Goal: Task Accomplishment & Management: Use online tool/utility

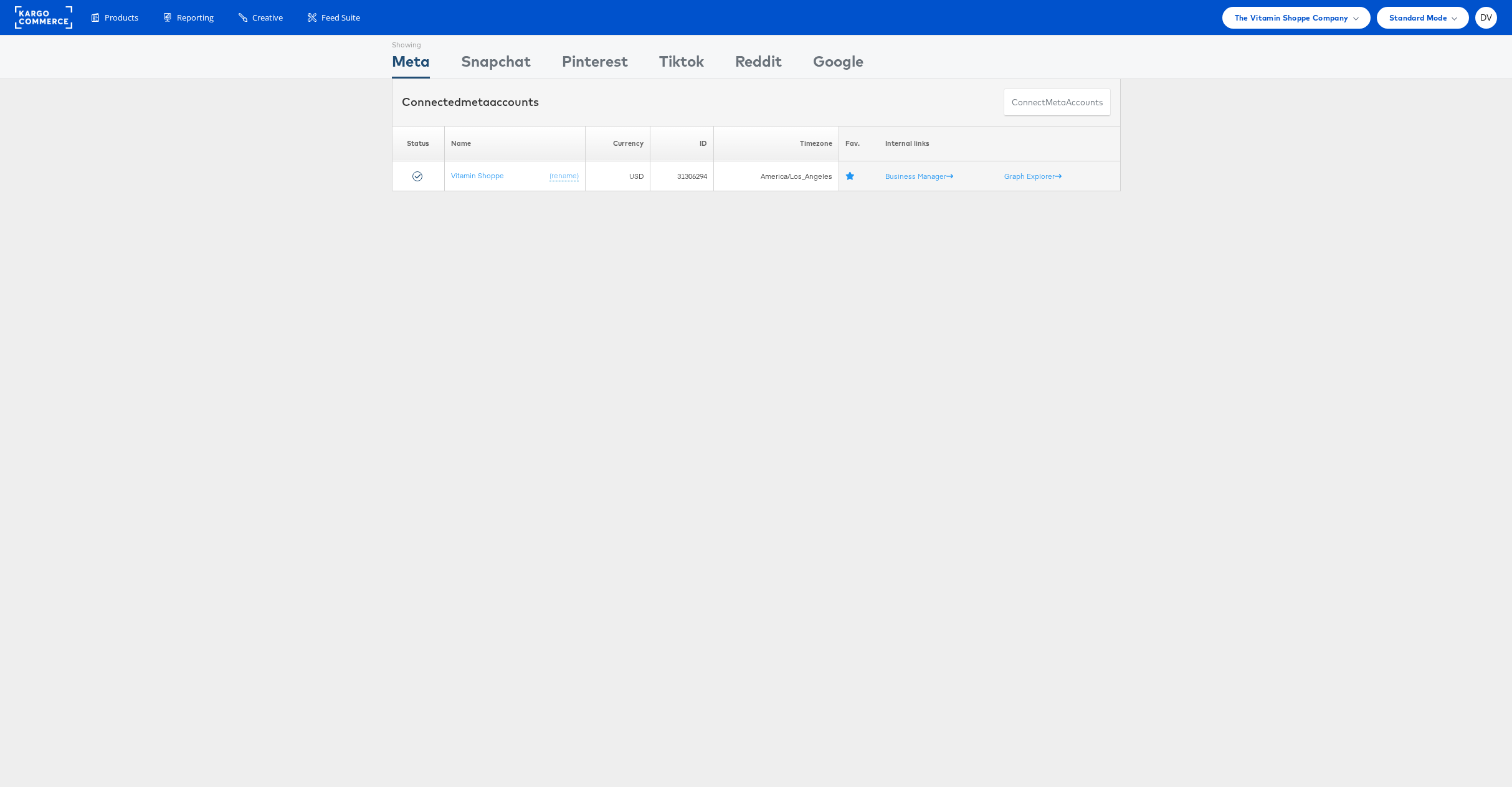
click at [1257, 28] on div "Products Product Catalogs Enhance Your Product Catalog, Map Them to Publishers,…" at bounding box center [756, 17] width 1512 height 35
click at [1258, 24] on span "The Vitamin Shoppe Company" at bounding box center [1292, 17] width 114 height 13
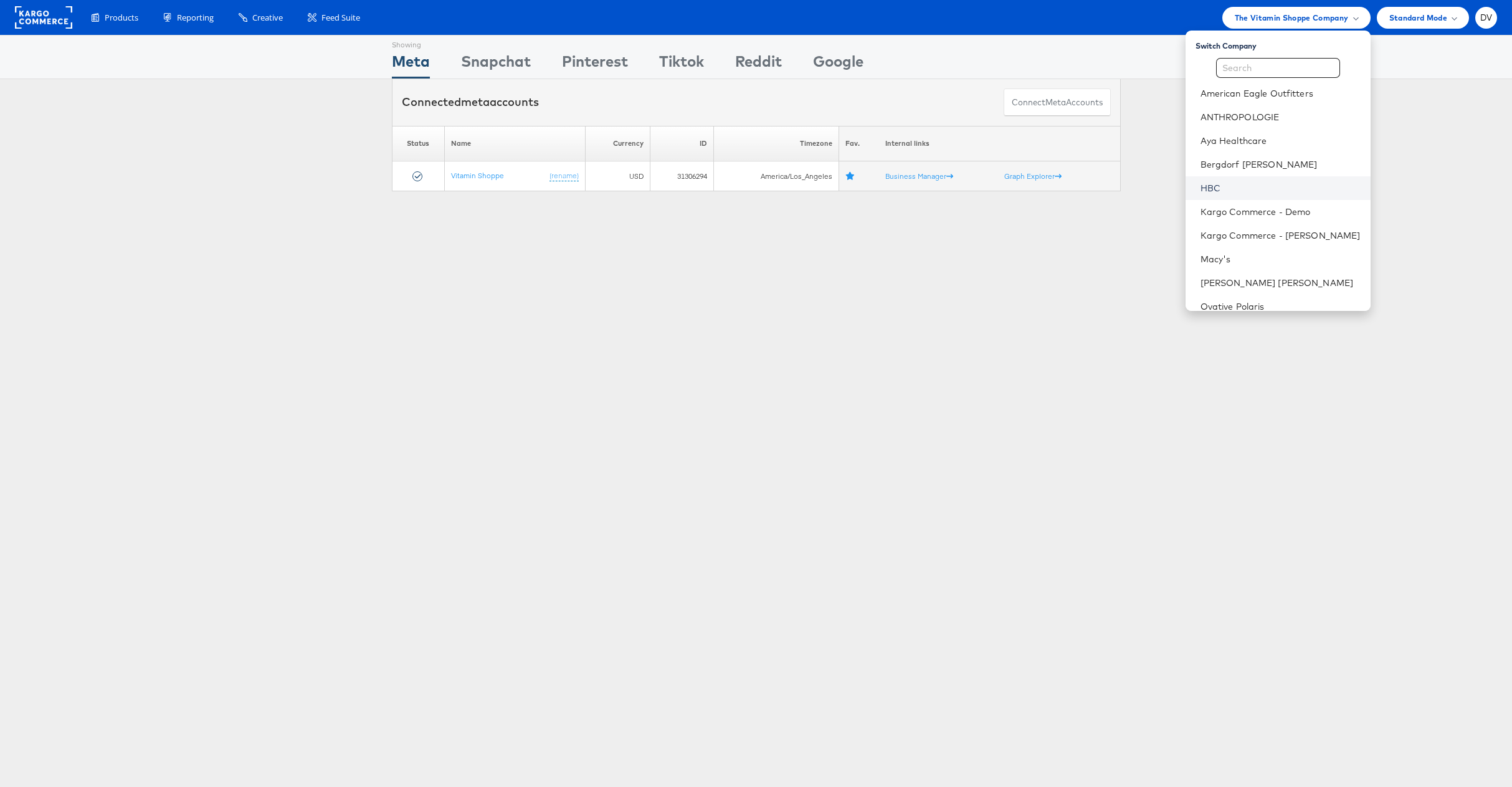
click at [1237, 190] on link "HBC" at bounding box center [1281, 188] width 160 height 13
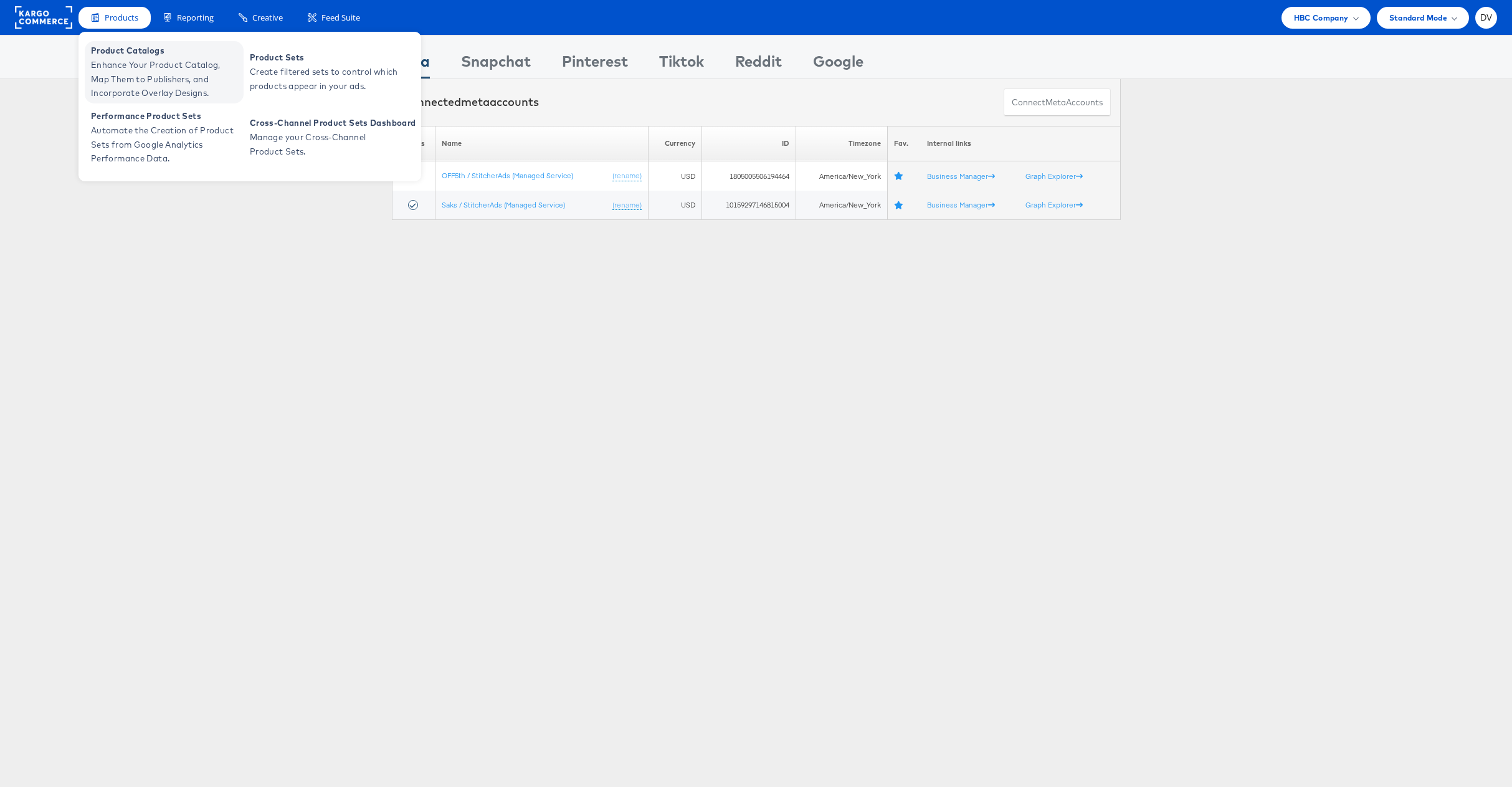
click at [130, 72] on span "Enhance Your Product Catalog, Map Them to Publishers, and Incorporate Overlay D…" at bounding box center [165, 79] width 149 height 43
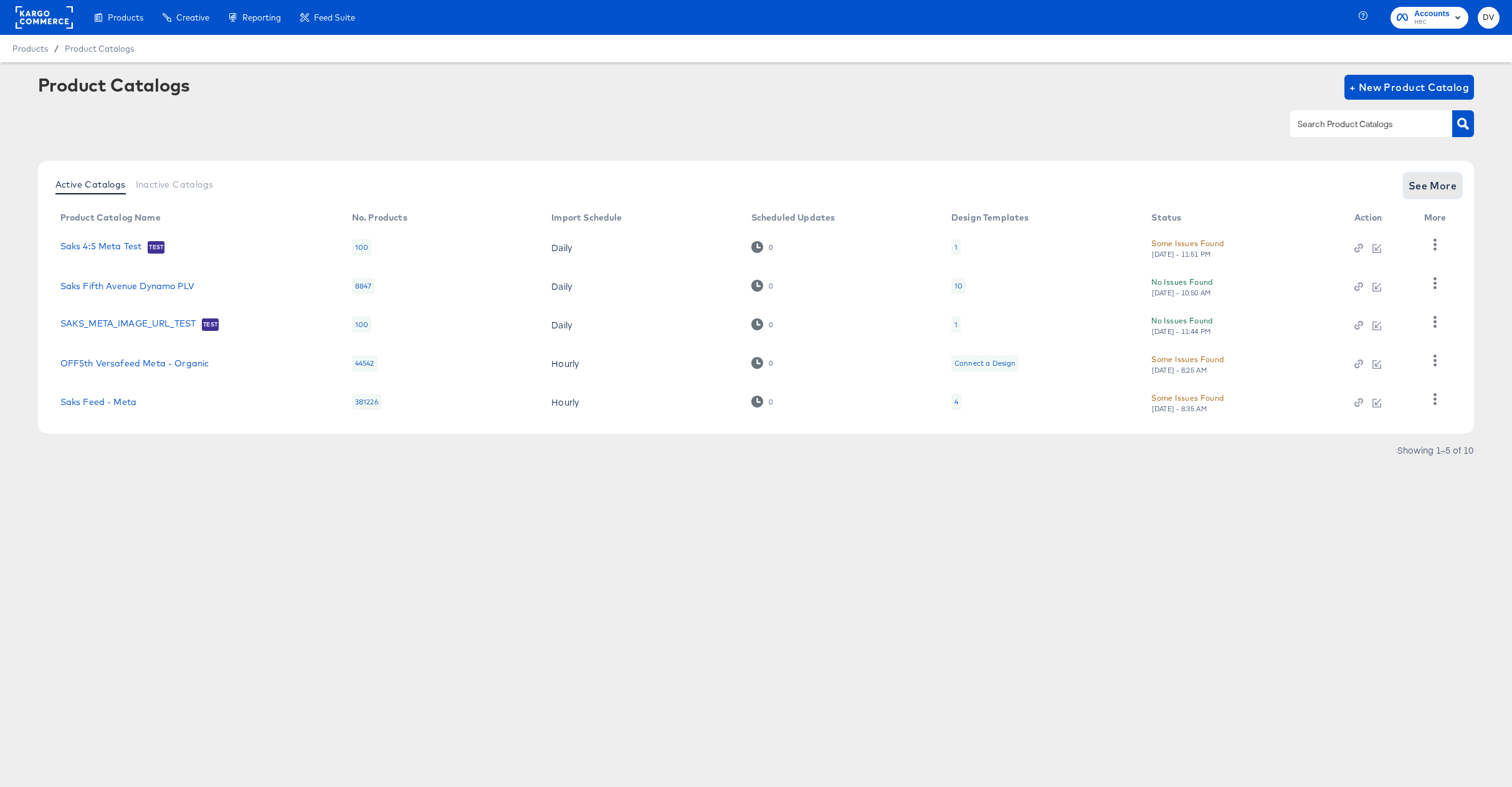
click at [1437, 183] on span "See More" at bounding box center [1433, 185] width 49 height 17
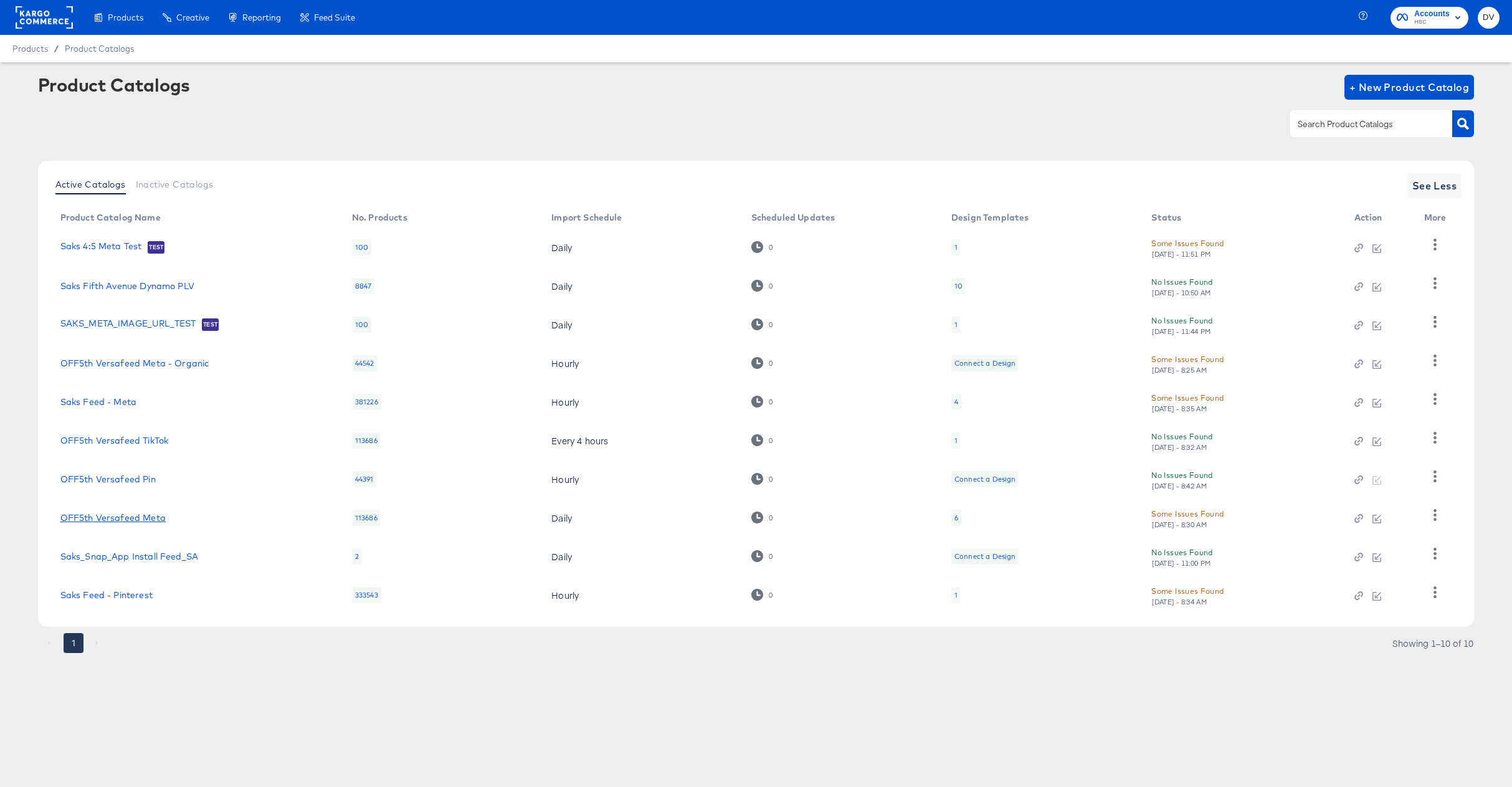
click at [120, 517] on link "OFF5th Versafeed Meta" at bounding box center [113, 517] width 105 height 10
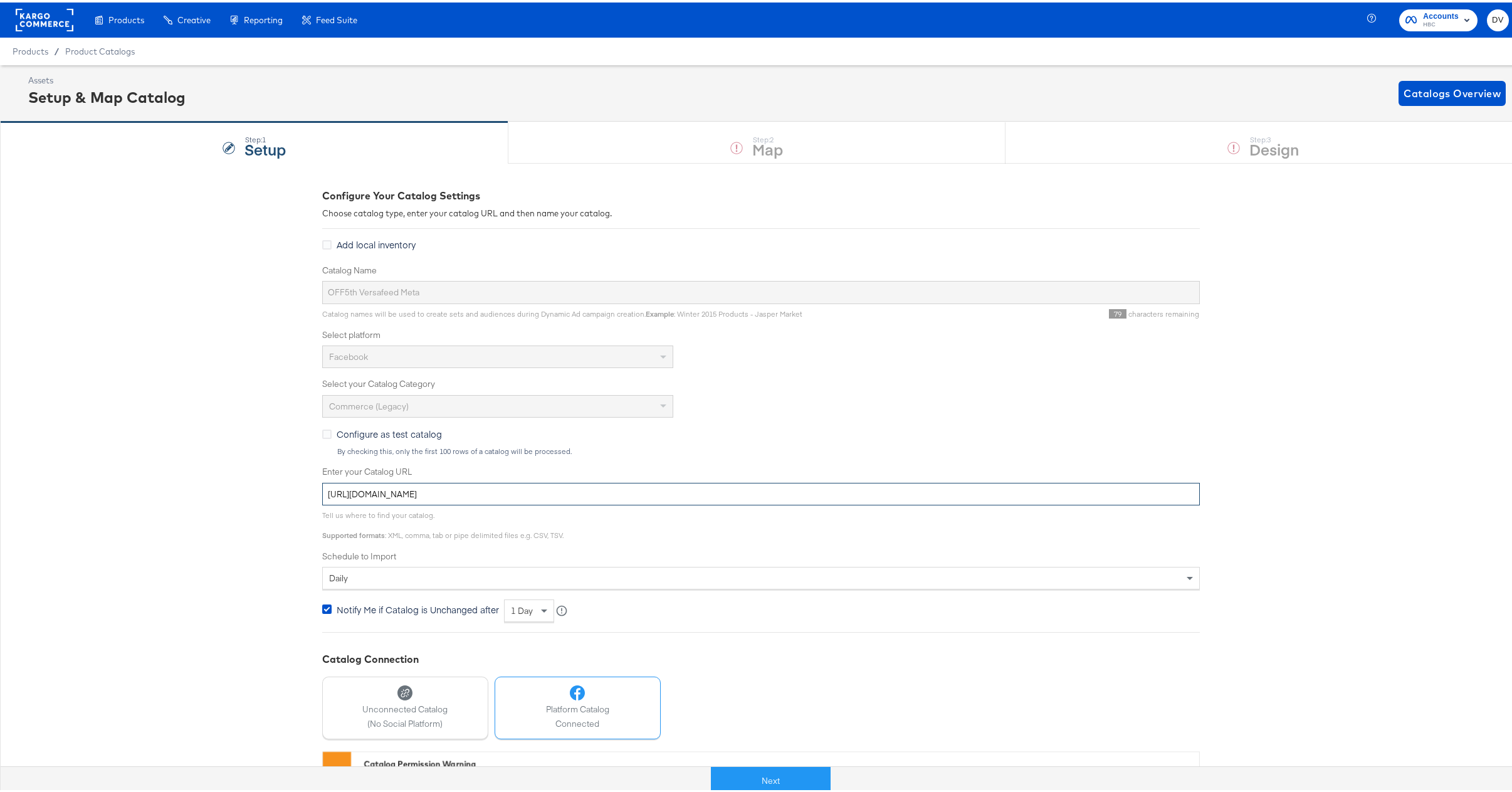
click at [557, 488] on input "https://ace.stitcherads.com/exports/141/universal/none/export.tsv.gz" at bounding box center [761, 491] width 878 height 23
click at [657, 488] on input "https://ace.stitcherads.com/exports/141/universal/none/export.tsv.gz" at bounding box center [761, 491] width 878 height 23
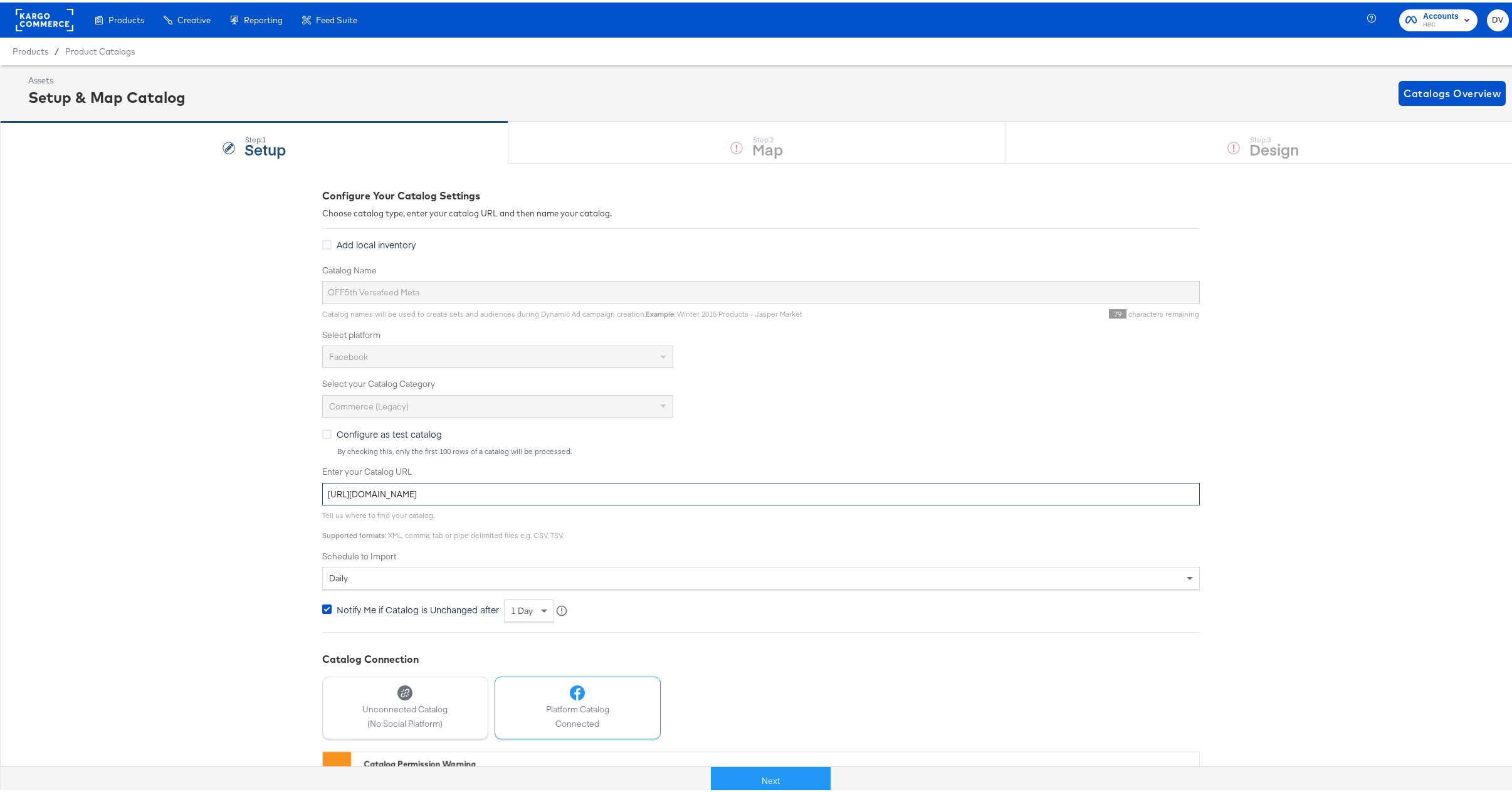
click at [657, 488] on input "https://ace.stitcherads.com/exports/141/universal/none/export.tsv.gz" at bounding box center [761, 491] width 878 height 23
click at [781, 774] on button "Next" at bounding box center [770, 778] width 120 height 28
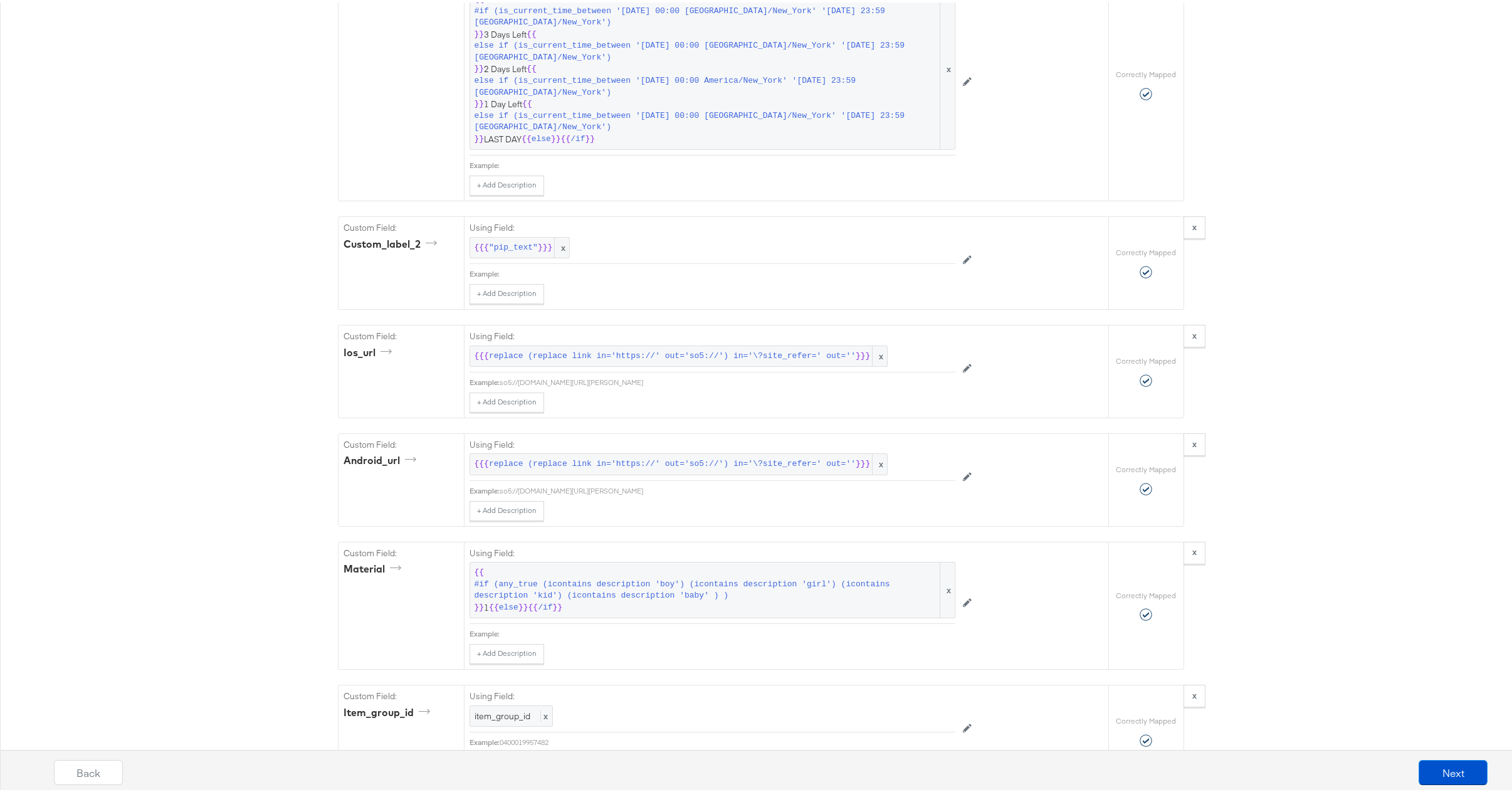
scroll to position [2687, 0]
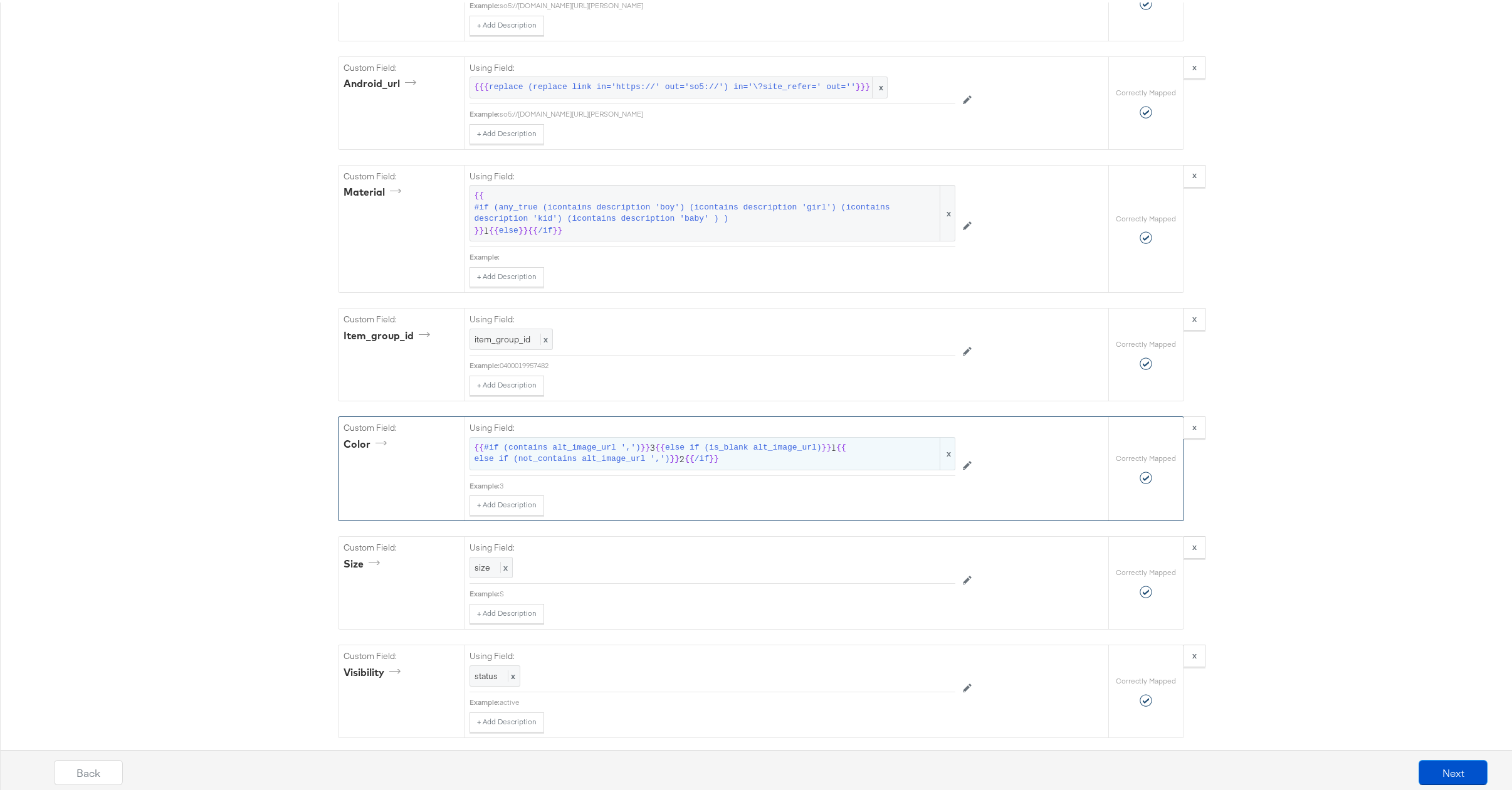
click at [630, 462] on span "else if (not_contains alt_image_url ',')" at bounding box center [572, 456] width 196 height 12
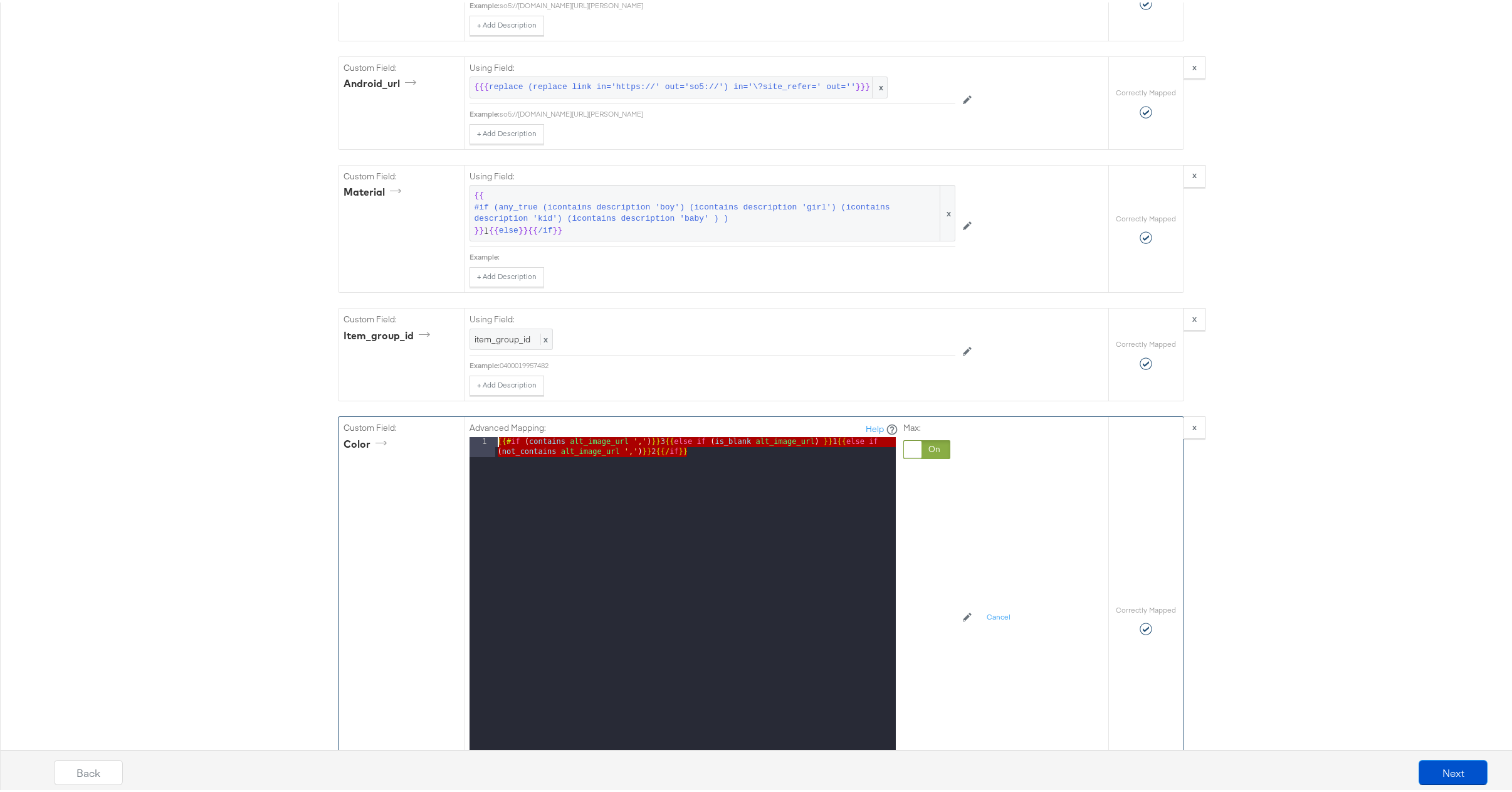
drag, startPoint x: 630, startPoint y: 474, endPoint x: 478, endPoint y: 457, distance: 152.9
click at [478, 457] on div "1 {{# if ( contains alt_image_url ',' ) }} 3 {{ else if ( is_blank alt_image_ur…" at bounding box center [683, 591] width 427 height 314
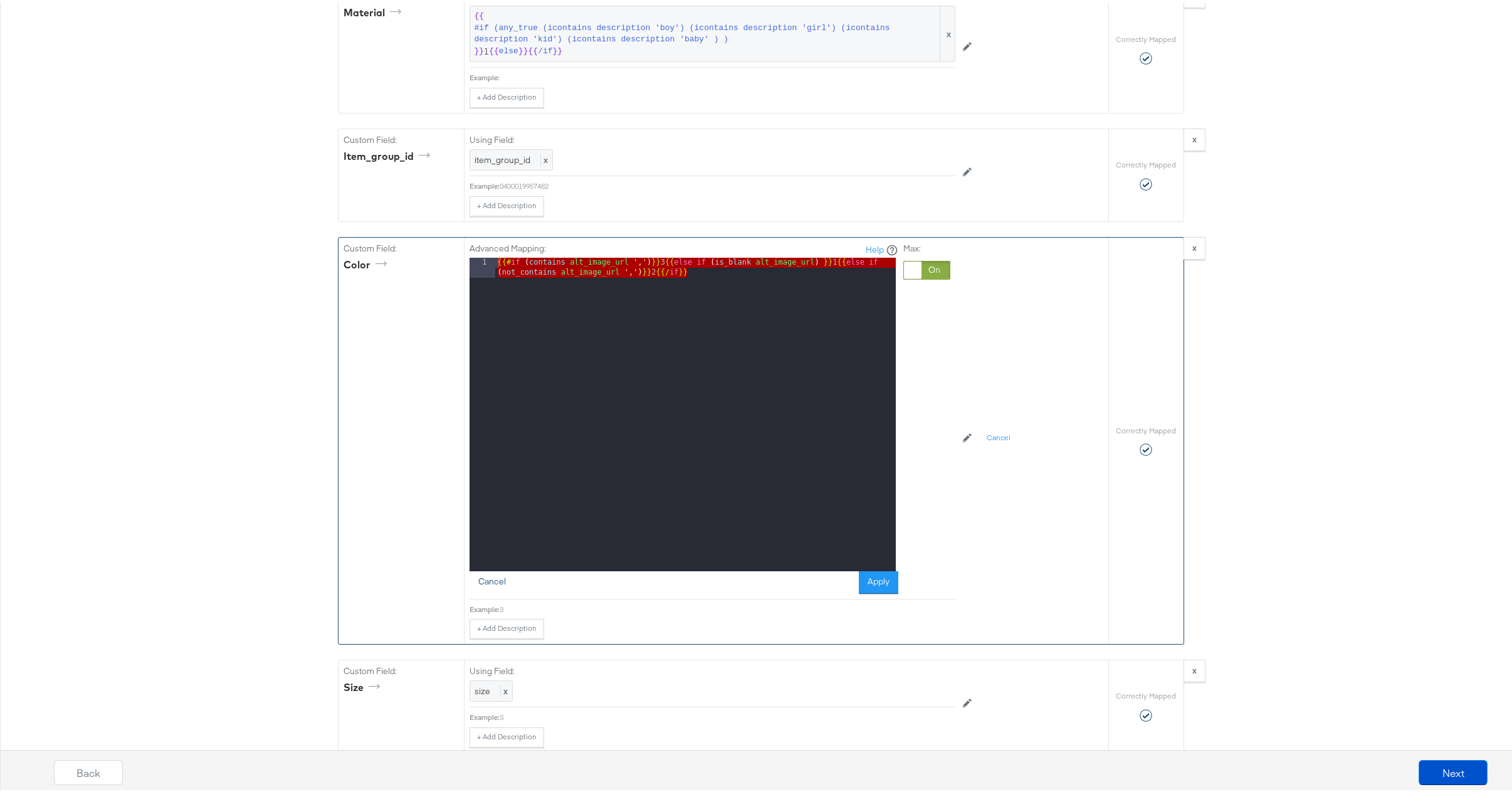
click at [486, 591] on button "Cancel" at bounding box center [492, 579] width 45 height 22
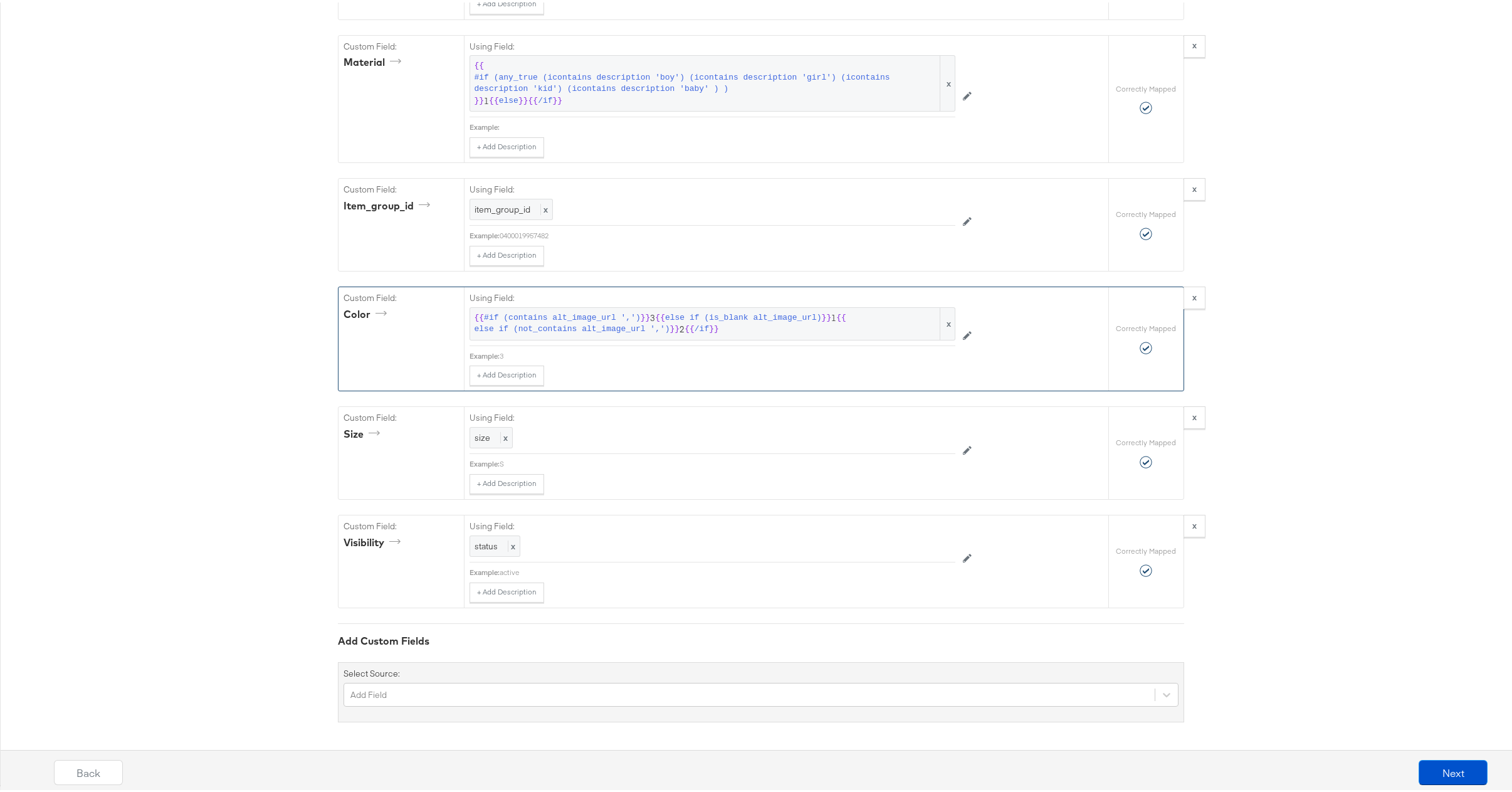
click at [421, 697] on div "Add Field" at bounding box center [761, 692] width 835 height 24
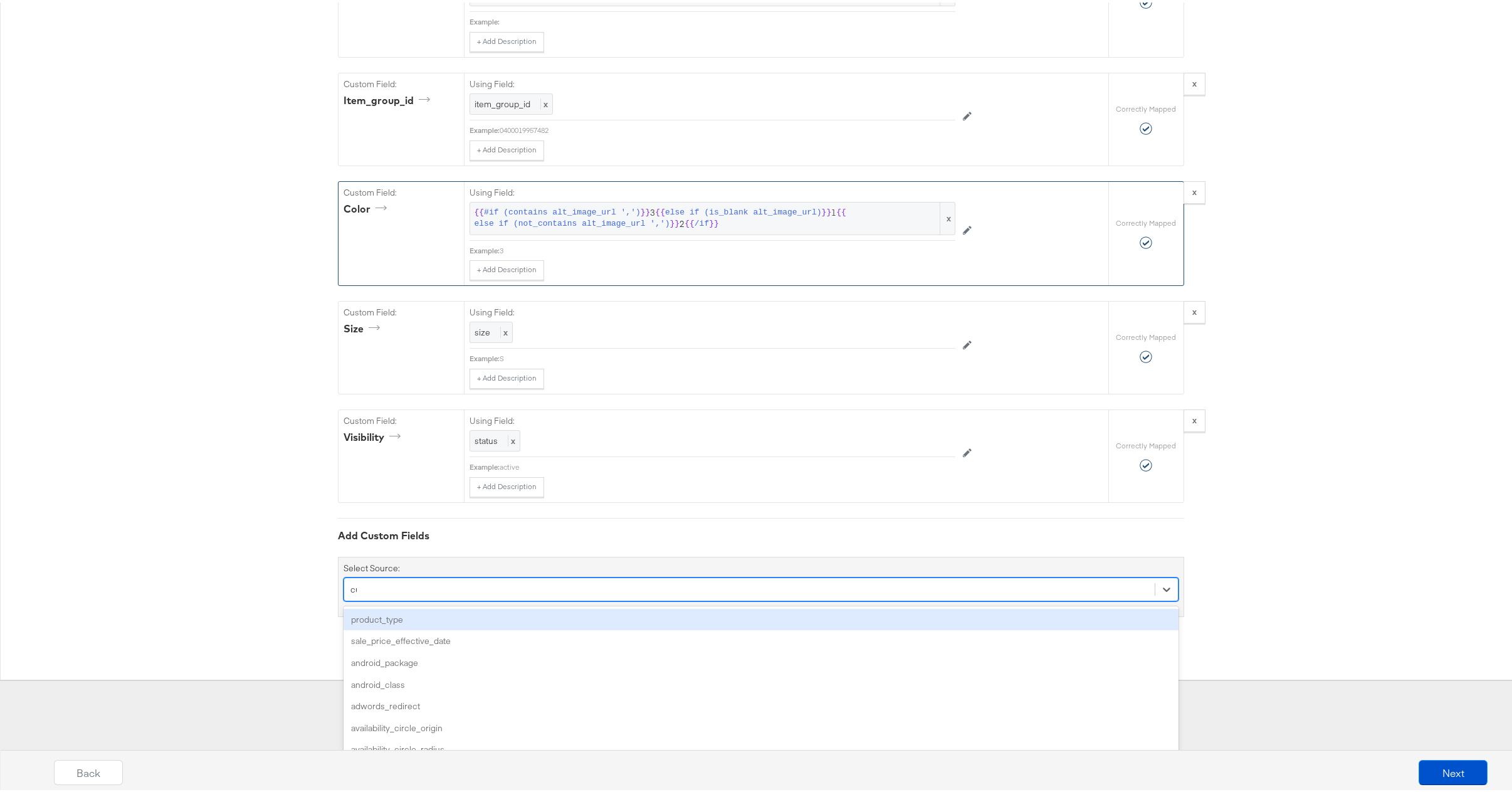
scroll to position [2836, 0]
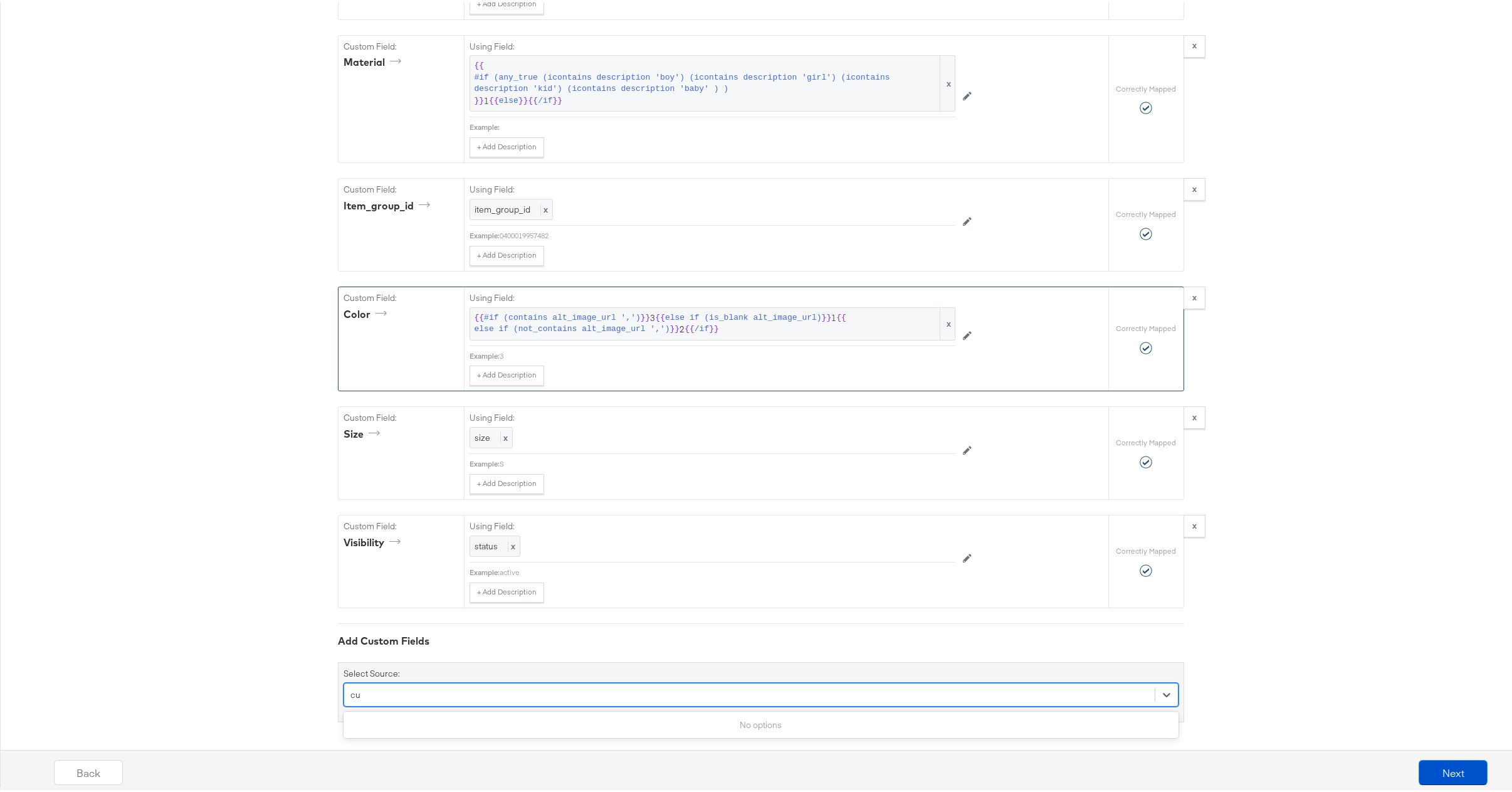
type input "c"
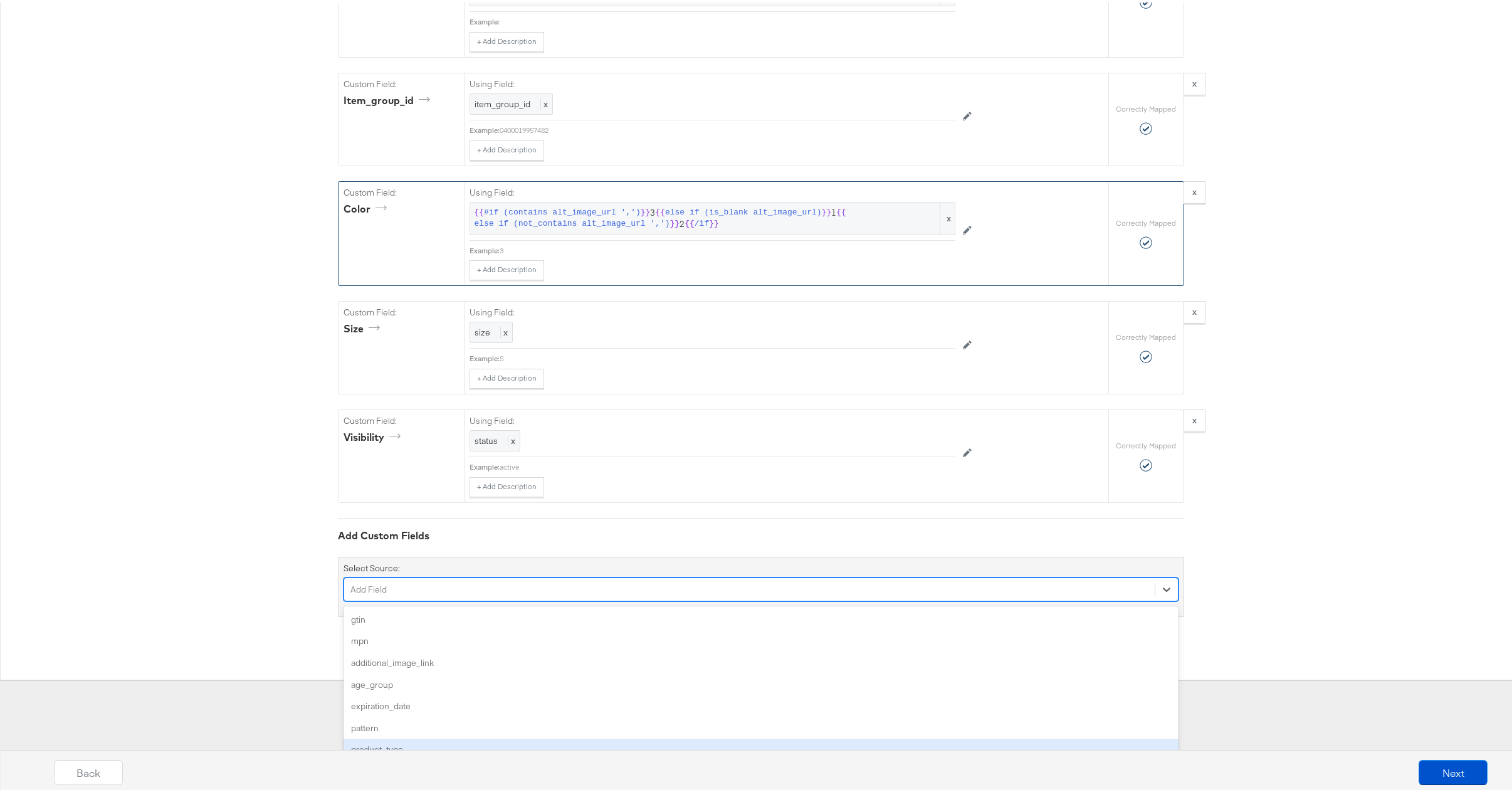
type input "i"
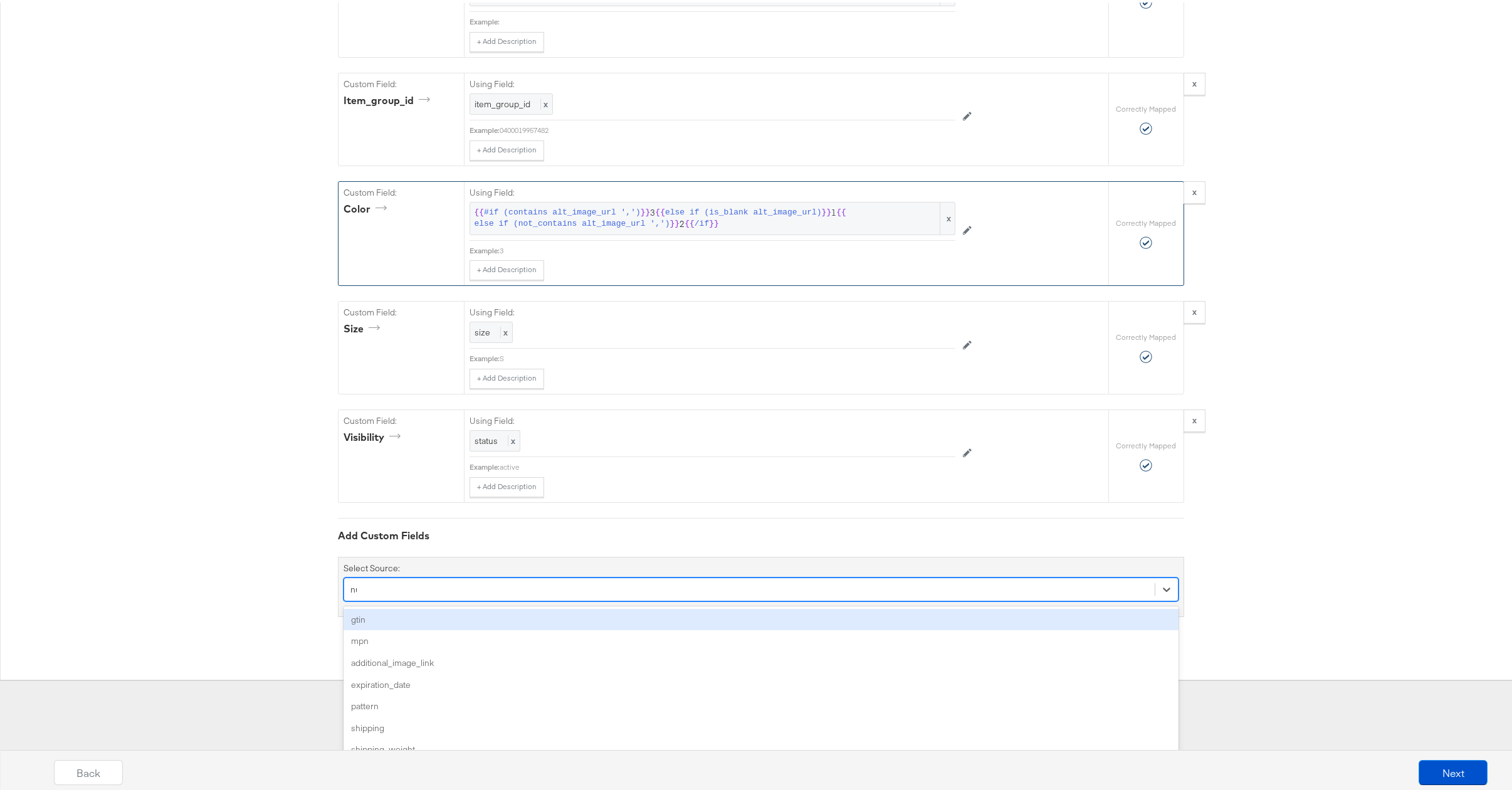
scroll to position [2836, 0]
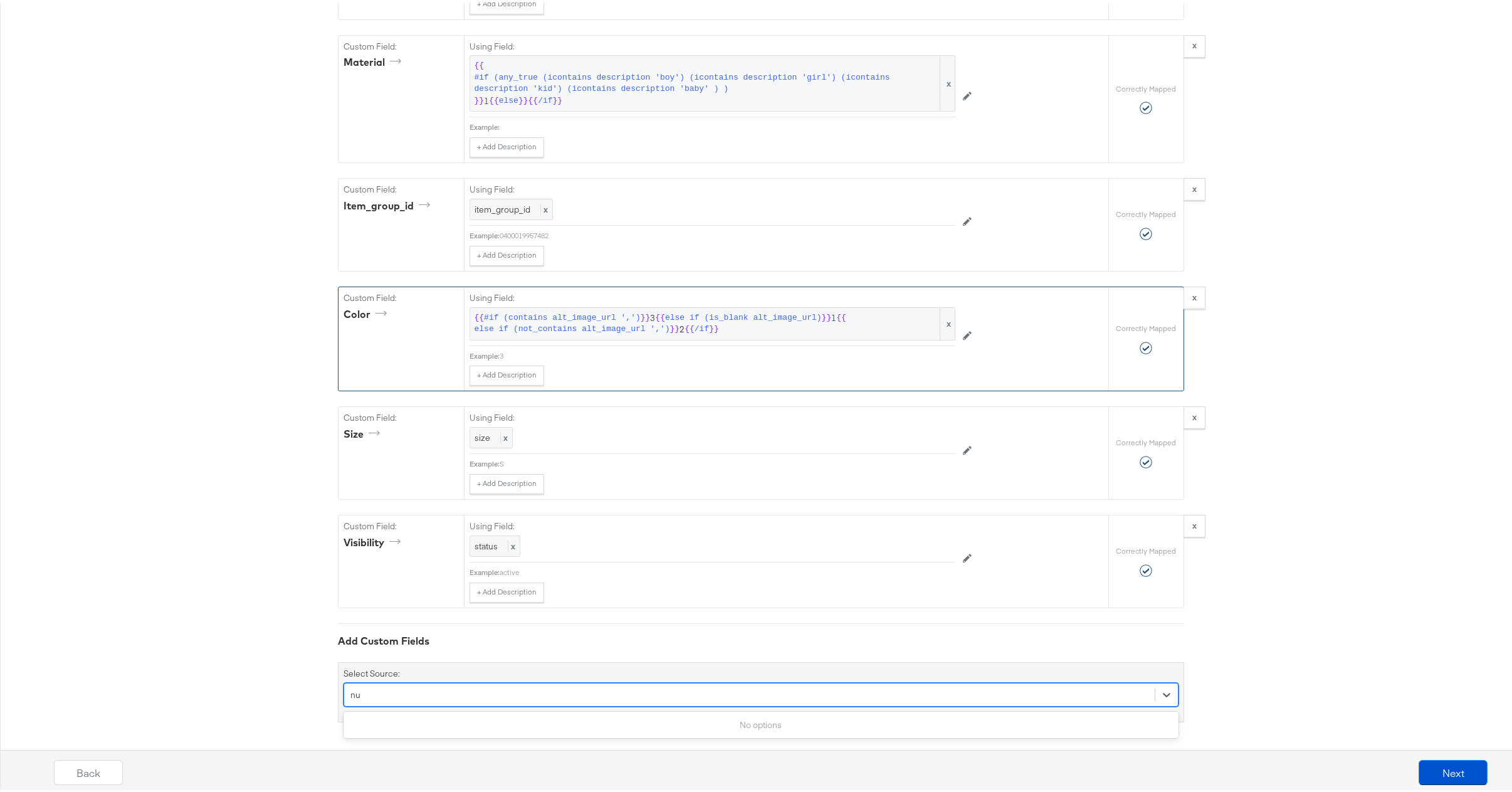
type input "n"
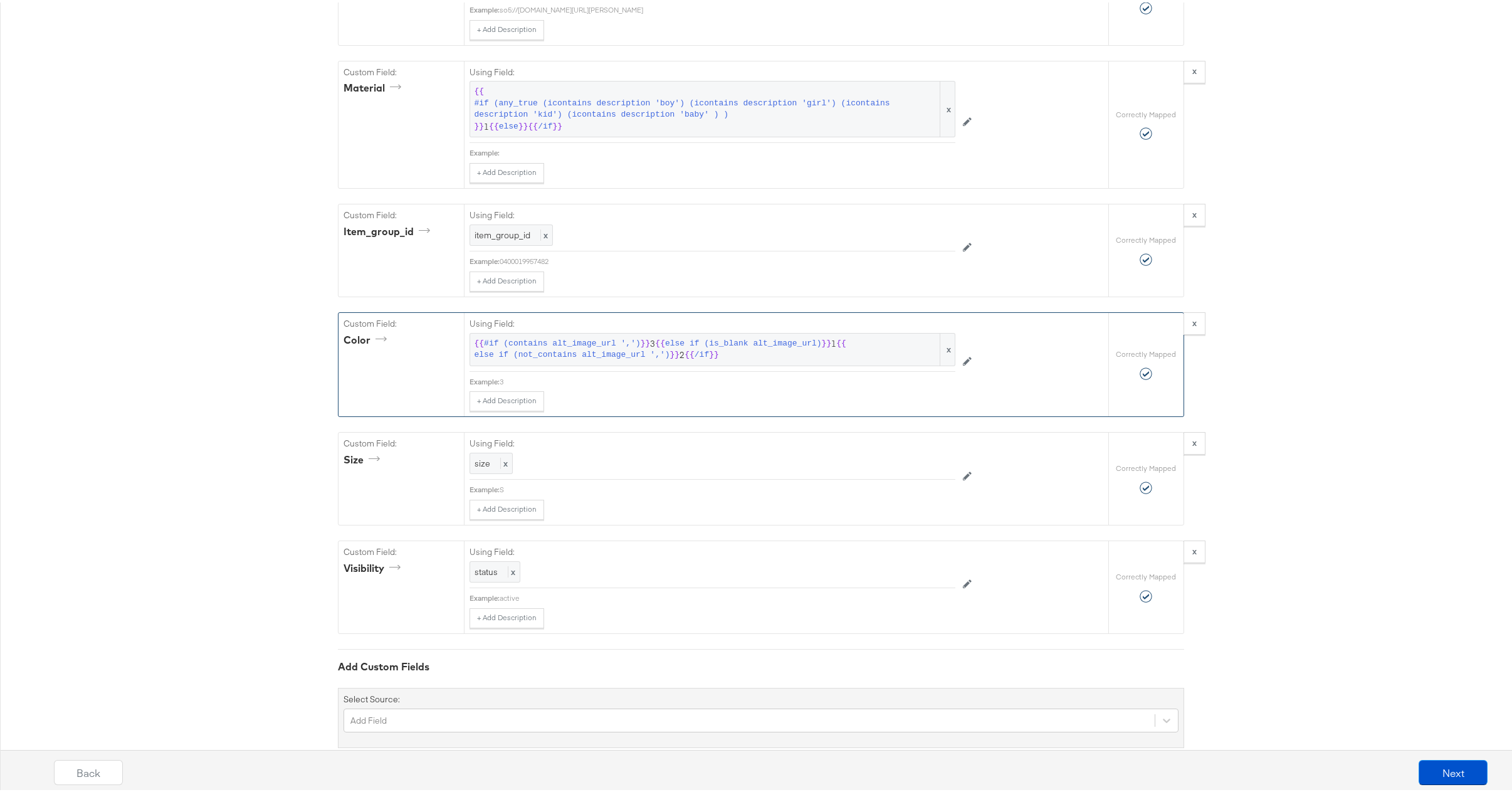
scroll to position [2765, 0]
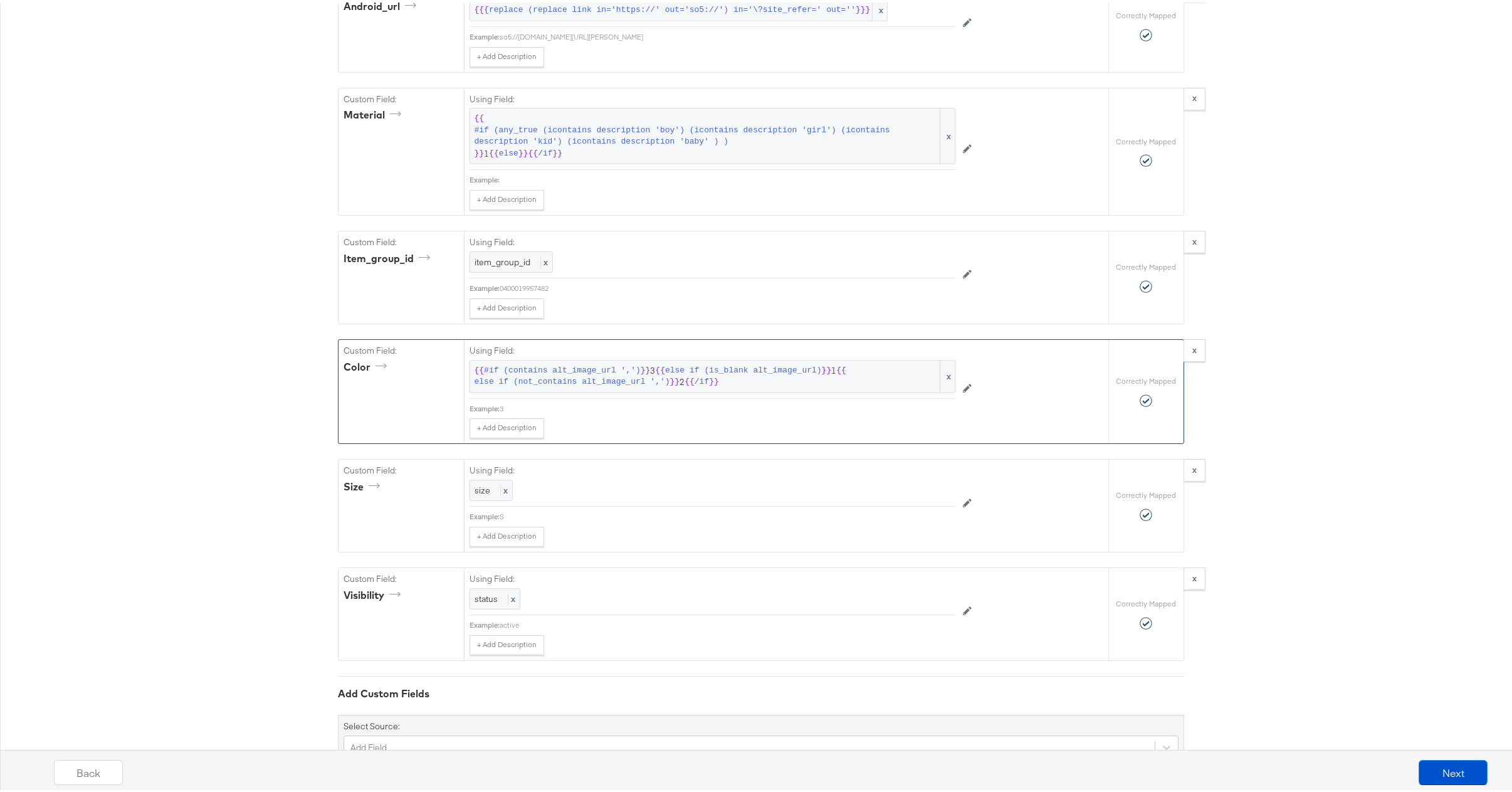
click at [621, 386] on span "else if (not_contains alt_image_url ',')" at bounding box center [572, 380] width 196 height 12
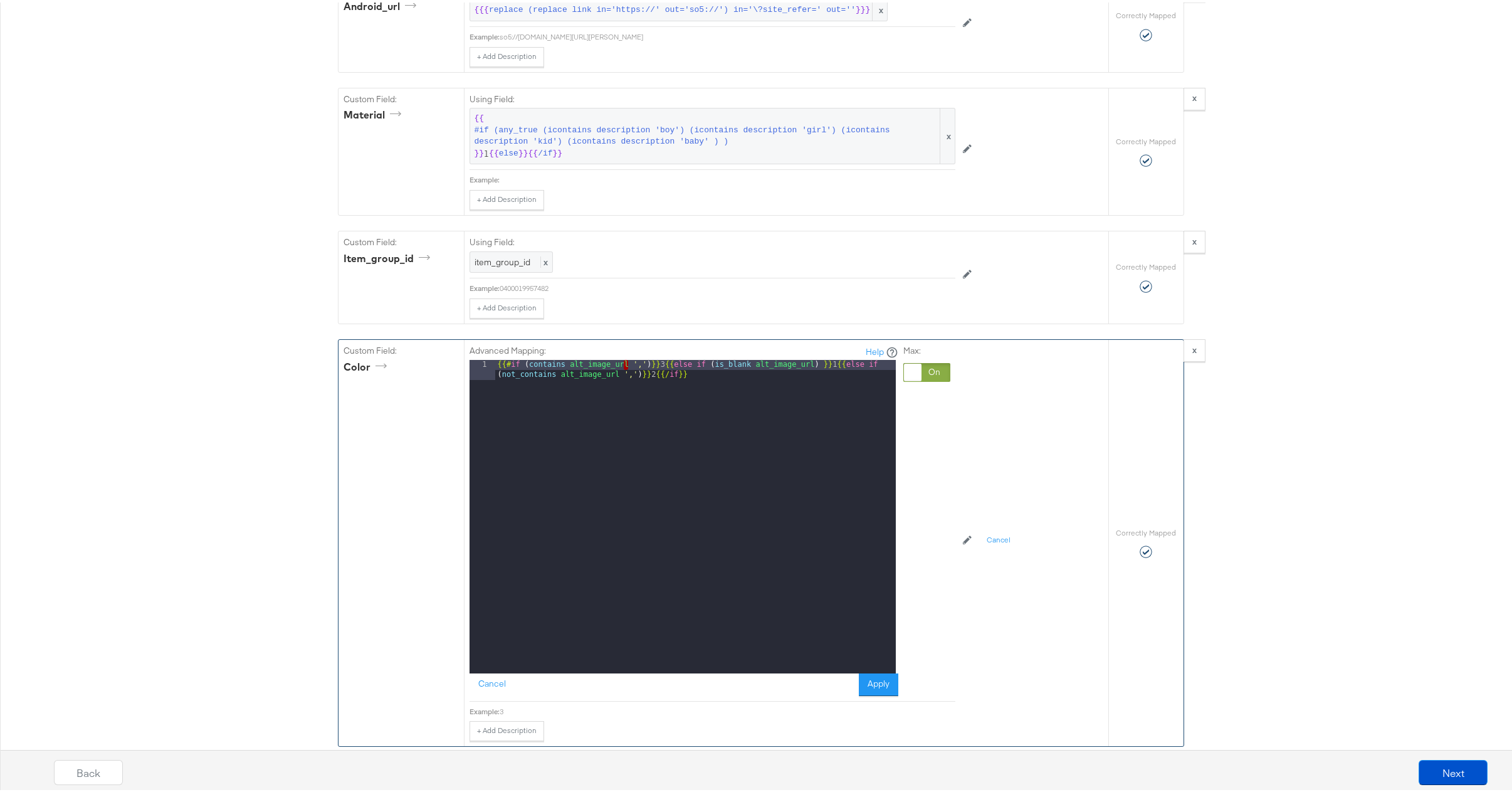
drag, startPoint x: 478, startPoint y: 457, endPoint x: 617, endPoint y: 383, distance: 157.5
click at [617, 383] on div "{{# if ( contains alt_image_url ',' ) }} 3 {{ else if ( is_blank alt_image_url …" at bounding box center [695, 534] width 401 height 354
click at [481, 693] on button "Cancel" at bounding box center [492, 682] width 45 height 22
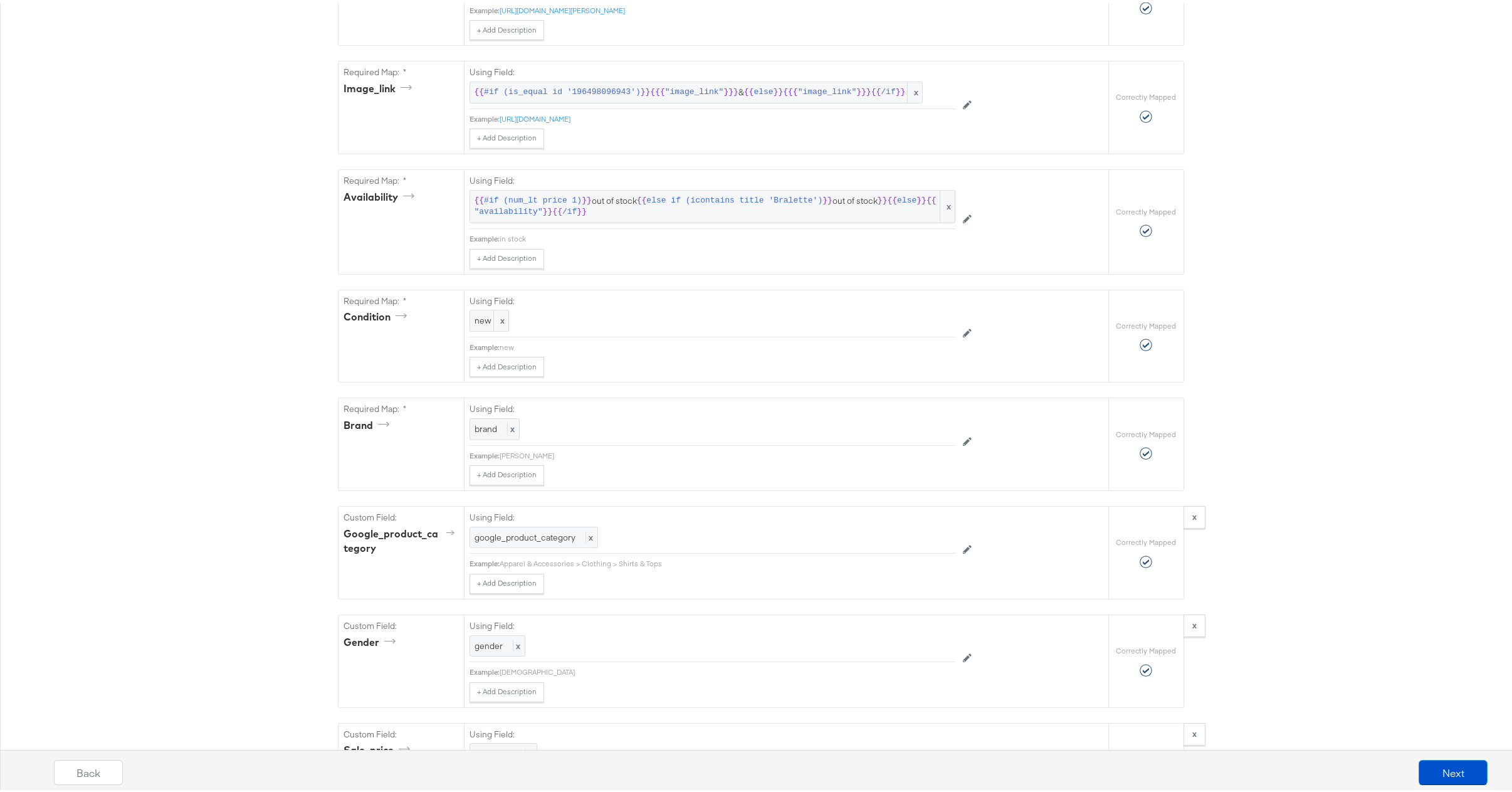
scroll to position [0, 0]
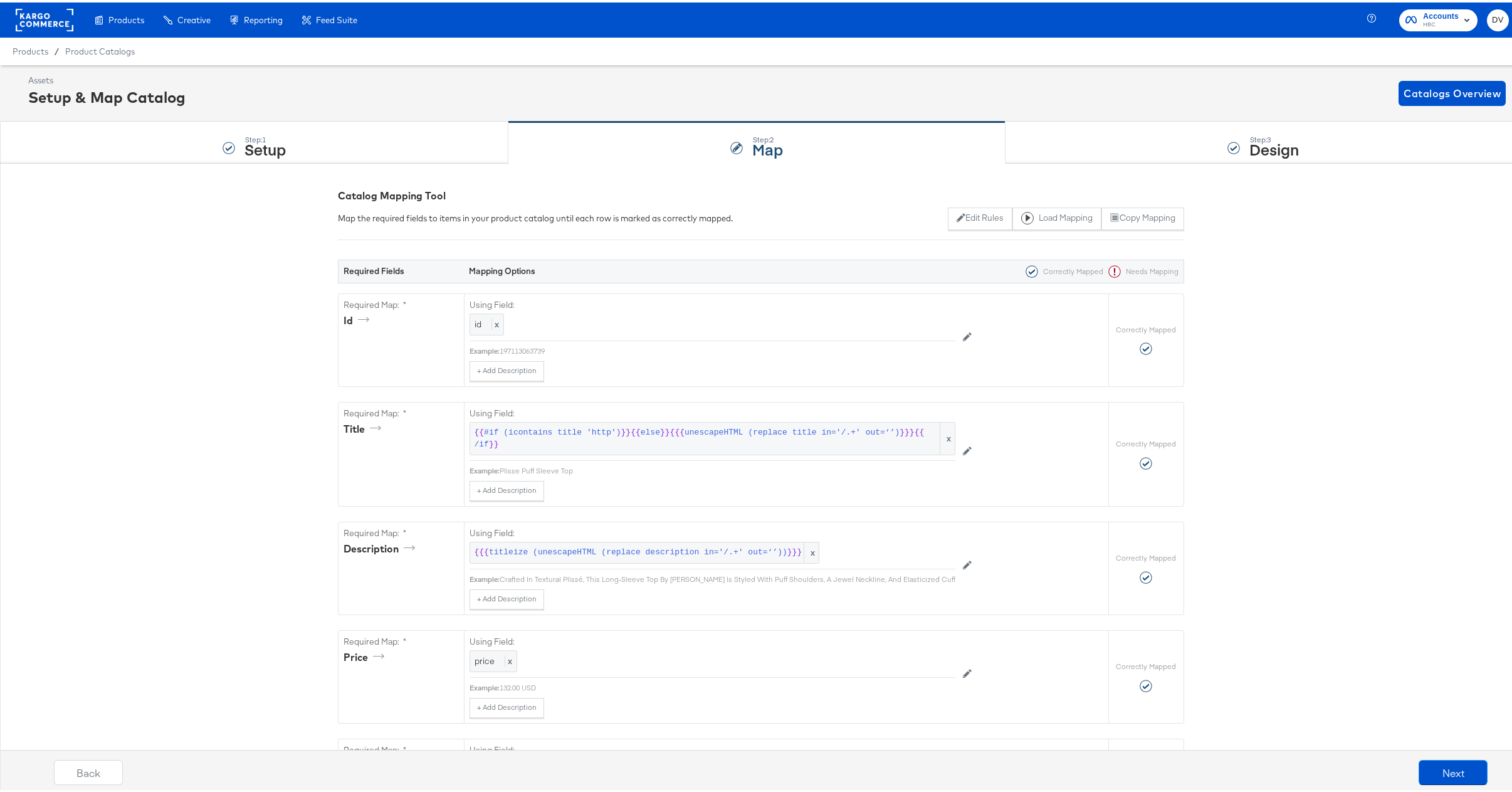
click at [66, 18] on rect at bounding box center [44, 18] width 58 height 22
click at [57, 20] on rect at bounding box center [44, 18] width 58 height 22
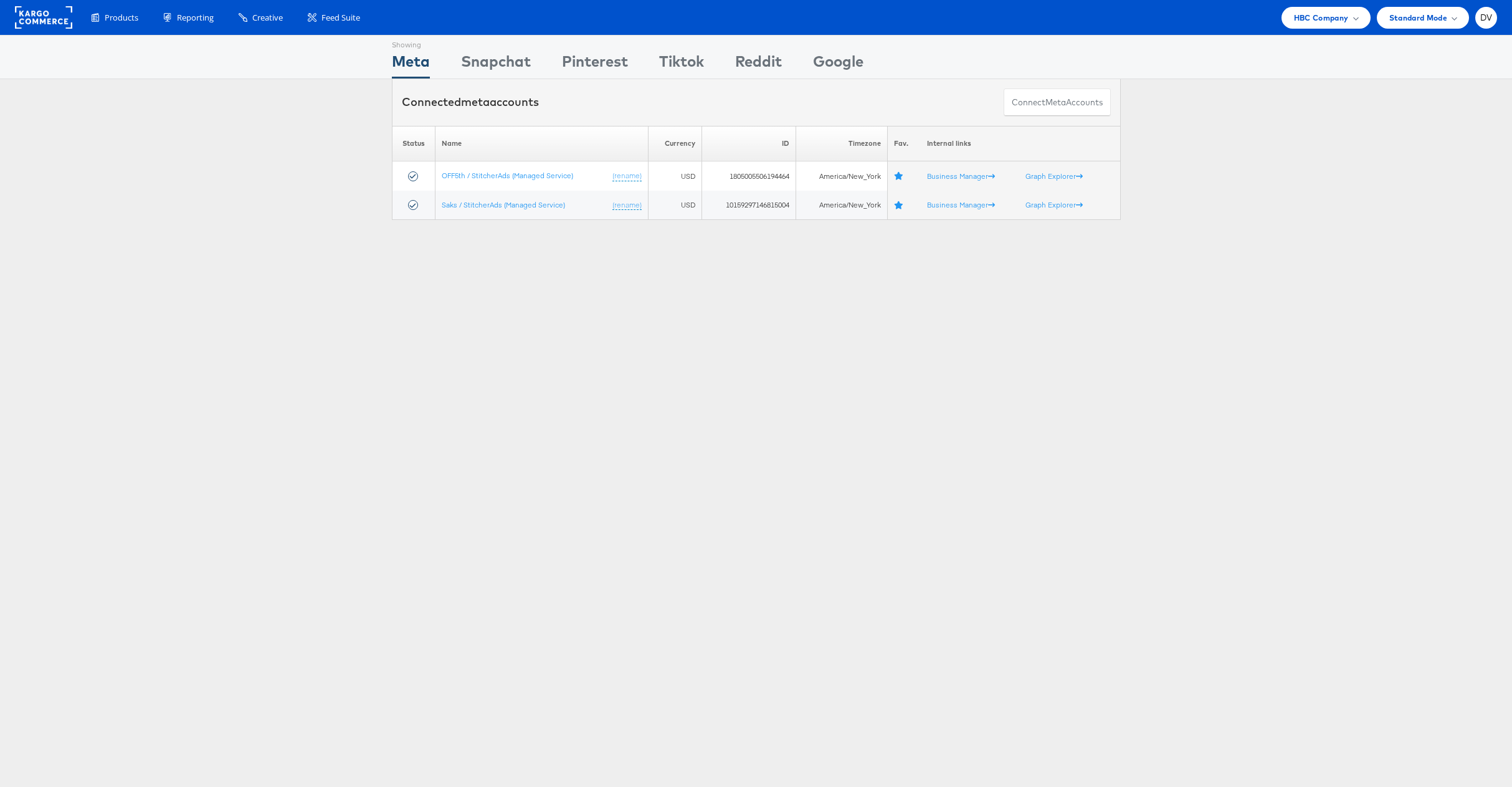
click at [1334, 20] on span "HBC Company" at bounding box center [1321, 17] width 55 height 13
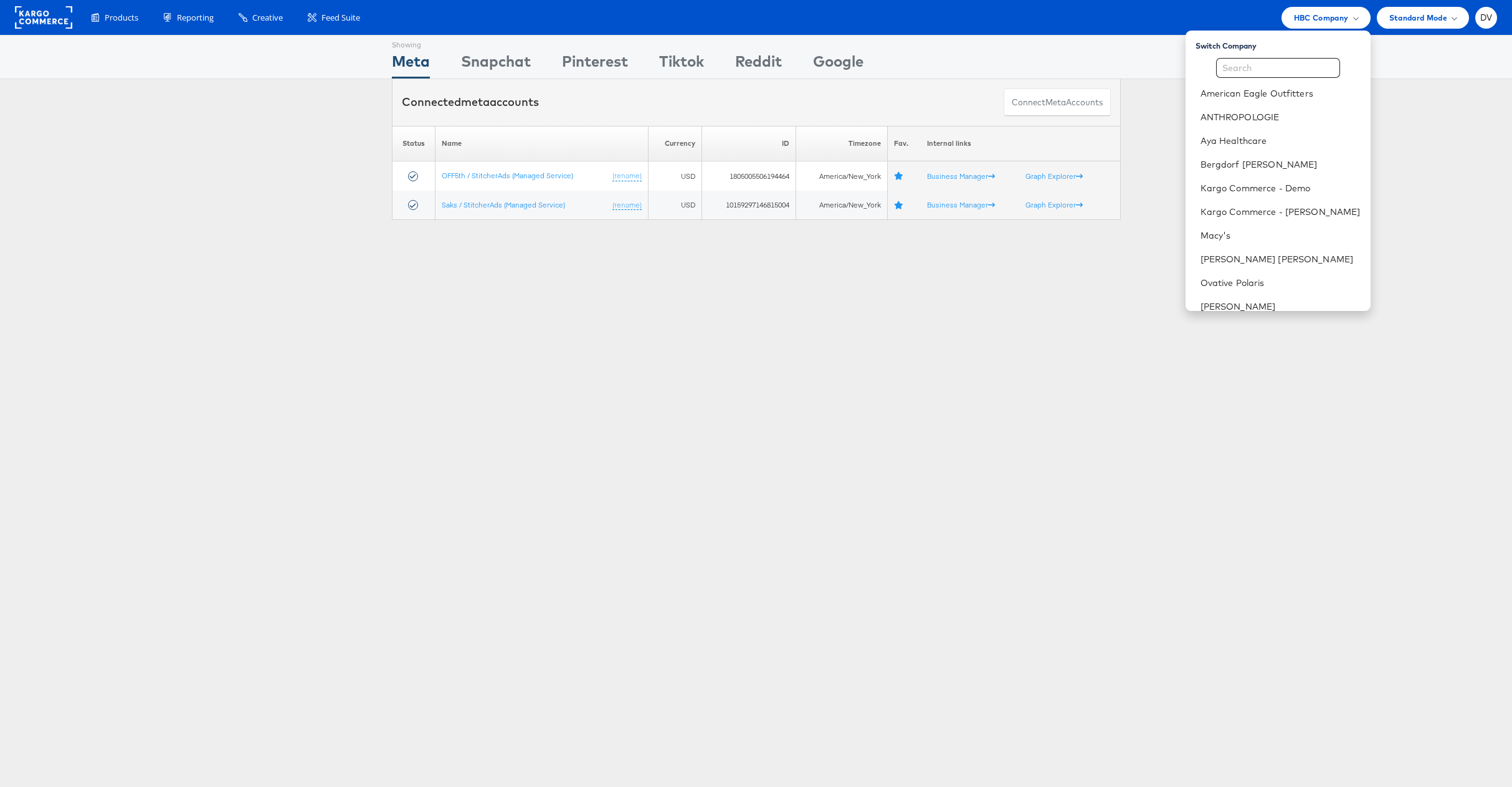
scroll to position [175, 0]
click at [1253, 250] on link "[PERSON_NAME] Sonoma, Inc." at bounding box center [1281, 250] width 160 height 13
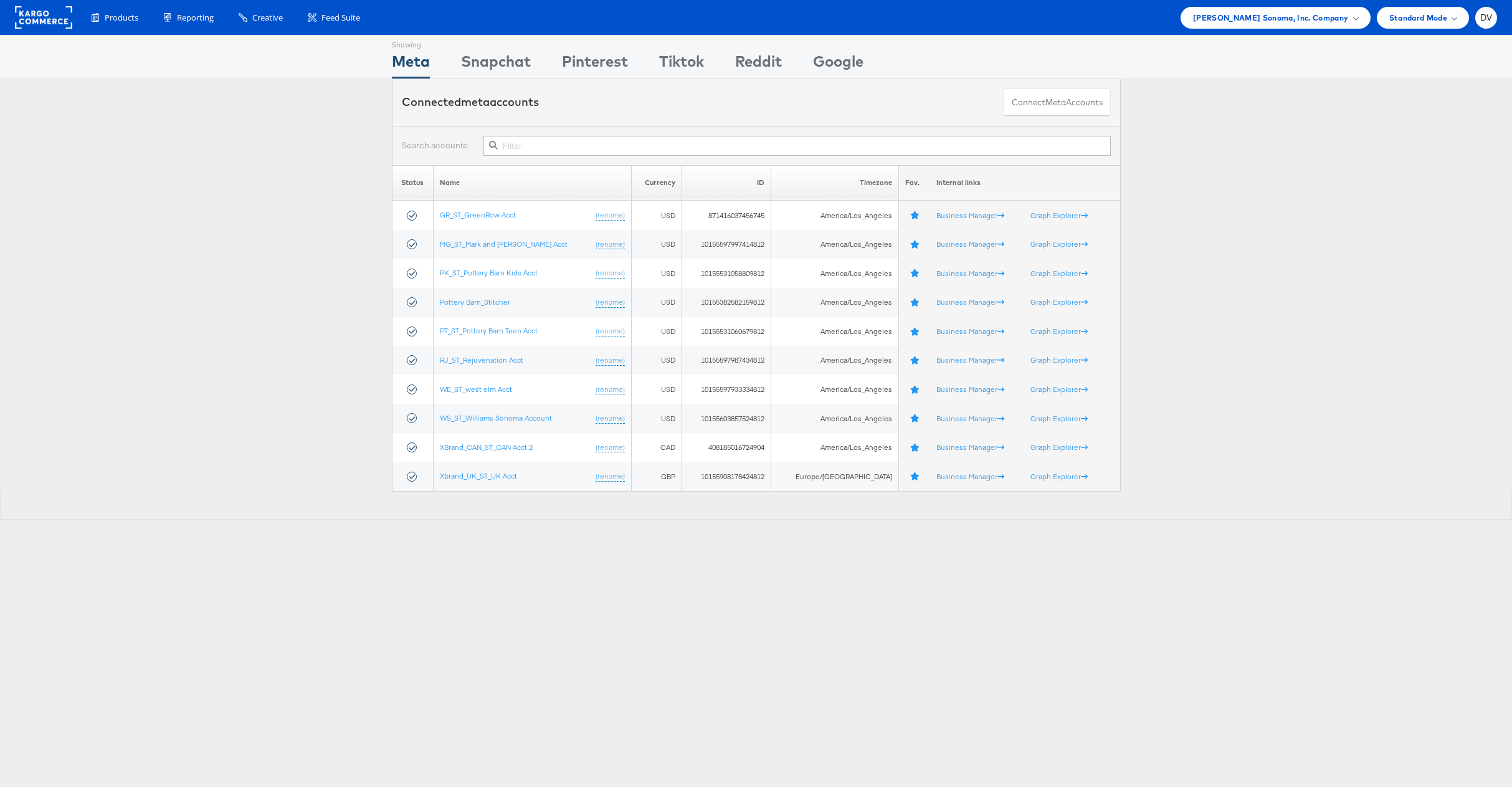
click at [128, 48] on div "Showing Meta Showing Snapchat Showing Pinterest Showing Tiktok Showing Reddit S…" at bounding box center [756, 56] width 1512 height 44
click at [179, 209] on div "Status Name Currency ID Timezone Fav. Internal links GR_ST_GreenRow Acct (renam…" at bounding box center [756, 328] width 1512 height 326
click at [125, 22] on span "Products" at bounding box center [121, 17] width 33 height 12
click at [0, 0] on span "Enhance Your Product Catalog, Map Them to Publishers, and Incorporate Overlay D…" at bounding box center [0, 0] width 0 height 0
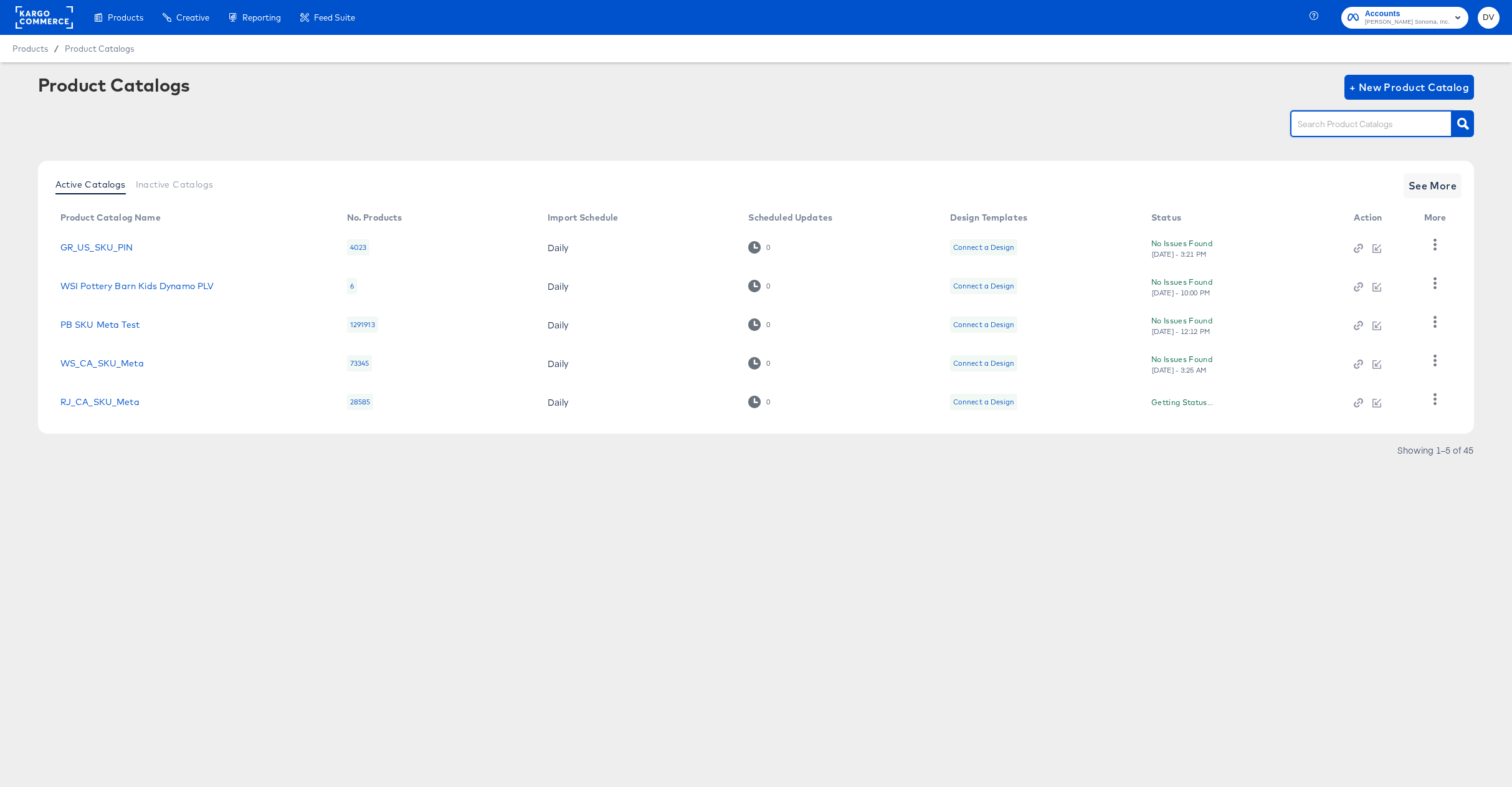
click at [1308, 129] on input "text" at bounding box center [1361, 124] width 132 height 15
type input "PK"
click at [114, 284] on link "PK_US_PIP_Meta" at bounding box center [98, 286] width 75 height 10
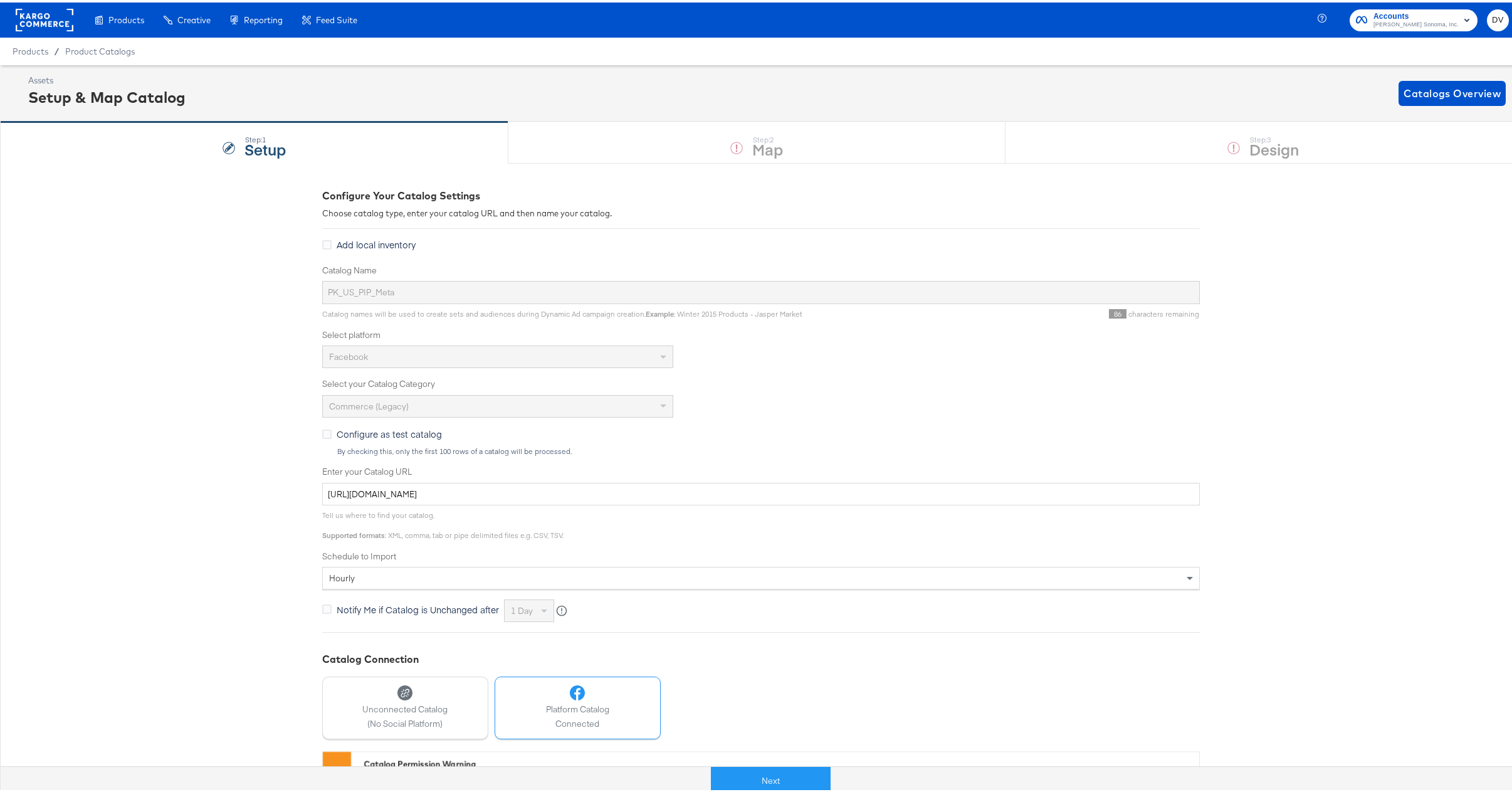
click at [813, 773] on button "Next" at bounding box center [770, 778] width 120 height 28
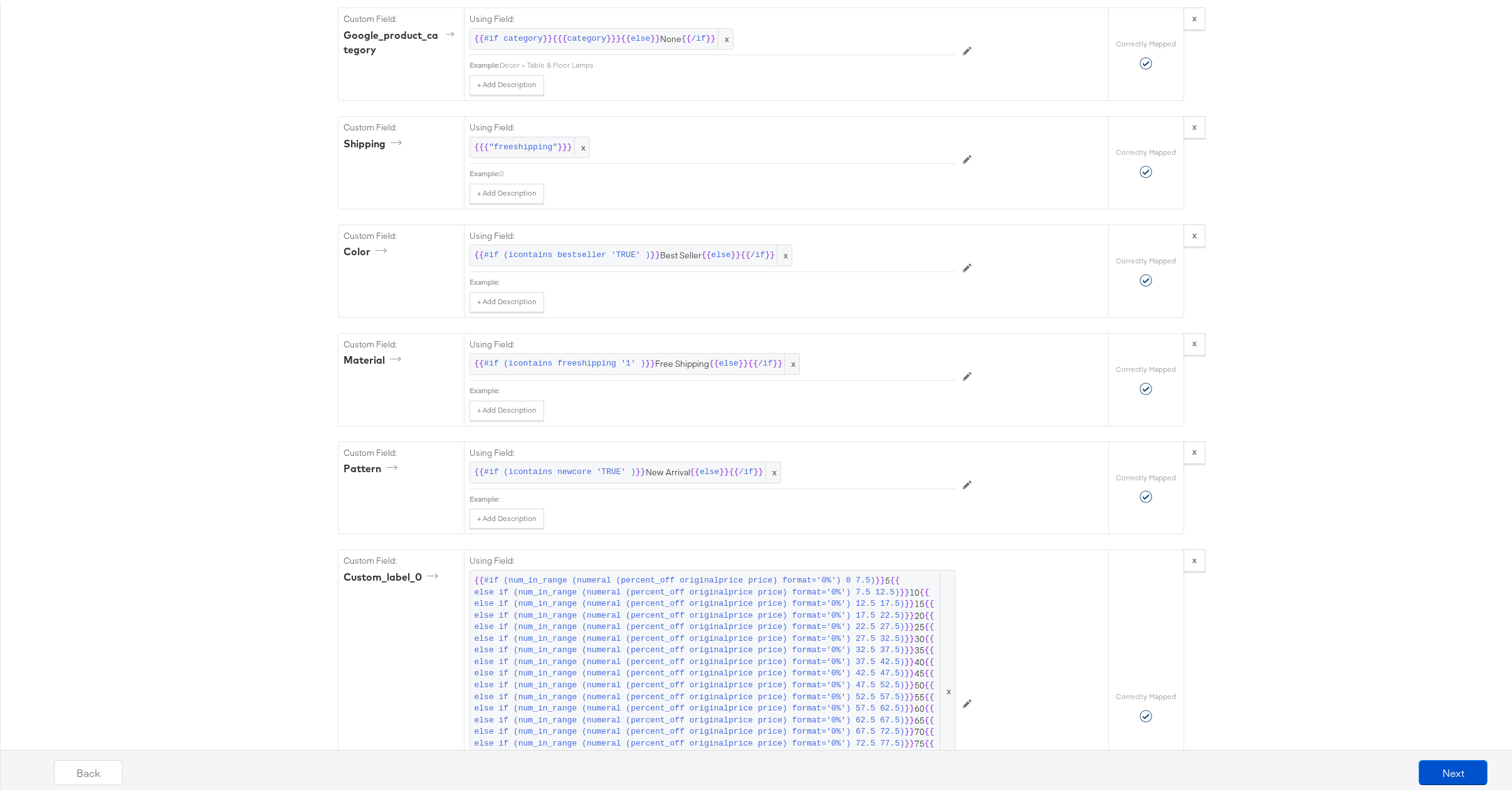
scroll to position [7426, 0]
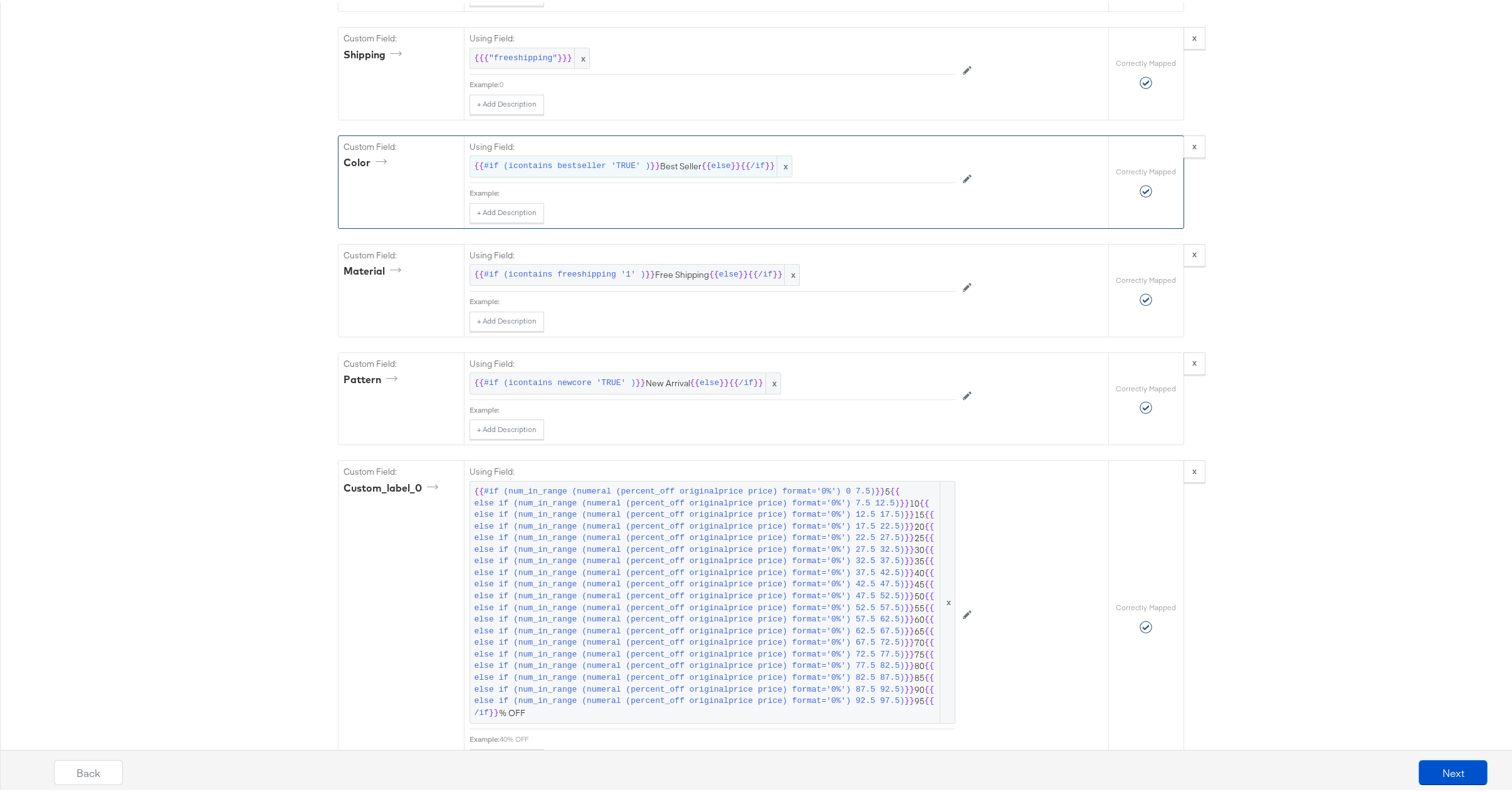
click at [683, 170] on span "{{ #if (icontains bestseller 'TRUE' ) }} Best Seller {{ else }} {{ /if }}" at bounding box center [631, 163] width 314 height 12
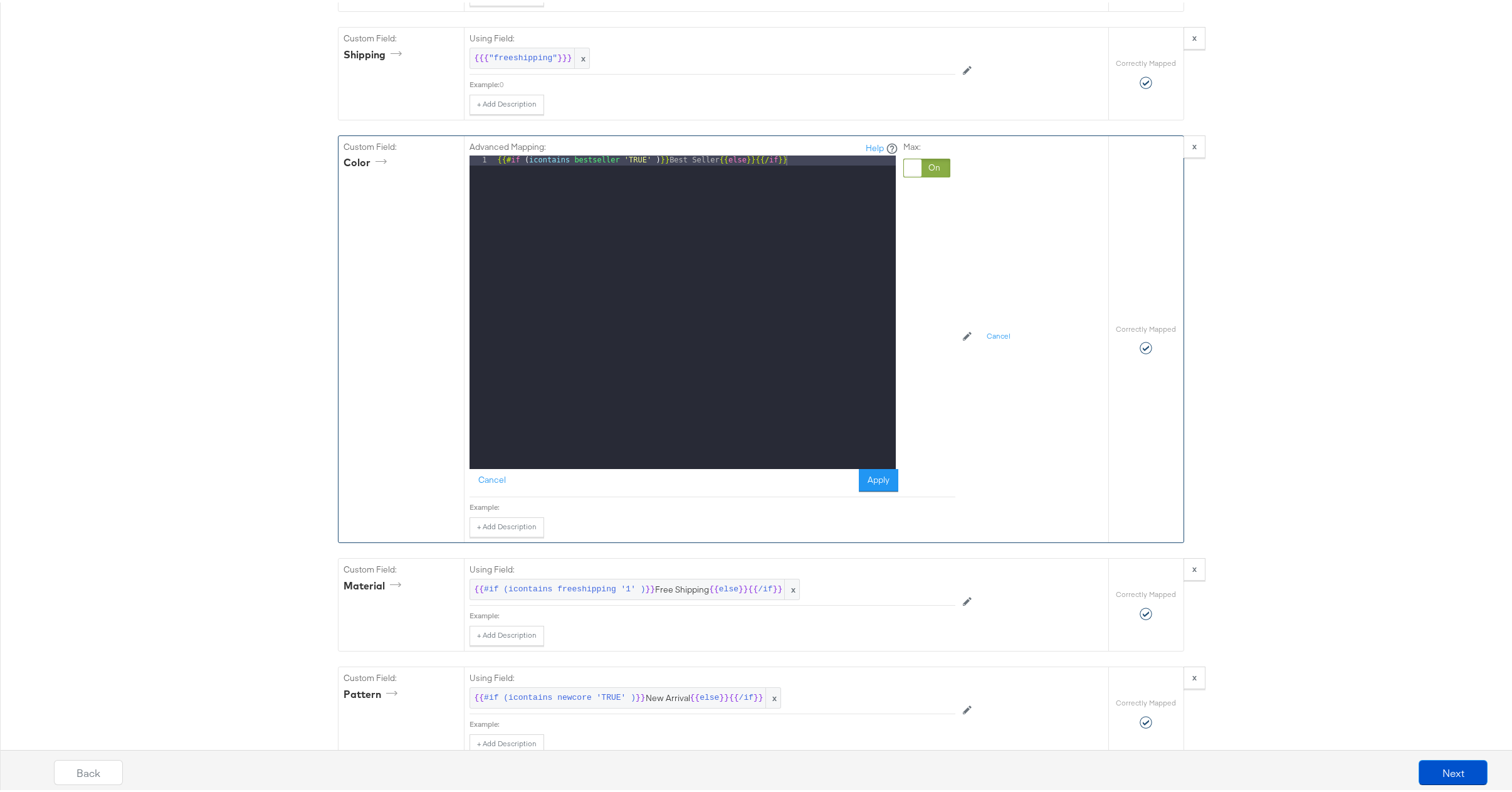
click at [680, 183] on div "{{# if ( icontains bestseller 'TRUE' ) }} Best Seller {{ else }}{{/ if }}" at bounding box center [695, 319] width 401 height 333
click at [490, 489] on button "Cancel" at bounding box center [492, 478] width 45 height 22
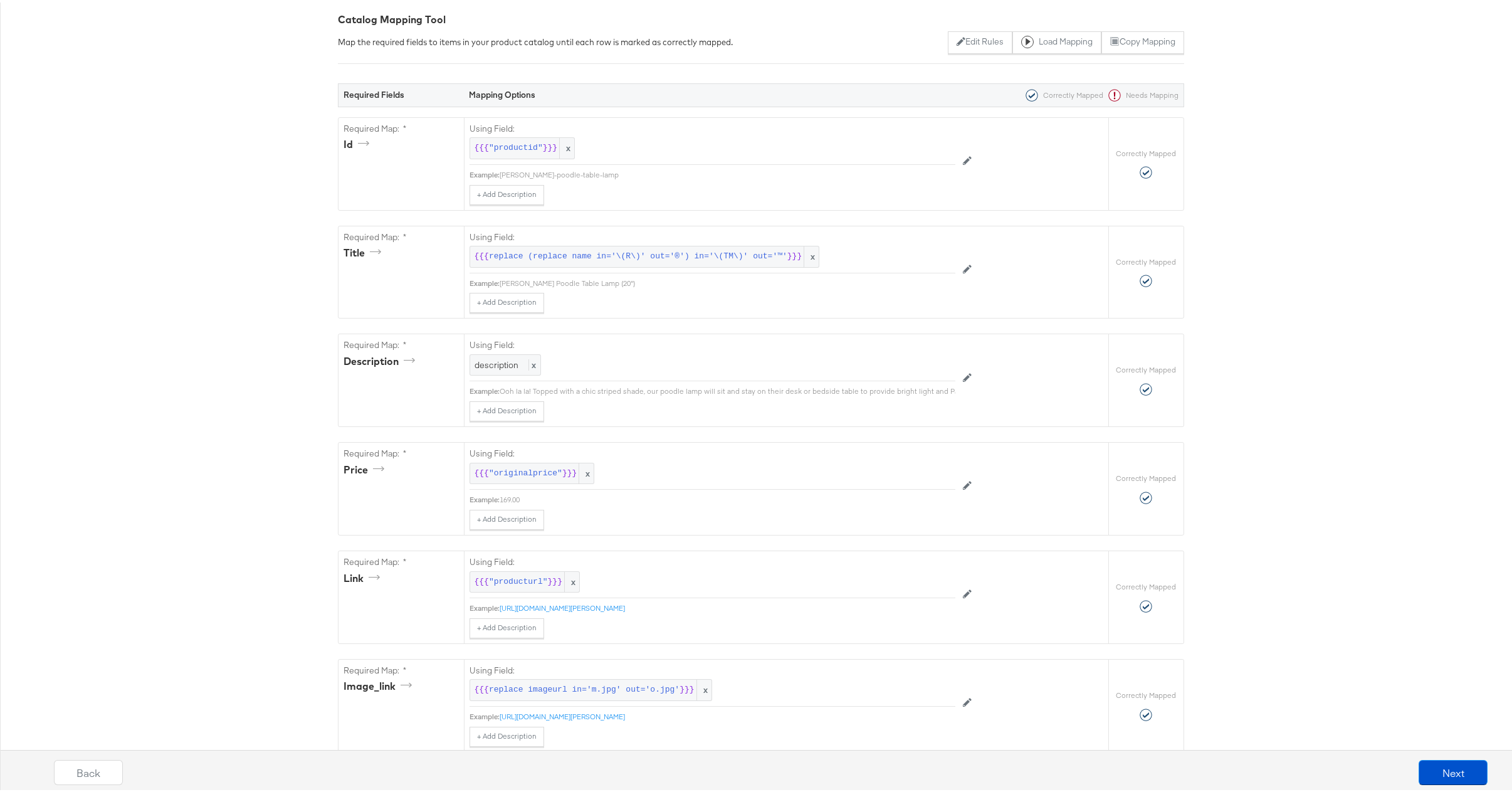
scroll to position [0, 0]
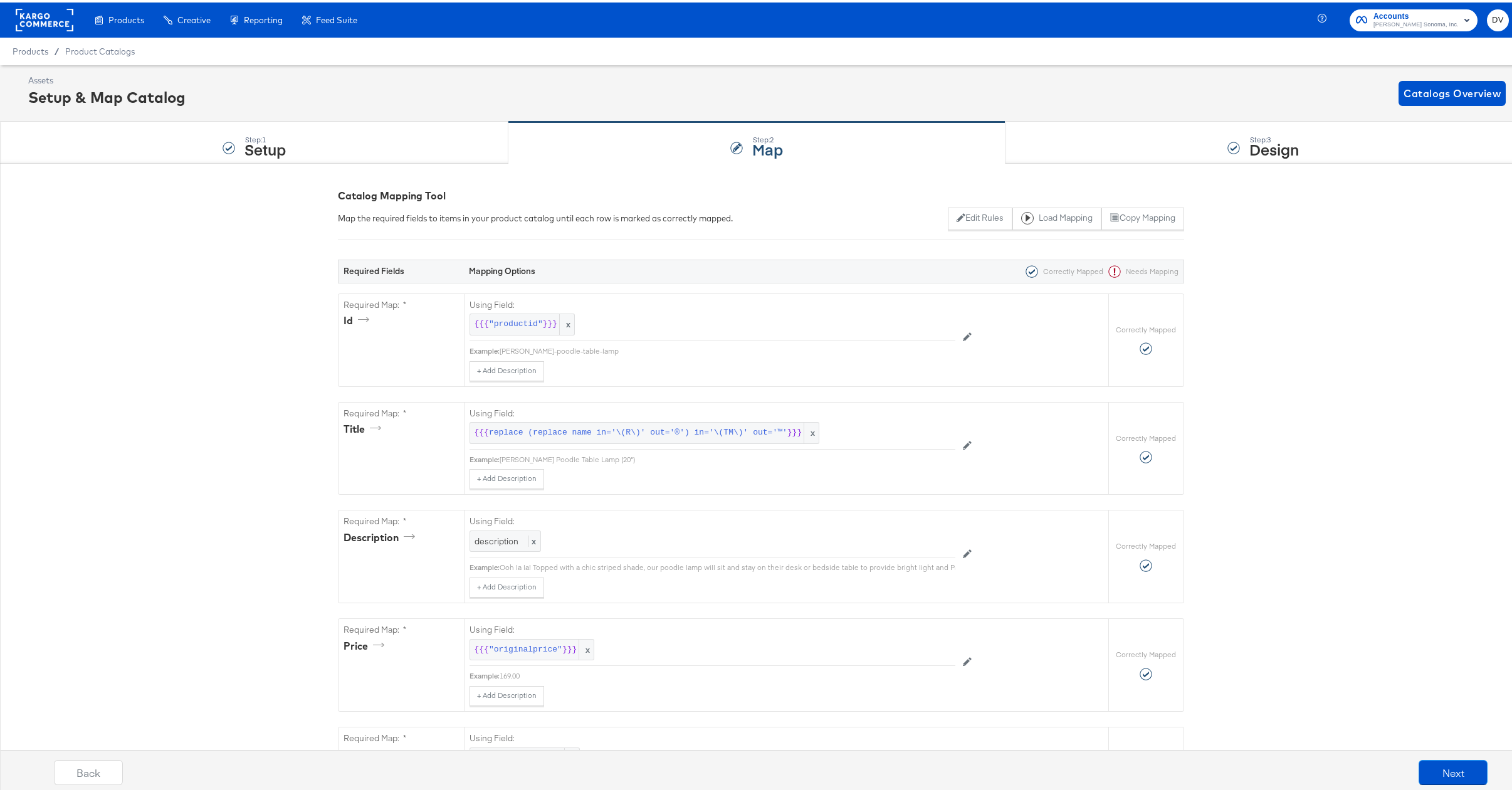
click at [47, 34] on div at bounding box center [44, 18] width 58 height 35
click at [44, 25] on rect at bounding box center [44, 18] width 58 height 22
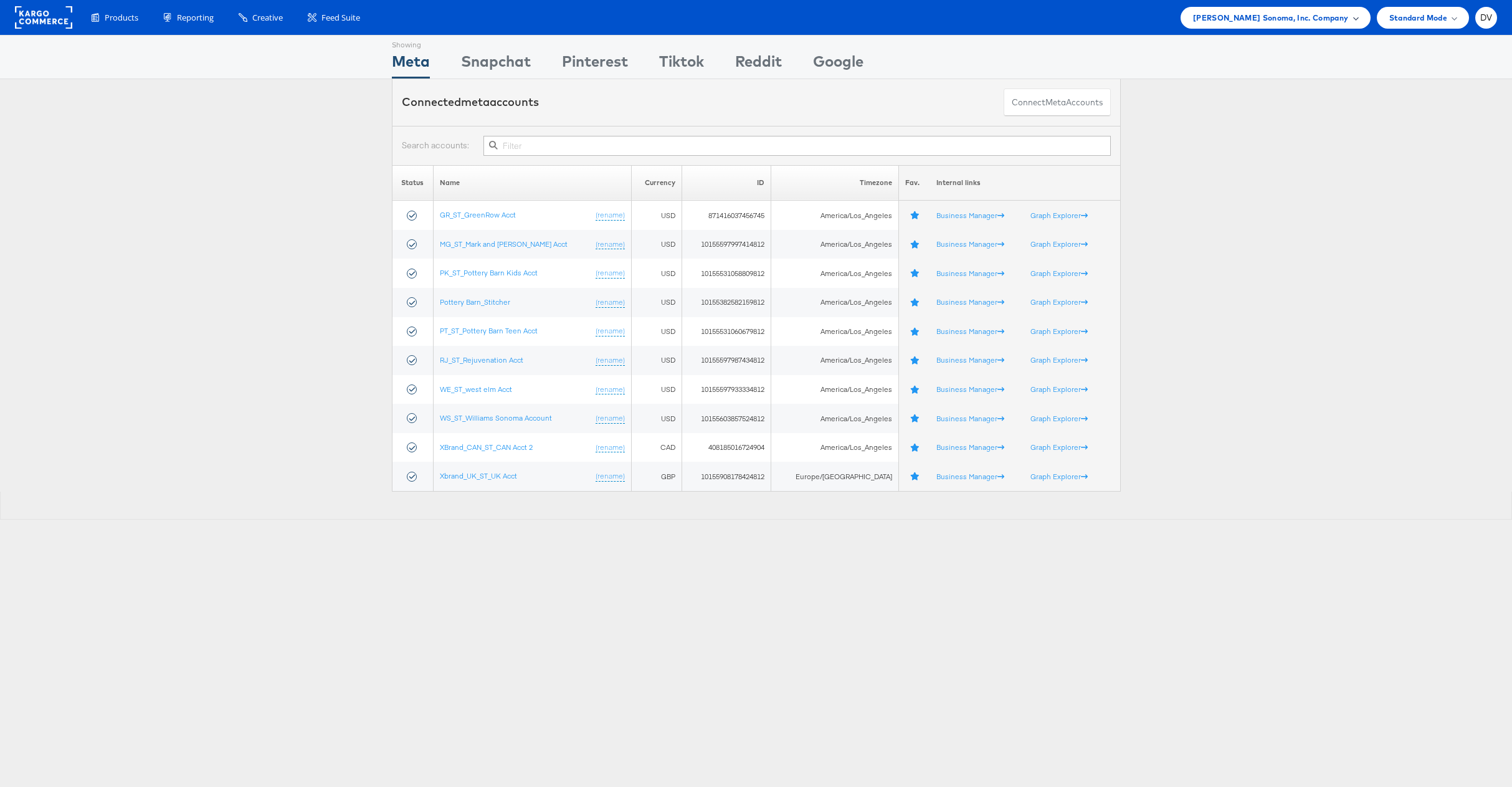
click at [1302, 20] on span "[PERSON_NAME] Sonoma, Inc. Company" at bounding box center [1270, 17] width 155 height 13
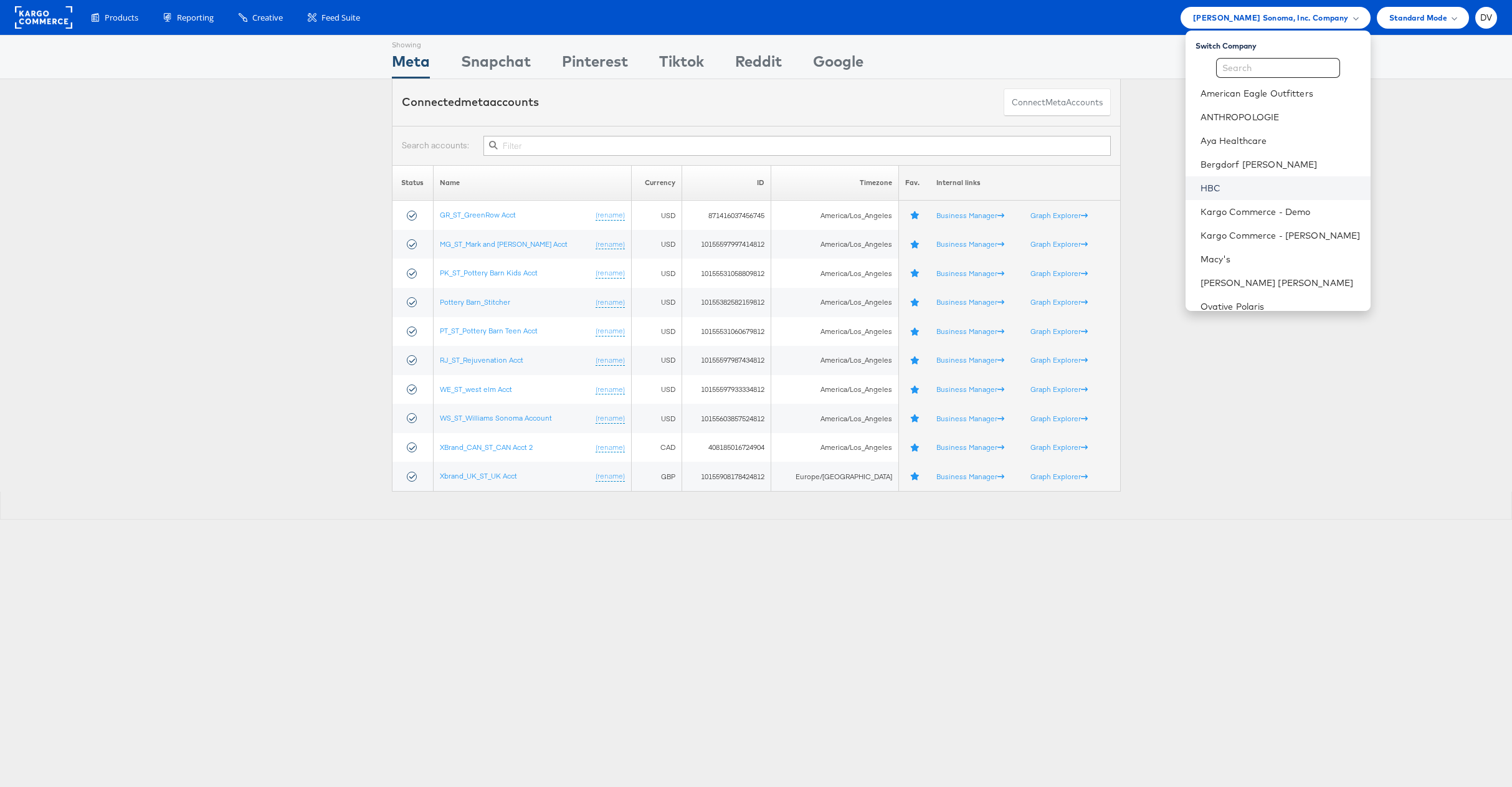
click at [1229, 192] on link "HBC" at bounding box center [1281, 188] width 160 height 13
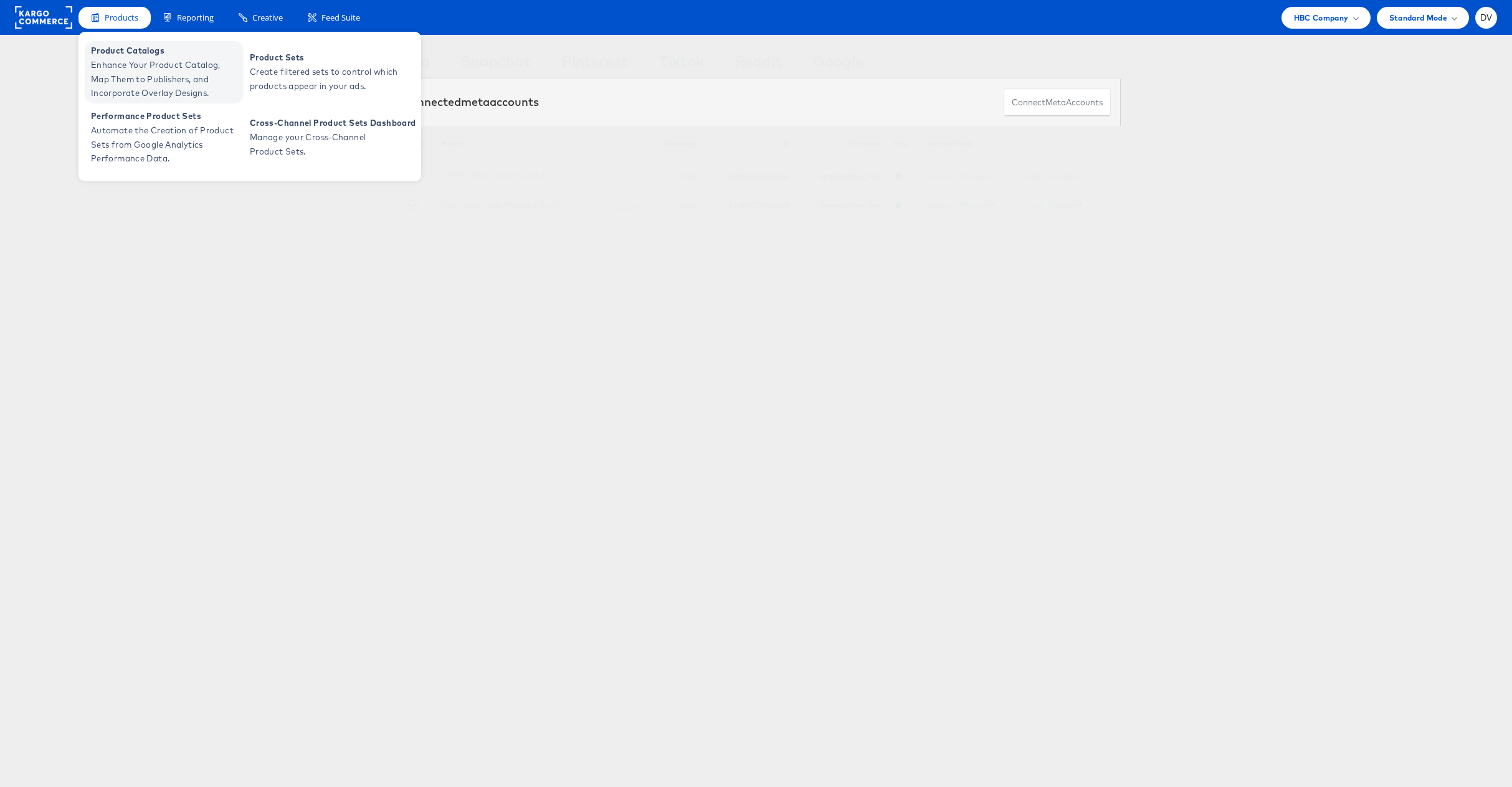
click at [119, 52] on span "Product Catalogs" at bounding box center [165, 51] width 149 height 15
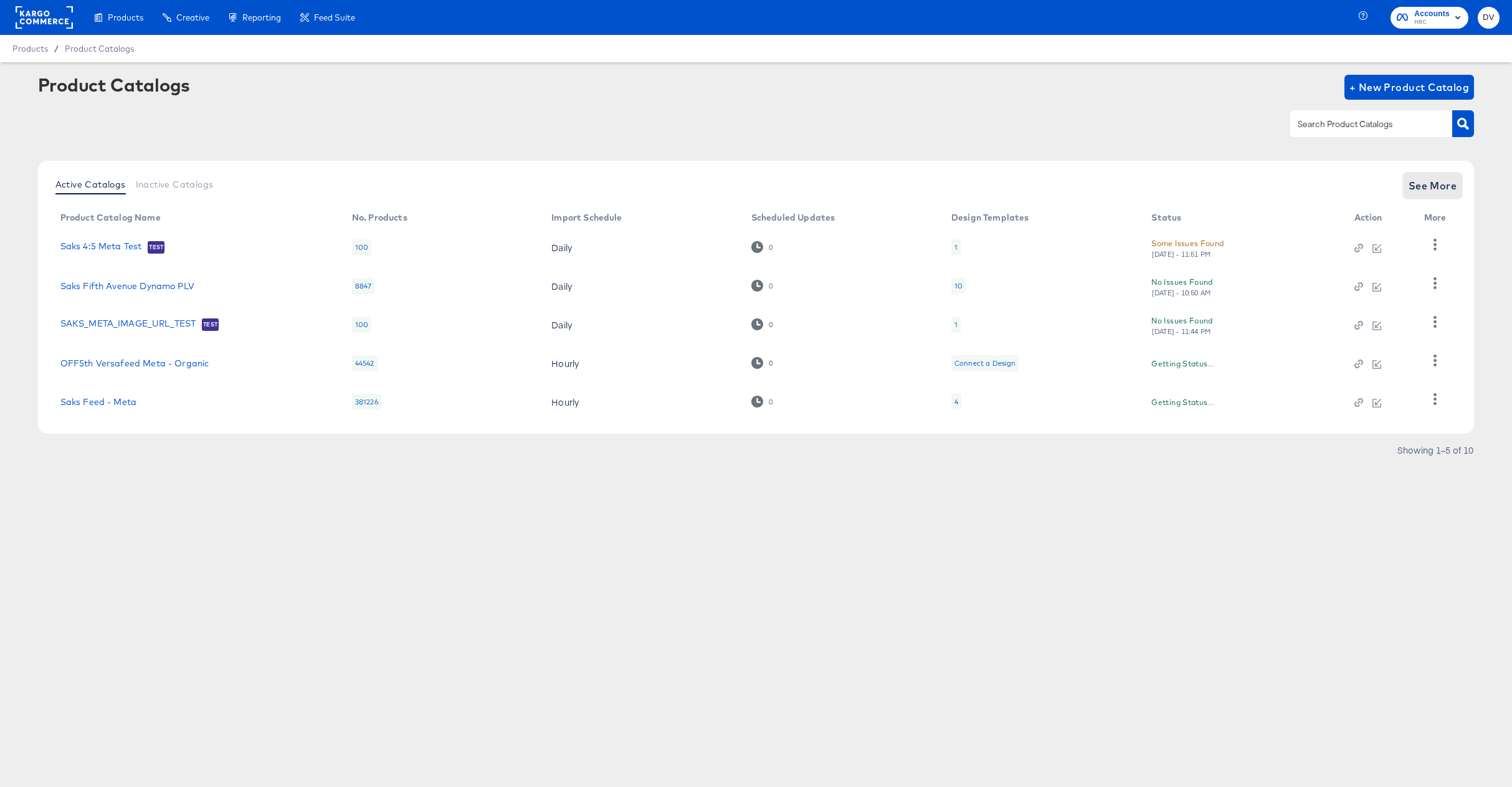
click at [1444, 190] on span "See More" at bounding box center [1433, 185] width 49 height 17
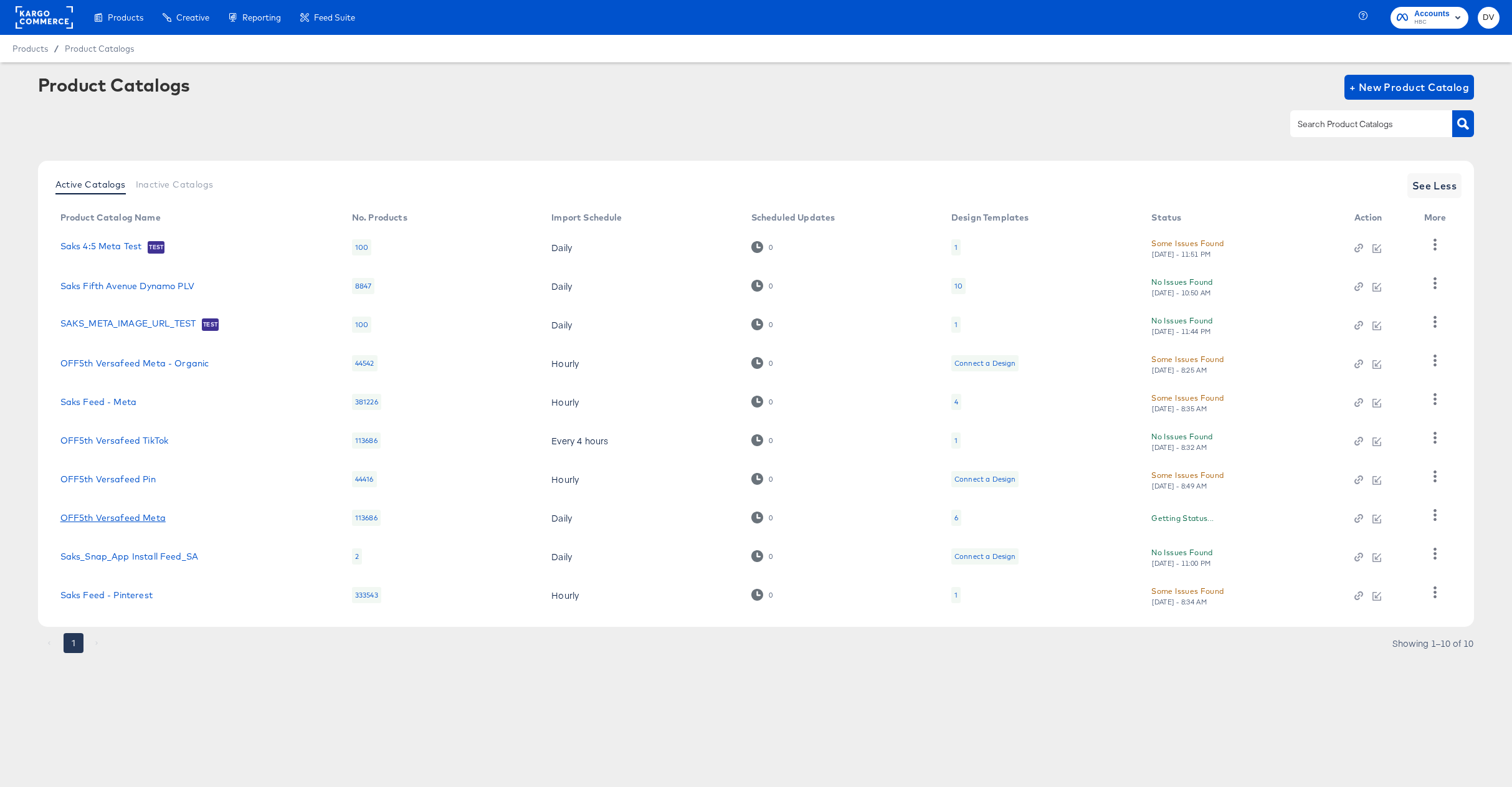
click at [132, 523] on link "OFF5th Versafeed Meta" at bounding box center [113, 517] width 105 height 10
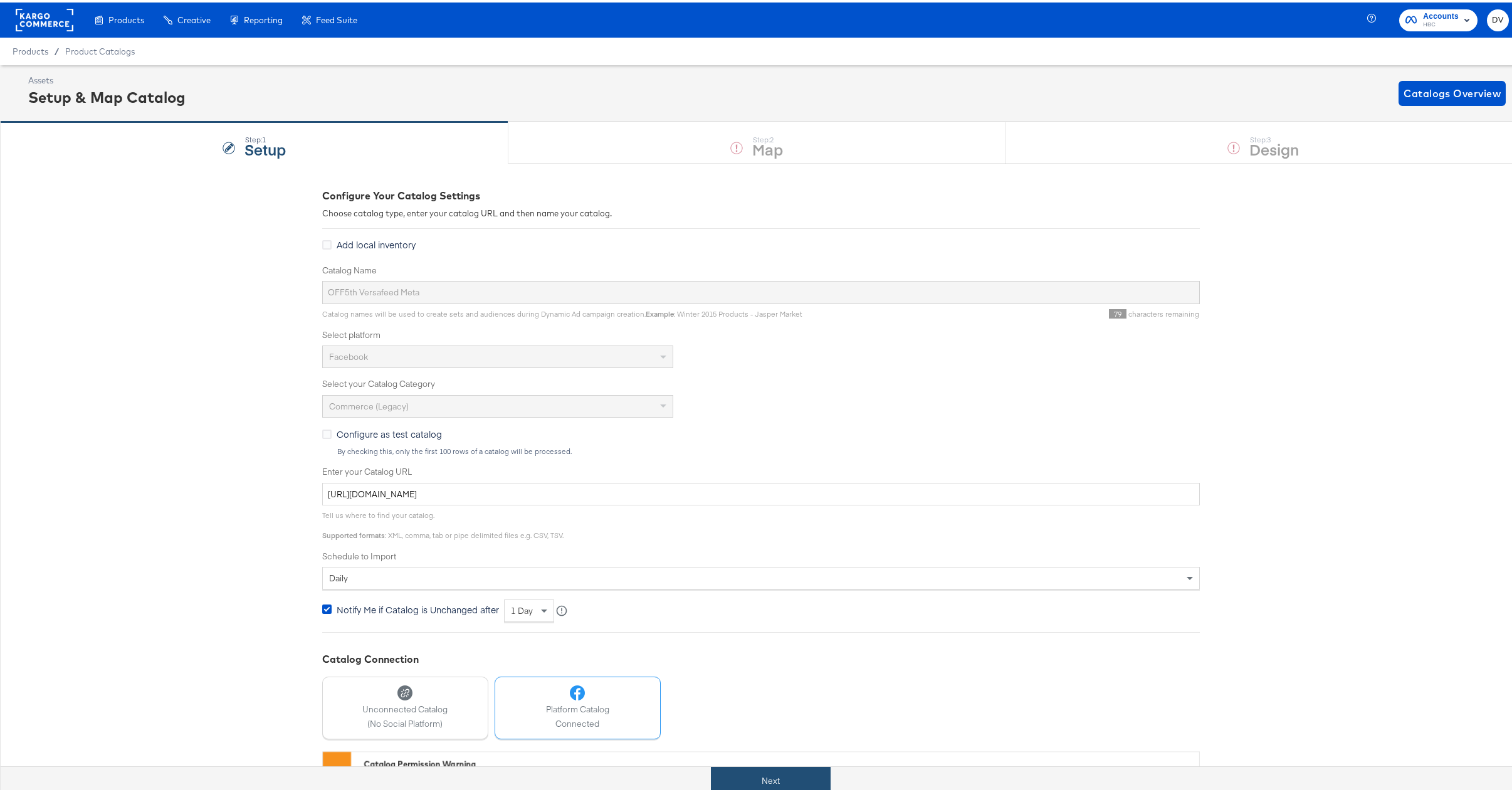
click at [809, 774] on button "Next" at bounding box center [770, 778] width 120 height 28
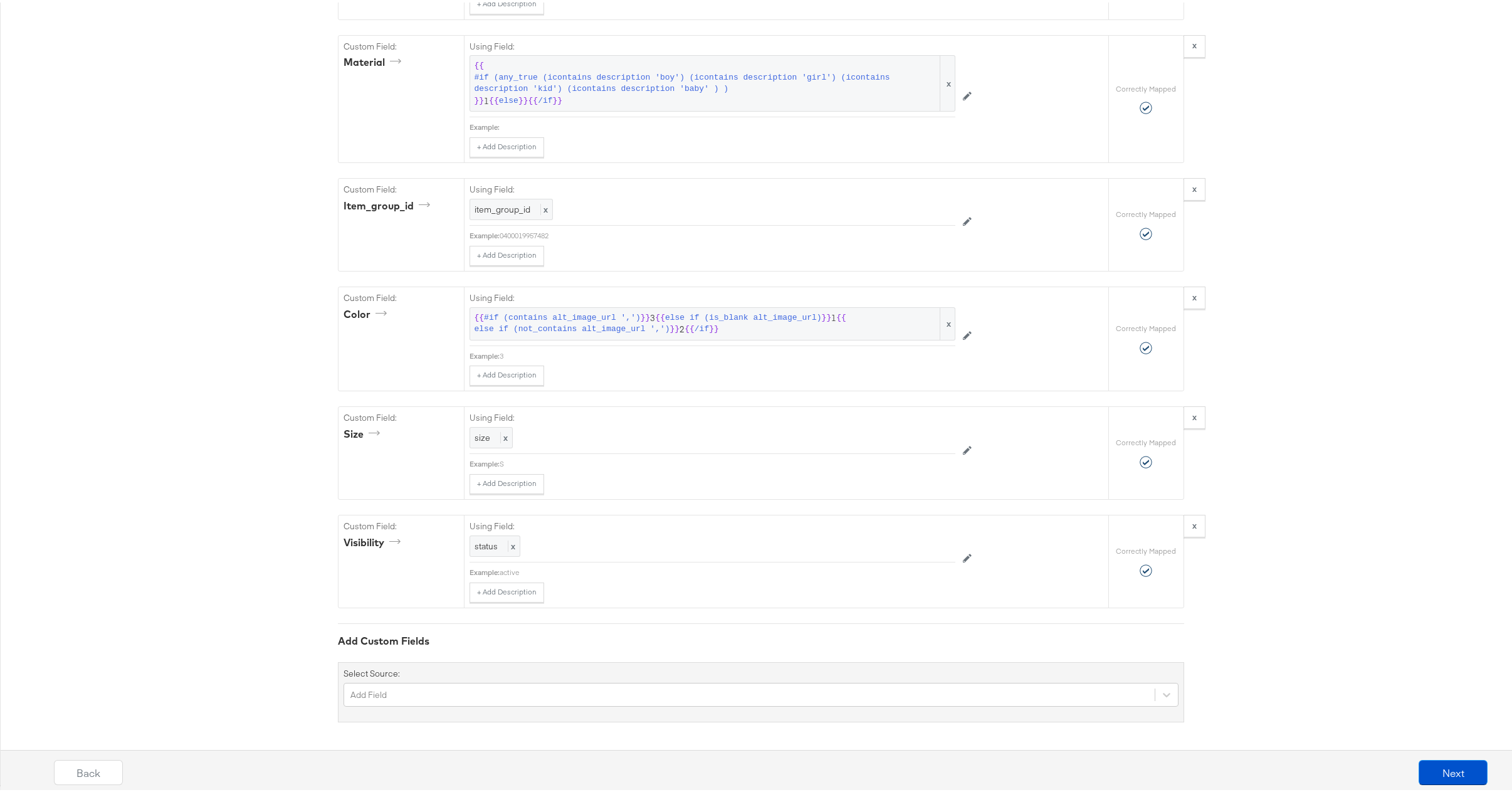
scroll to position [2836, 0]
click at [657, 321] on span "else if (not_contains alt_image_url ',')" at bounding box center [572, 327] width 196 height 12
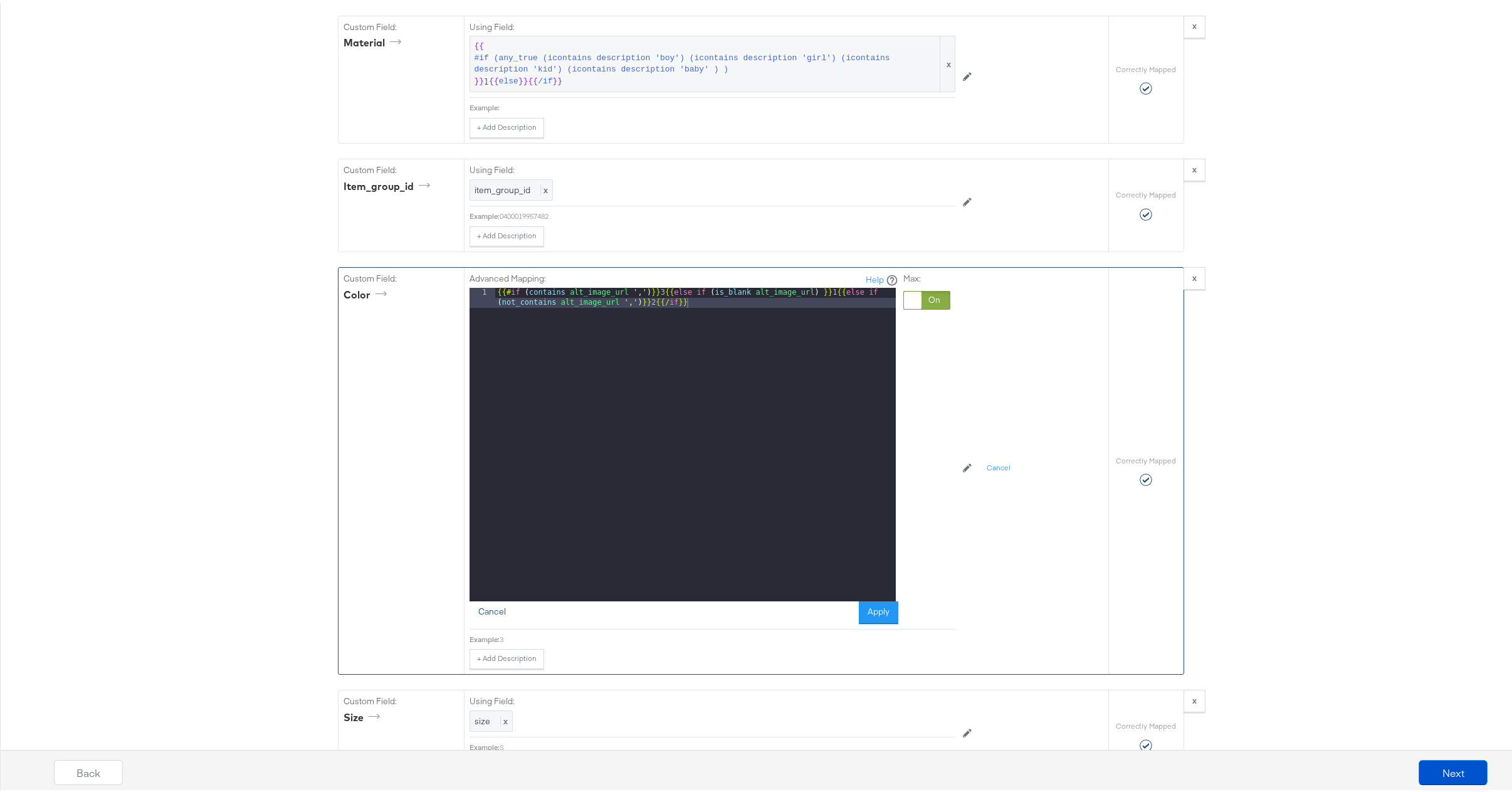
click at [492, 622] on button "Cancel" at bounding box center [492, 610] width 45 height 22
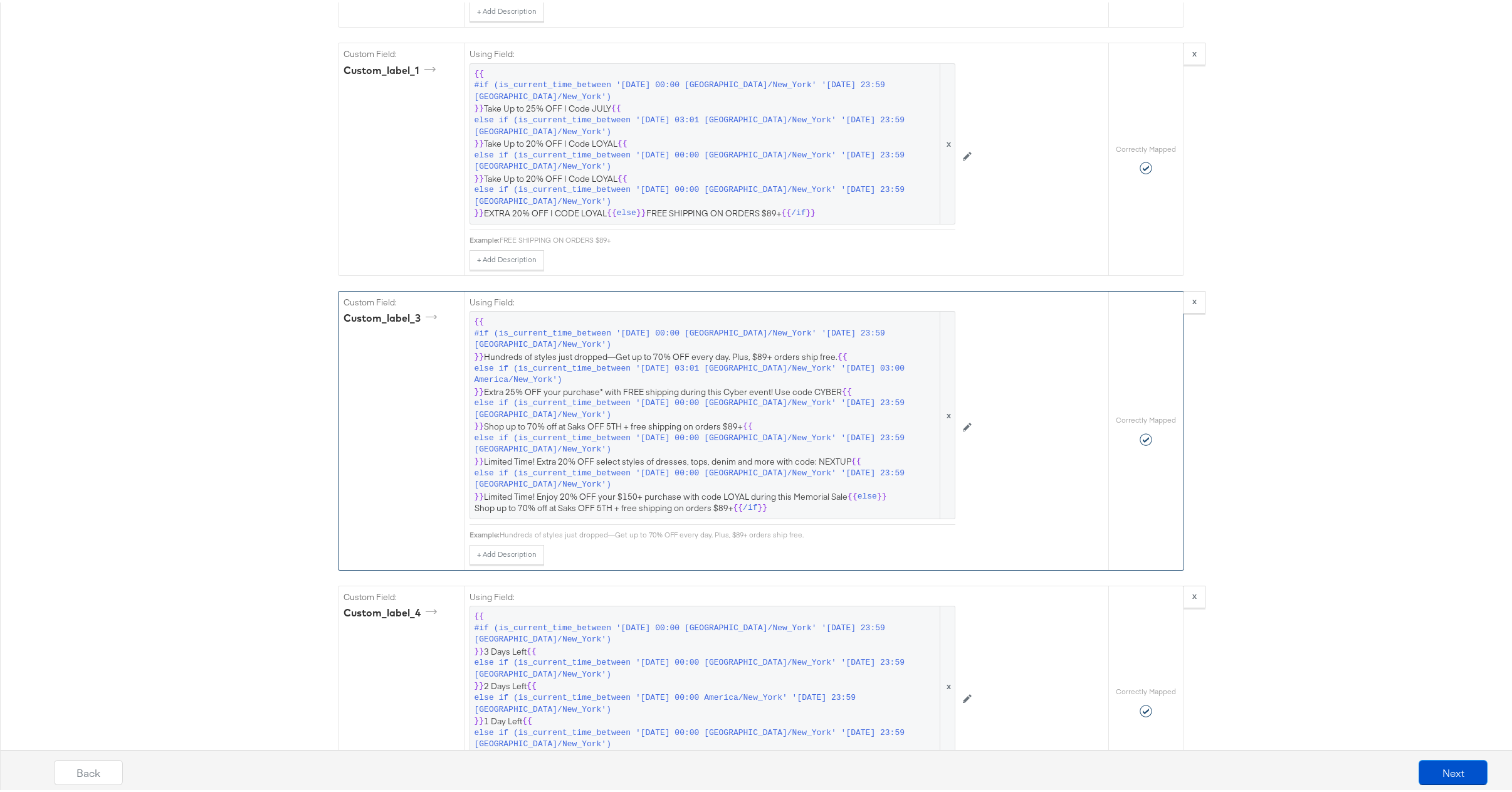
scroll to position [0, 0]
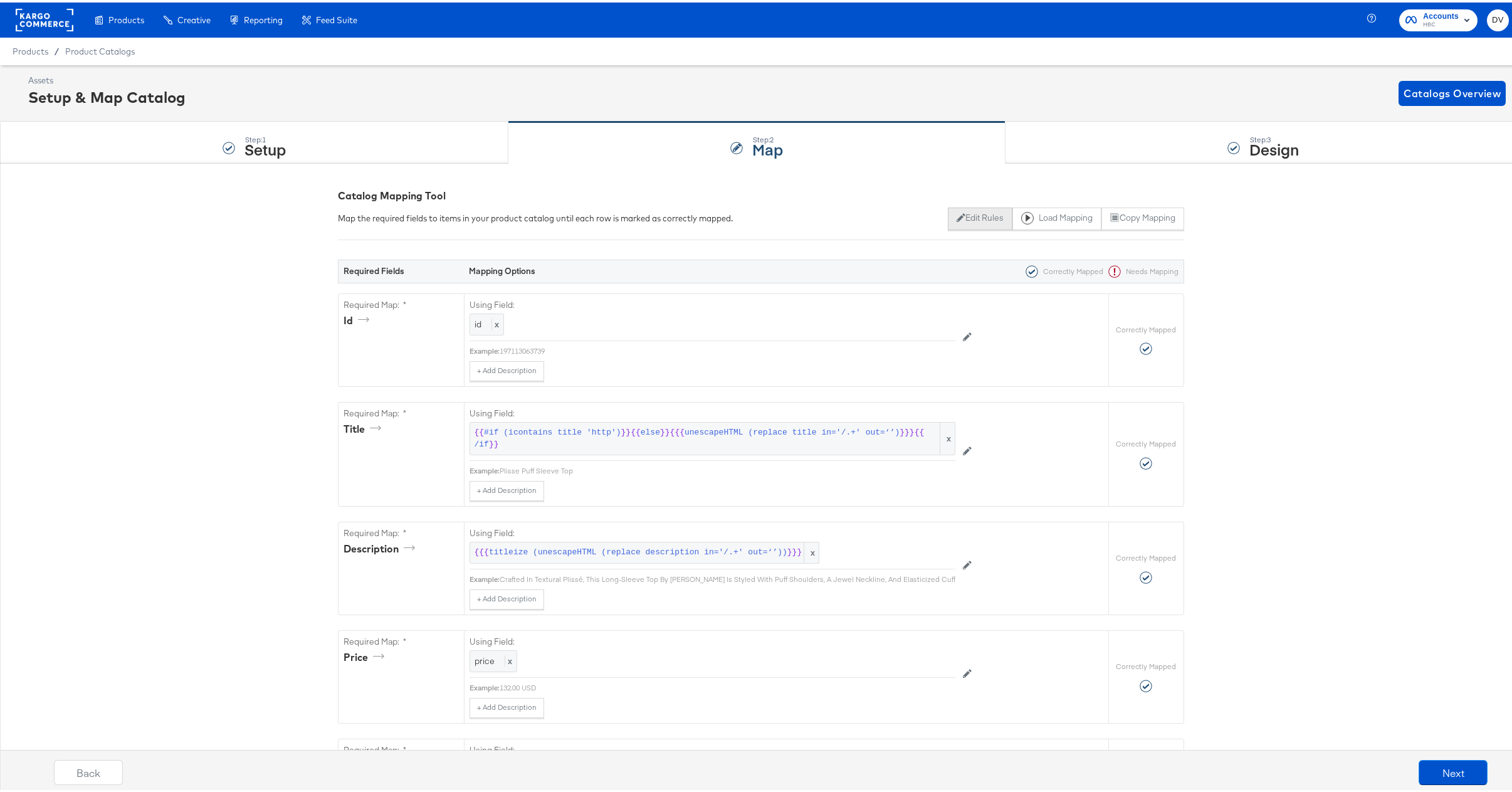
click at [978, 214] on button "Edit Rules" at bounding box center [980, 216] width 65 height 22
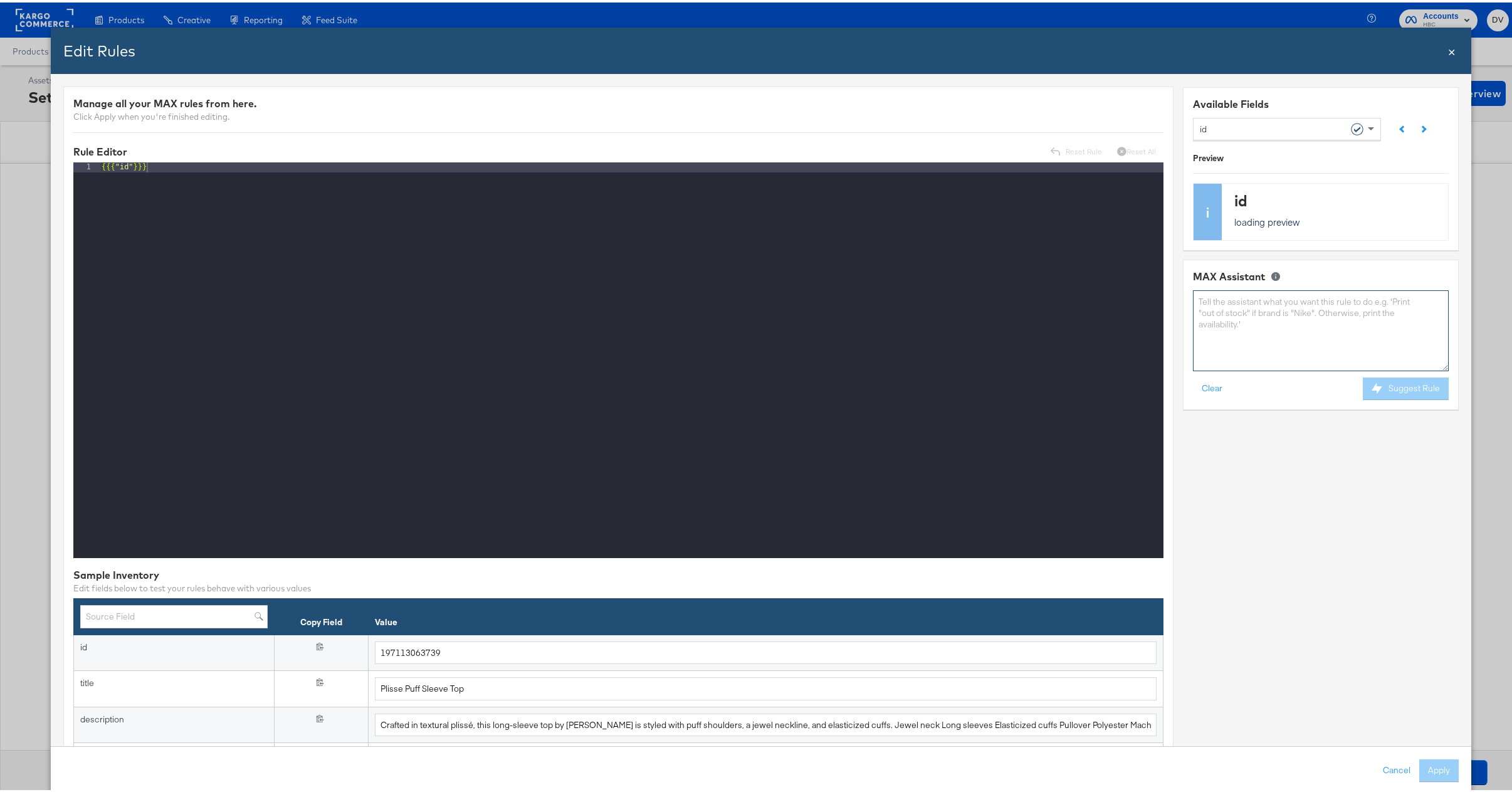
click at [1255, 308] on textarea at bounding box center [1320, 328] width 256 height 81
paste textarea "{{#if (icontains hot_100 'TRUE' )}}1{{else}}{{/if}}"
paste textarea "top_womens"
type textarea "I need to add to this statement: {{#if (icontains hot_100 'TRUE' )}}1{{else}}{{…"
click at [1397, 390] on button "Suggest Rule" at bounding box center [1406, 386] width 86 height 22
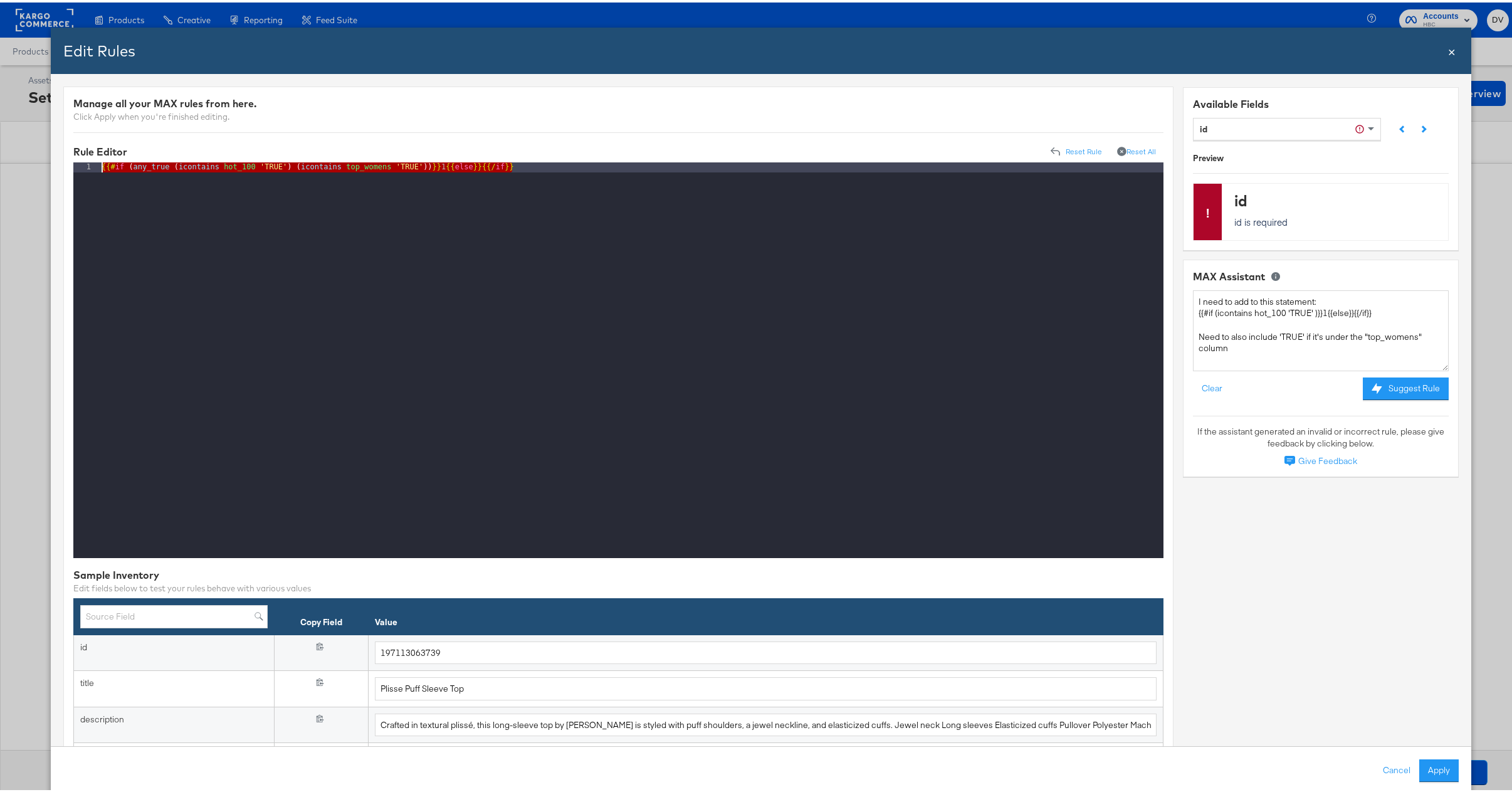
drag, startPoint x: 520, startPoint y: 163, endPoint x: 99, endPoint y: 162, distance: 421.0
click at [99, 162] on div "{{# if ( any_true ( icontains hot_100 'TRUE' ) ( icontains top_womens 'TRUE' ))…" at bounding box center [631, 368] width 1064 height 416
click at [1382, 769] on button "Cancel" at bounding box center [1396, 768] width 45 height 22
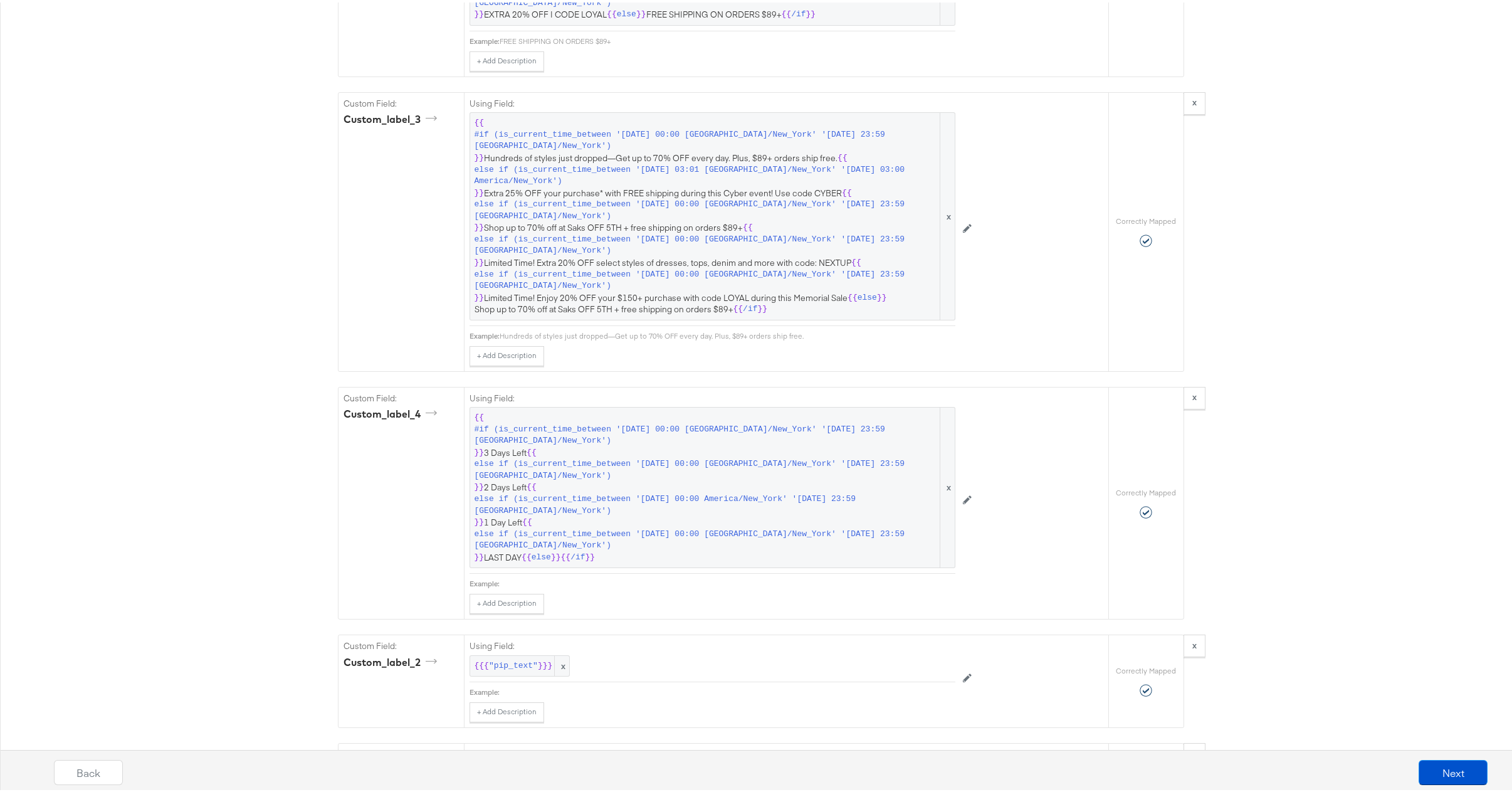
scroll to position [2778, 0]
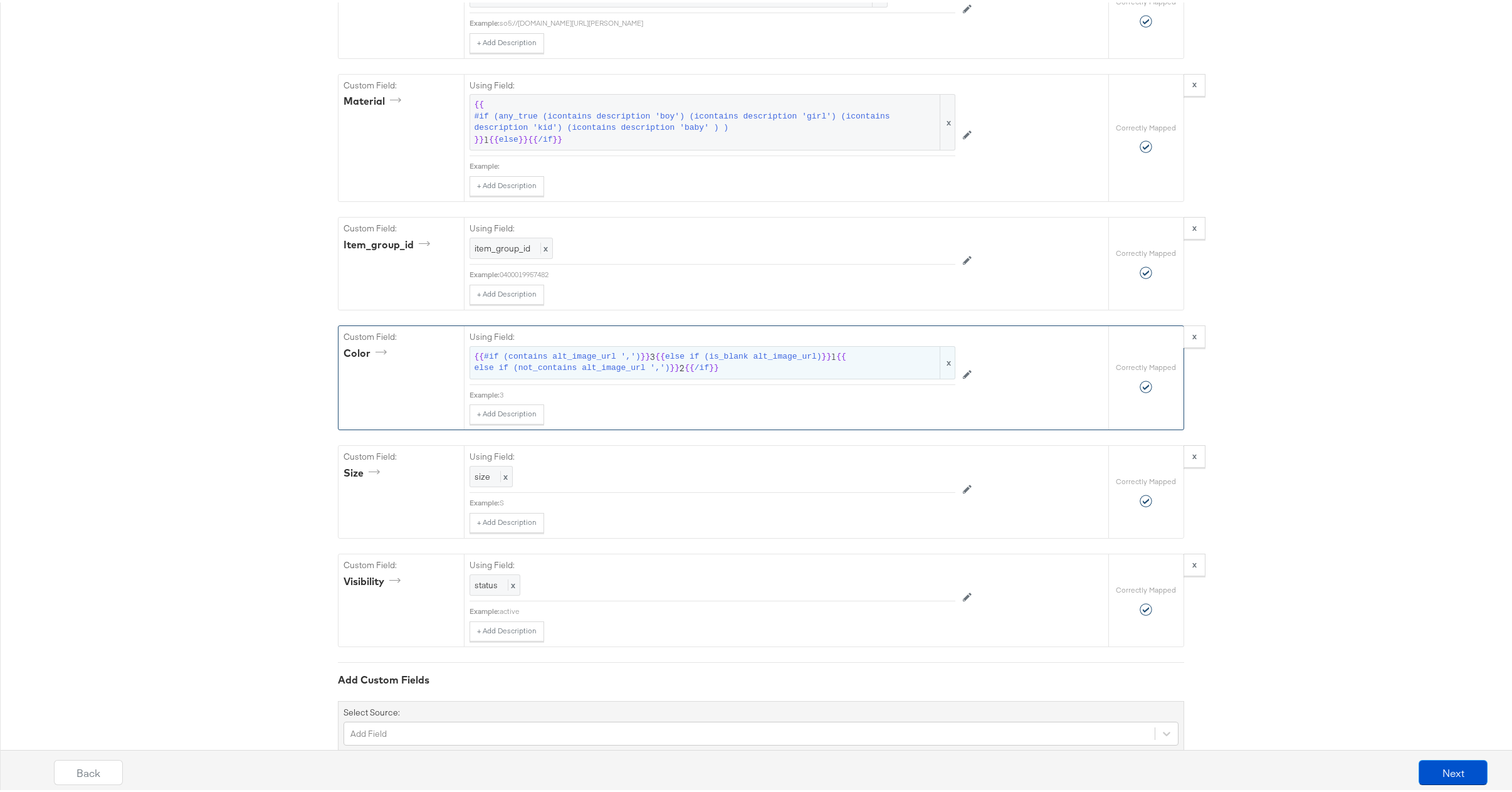
click at [655, 361] on span "{{" at bounding box center [660, 354] width 10 height 12
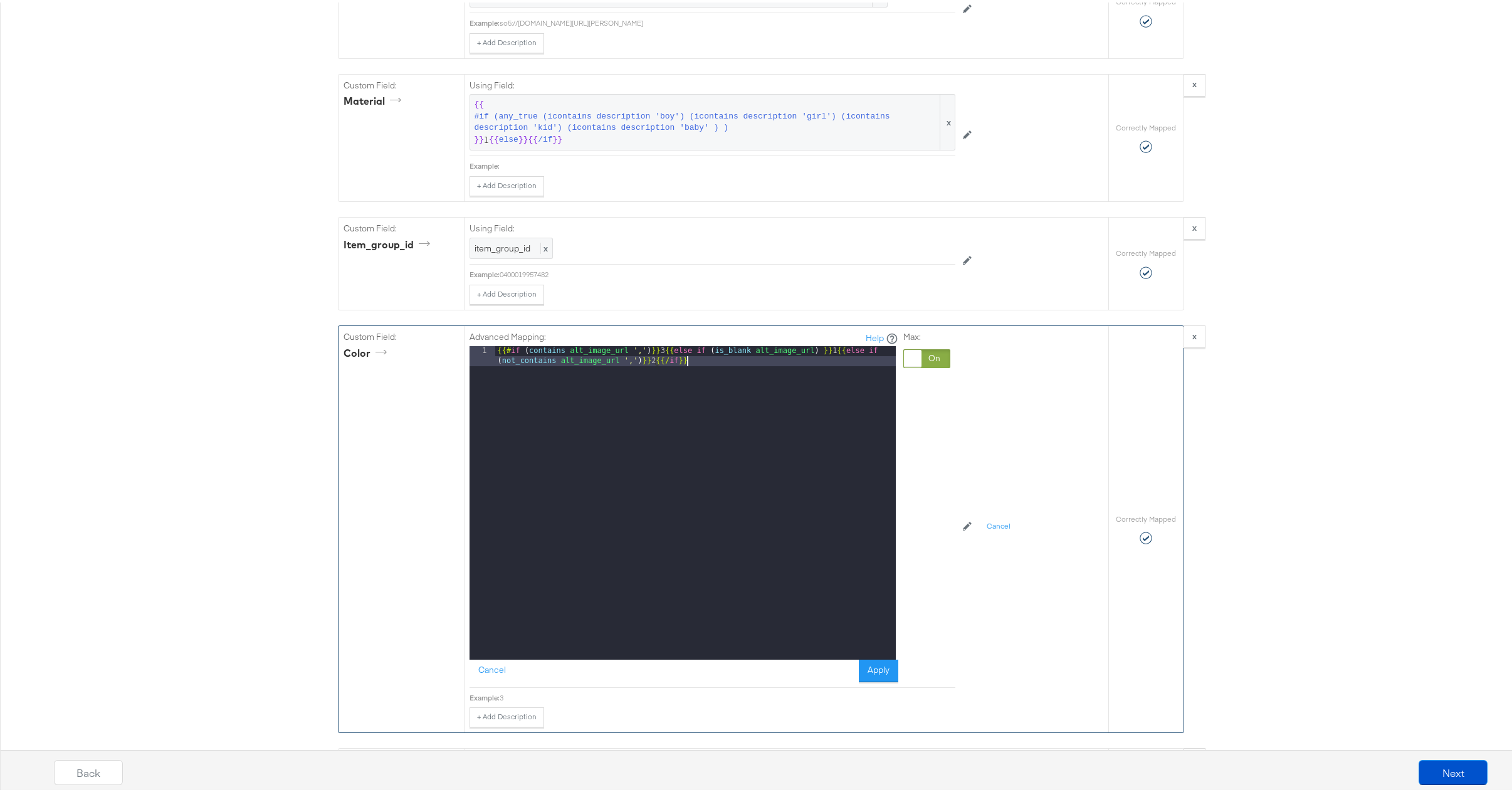
click at [703, 375] on div "{{# if ( contains alt_image_url ',' ) }} 3 {{ else if ( is_blank alt_image_url …" at bounding box center [695, 521] width 401 height 354
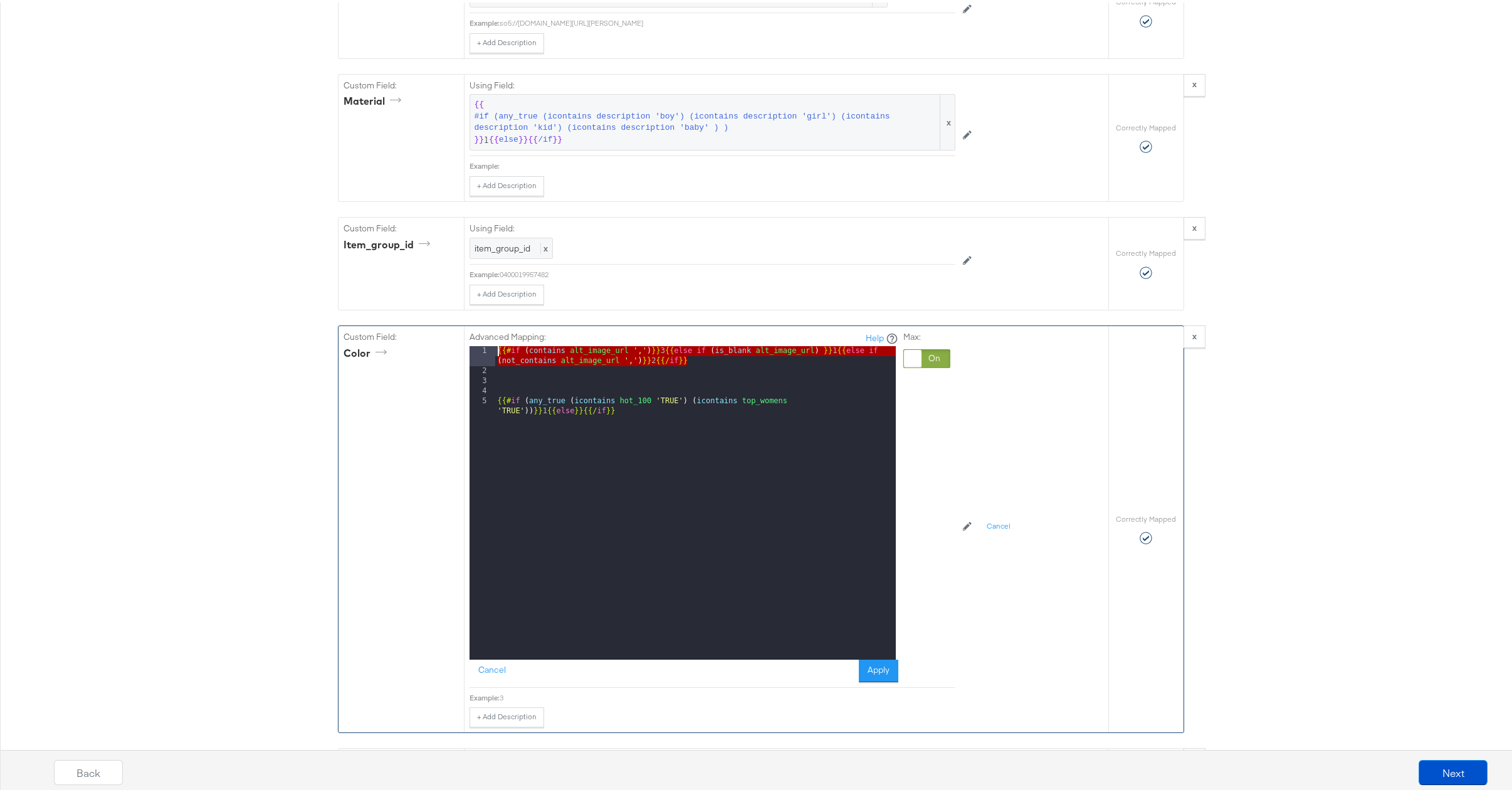
drag, startPoint x: 686, startPoint y: 377, endPoint x: 471, endPoint y: 369, distance: 215.1
click at [471, 369] on div "1 2 3 4 5 {{# if ( contains alt_image_url ',' ) }} 3 {{ else if ( is_blank alt_…" at bounding box center [683, 500] width 427 height 314
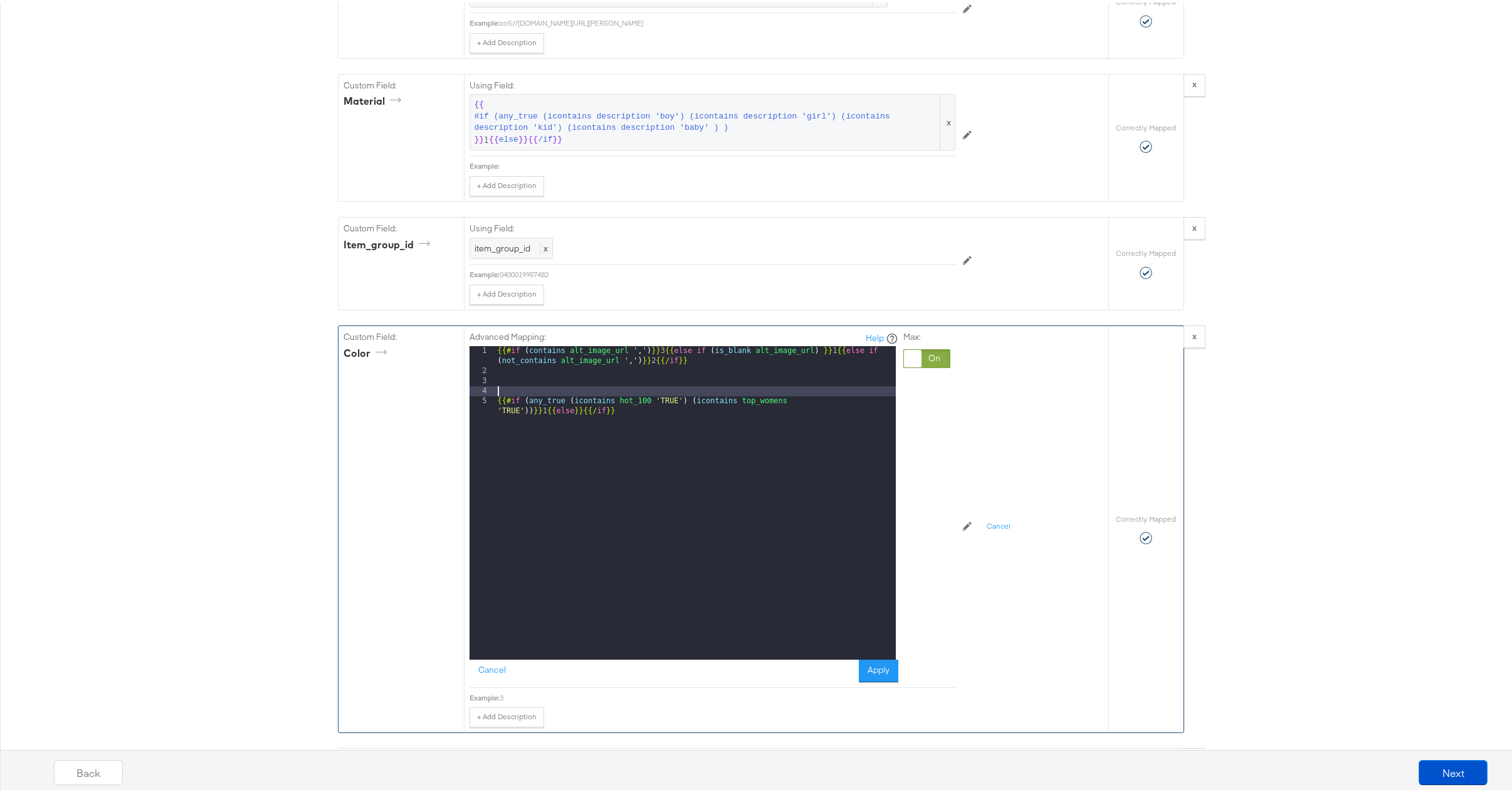
click at [610, 410] on div "{{# if ( contains alt_image_url ',' ) }} 3 {{ else if ( is_blank alt_image_url …" at bounding box center [695, 521] width 401 height 354
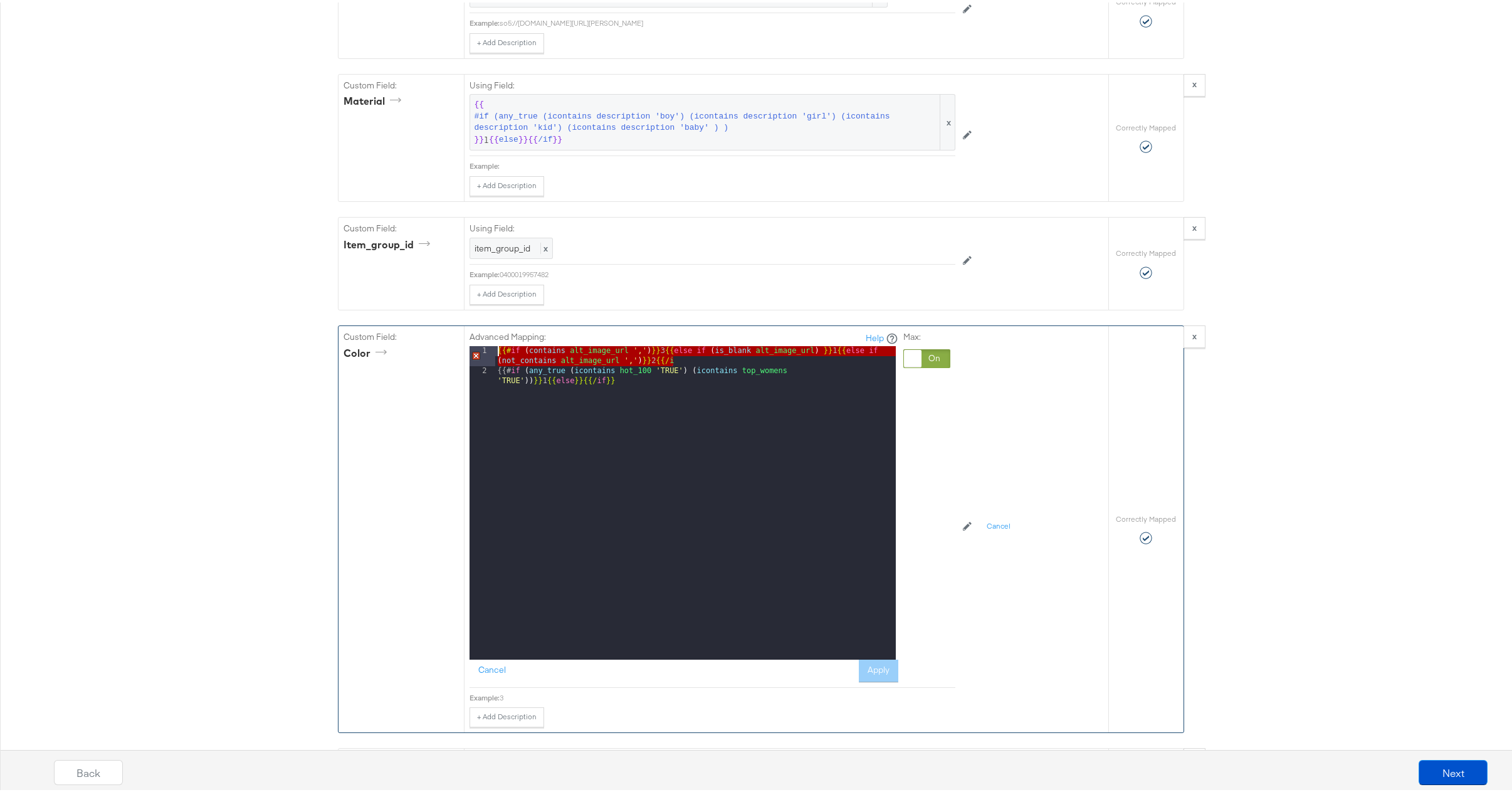
drag, startPoint x: 678, startPoint y: 376, endPoint x: 478, endPoint y: 370, distance: 200.1
click at [478, 370] on div "1 2 {{# if ( contains alt_image_url ',' ) }} 3 {{ else if ( is_blank alt_image_…" at bounding box center [683, 500] width 427 height 314
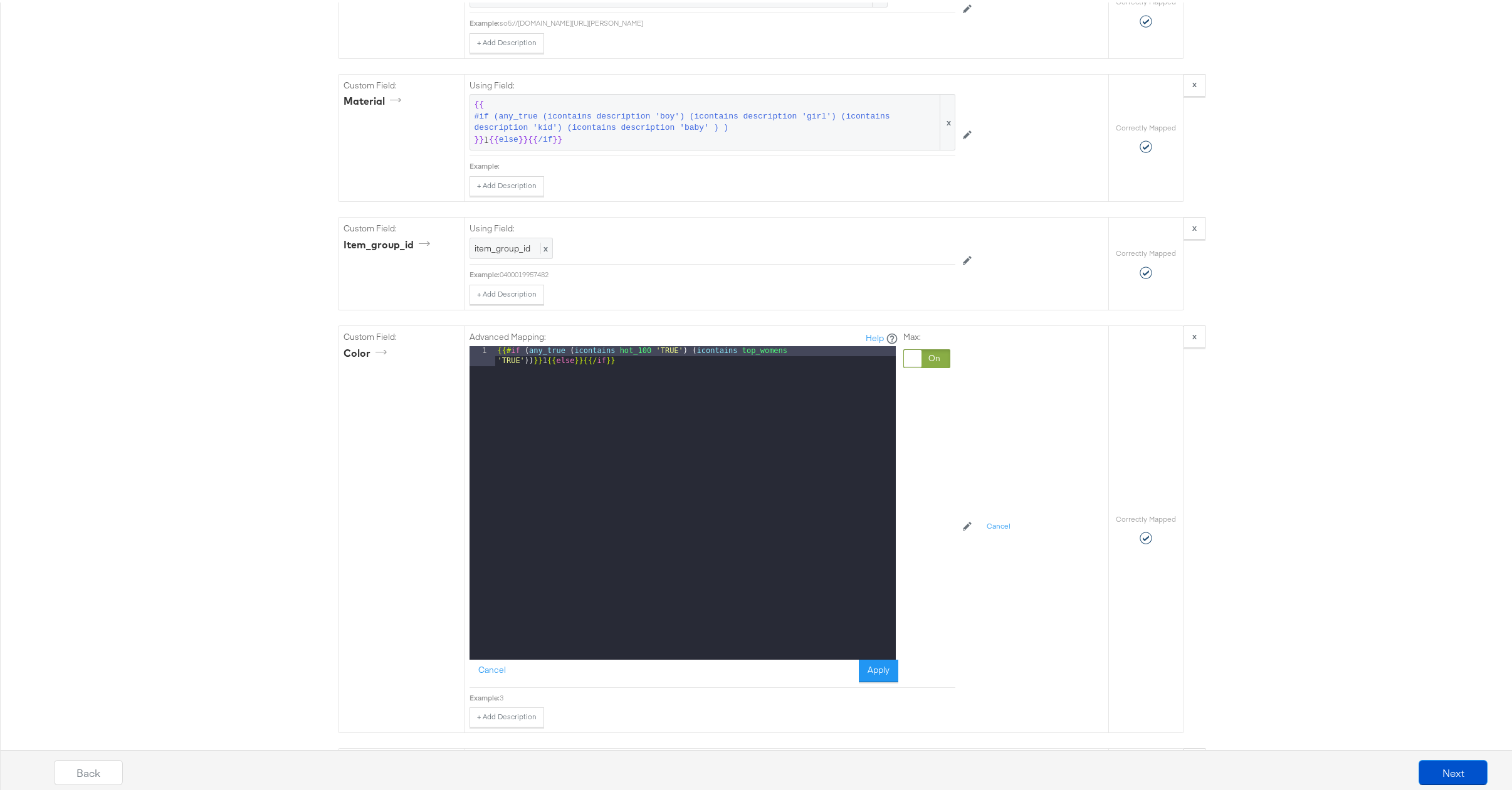
click at [874, 680] on button "Apply" at bounding box center [878, 668] width 39 height 22
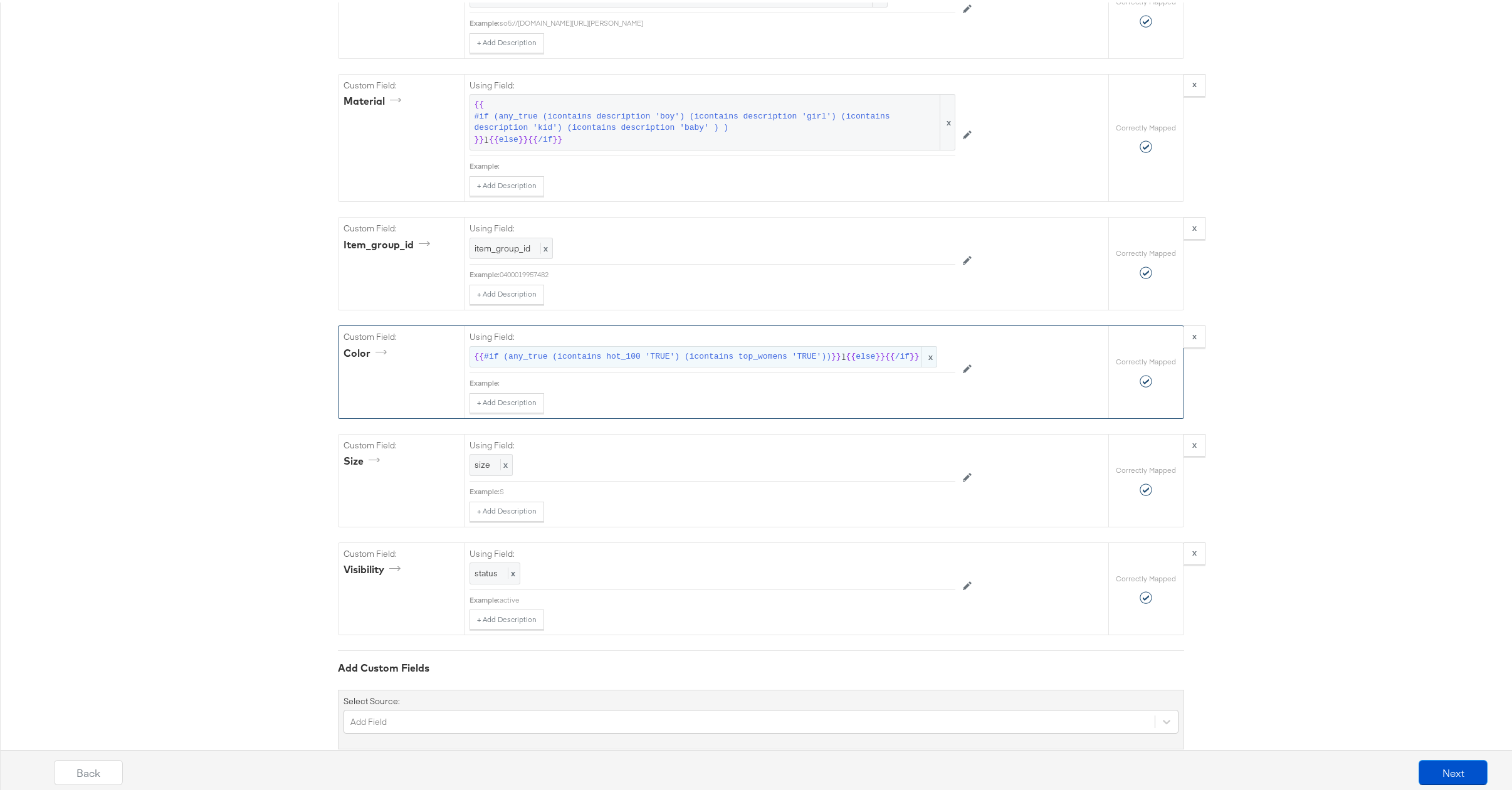
click at [831, 361] on span "}}" at bounding box center [836, 354] width 10 height 12
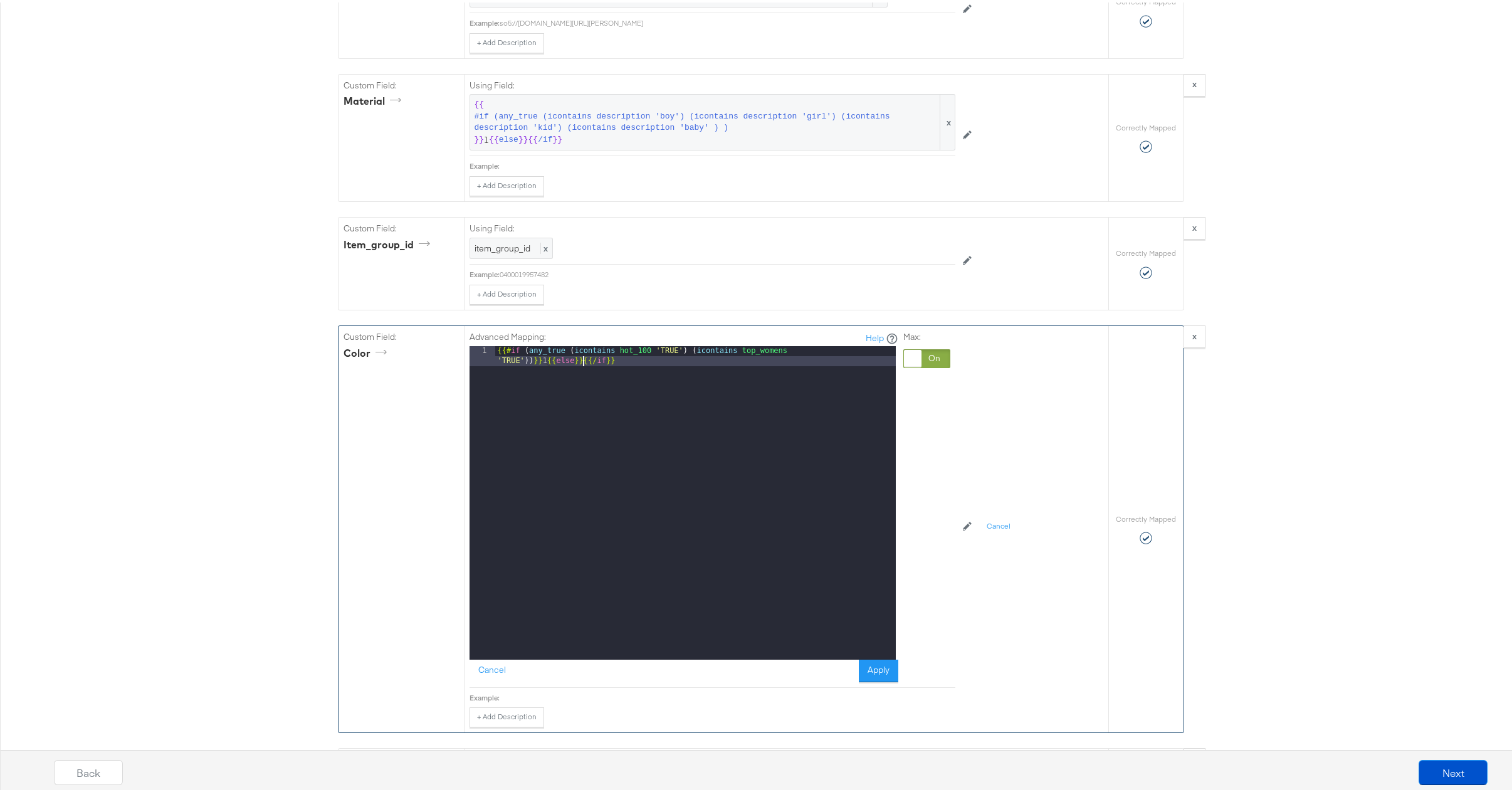
click at [577, 381] on div "{{# if ( any_true ( icontains hot_100 'TRUE' ) ( icontains top_womens 'TRUE' ))…" at bounding box center [695, 521] width 401 height 354
click at [886, 679] on button "Apply" at bounding box center [878, 668] width 39 height 22
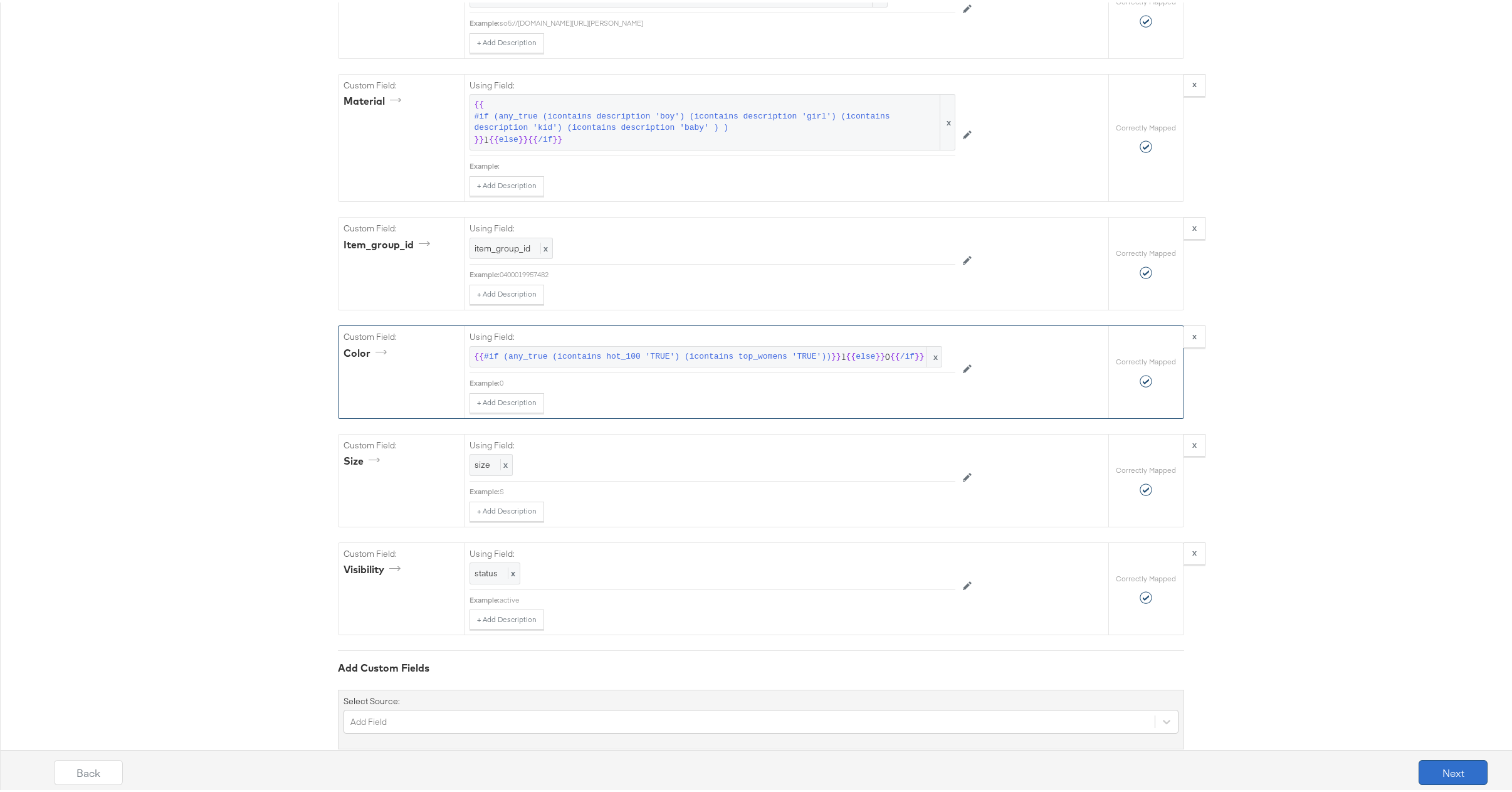
click at [1427, 767] on button "Next" at bounding box center [1453, 770] width 69 height 25
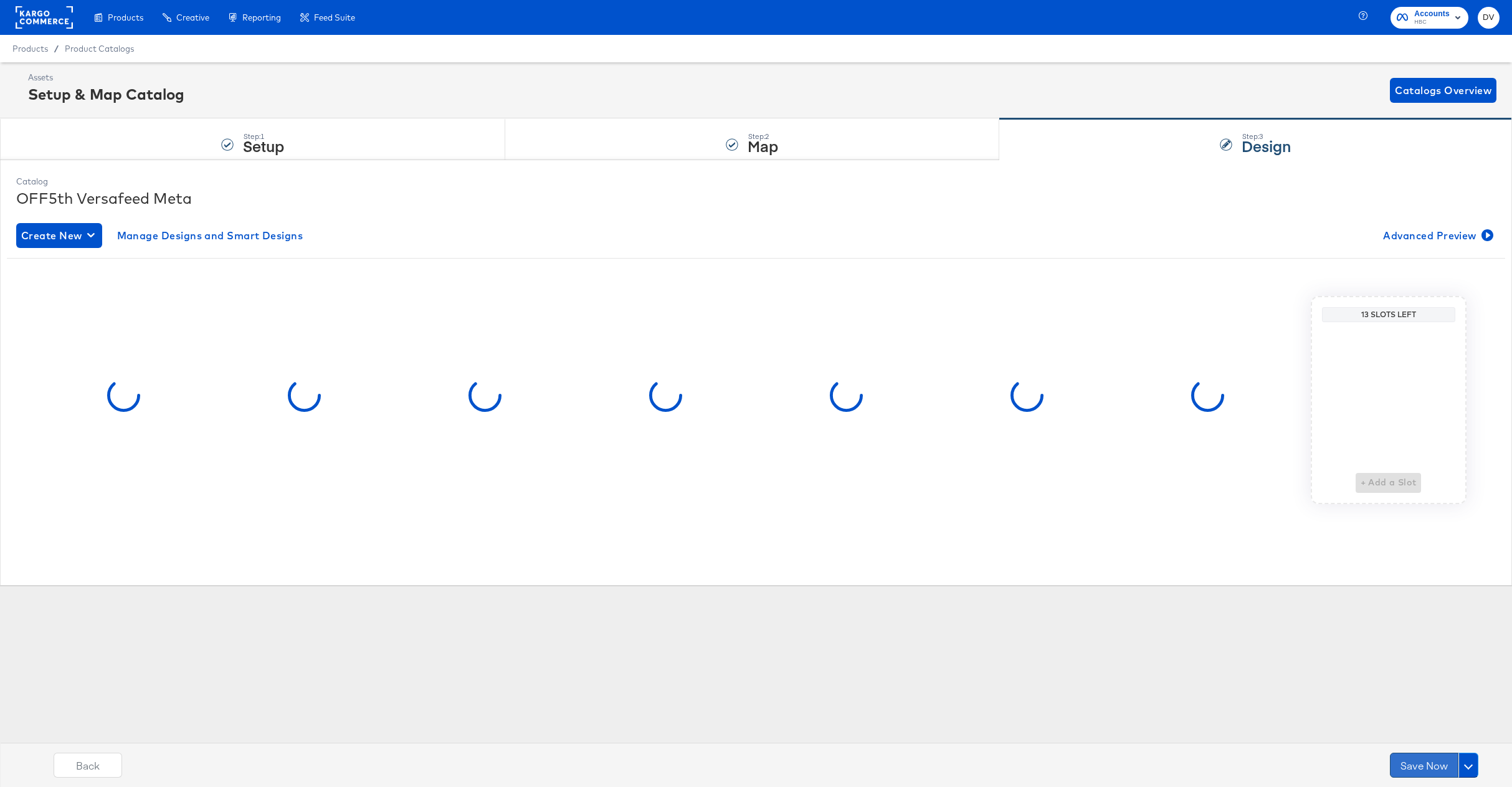
click at [1418, 761] on button "Save Now" at bounding box center [1424, 765] width 68 height 25
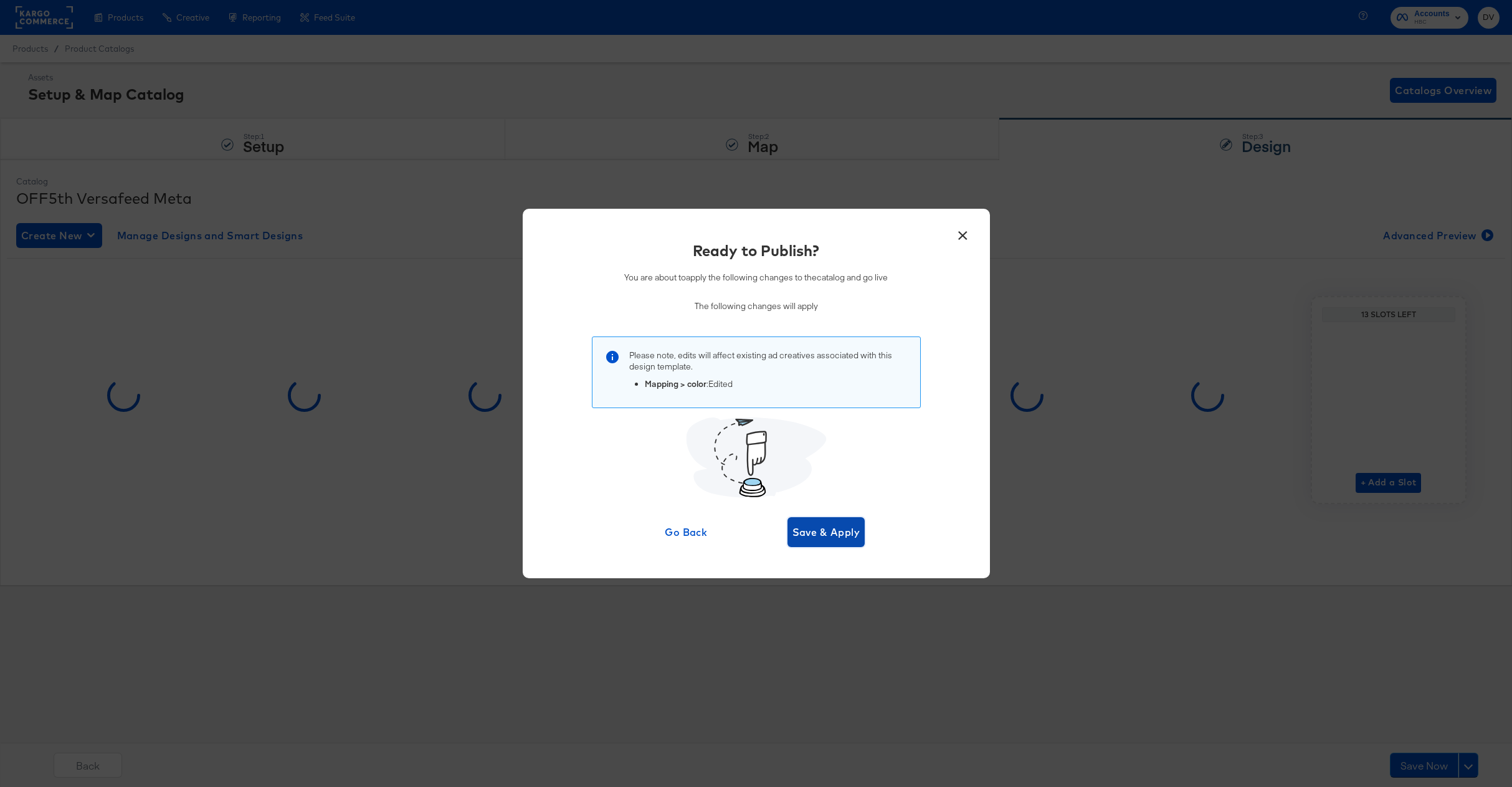
click at [837, 535] on span "Save & Apply" at bounding box center [826, 532] width 68 height 17
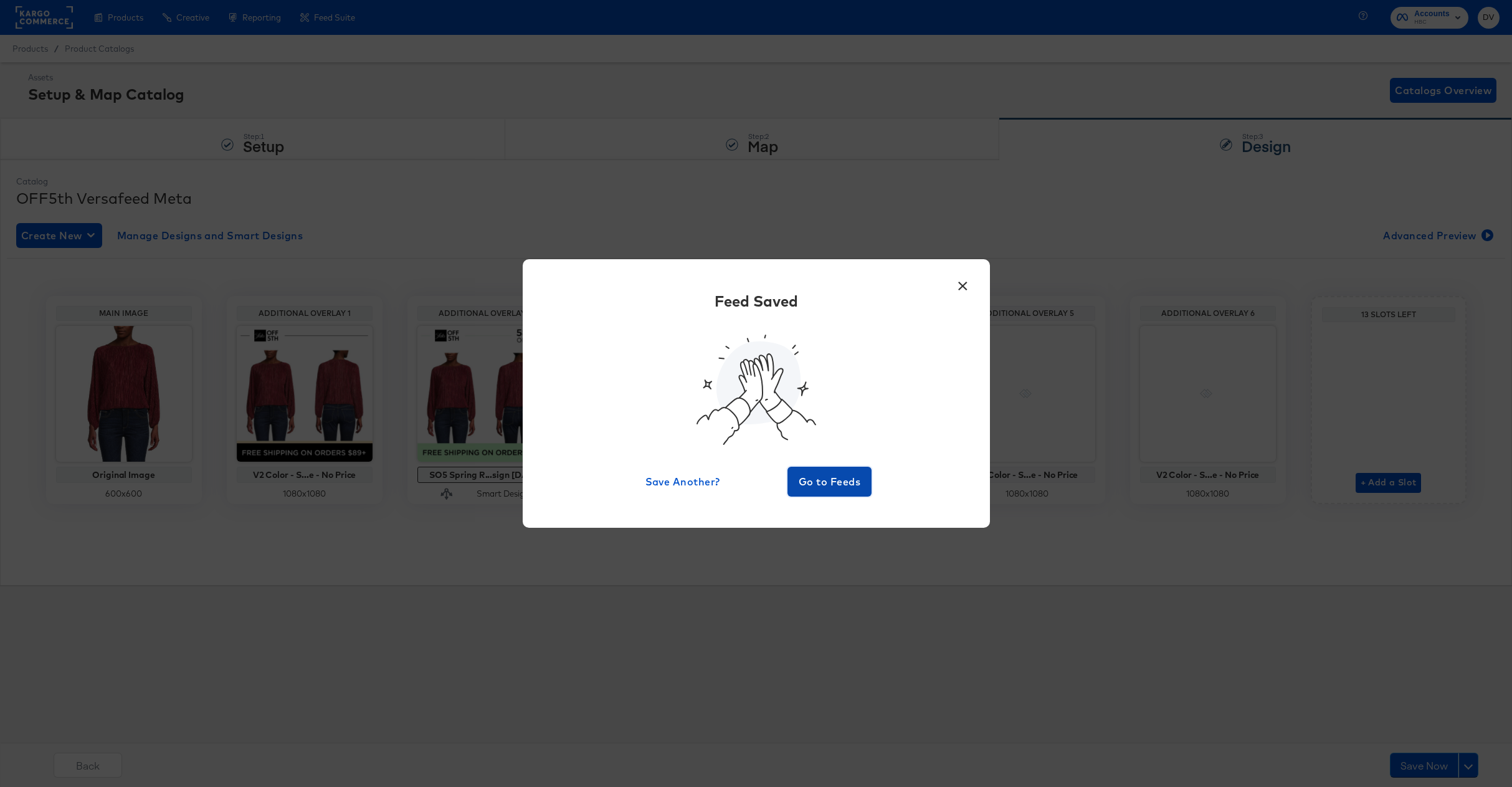
click at [838, 489] on span "Go to Feeds" at bounding box center [830, 481] width 75 height 17
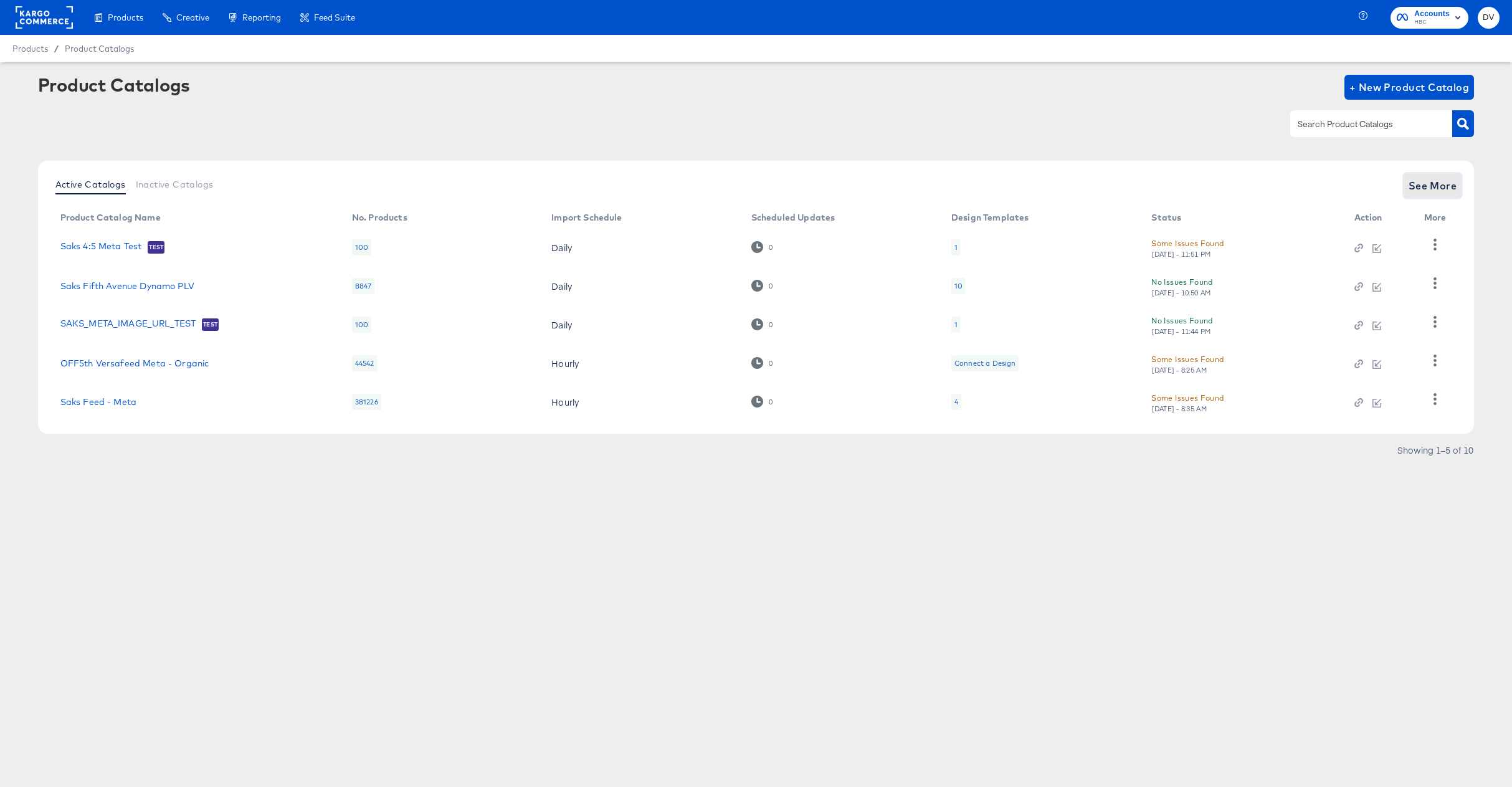
click at [1420, 184] on span "See More" at bounding box center [1433, 185] width 49 height 17
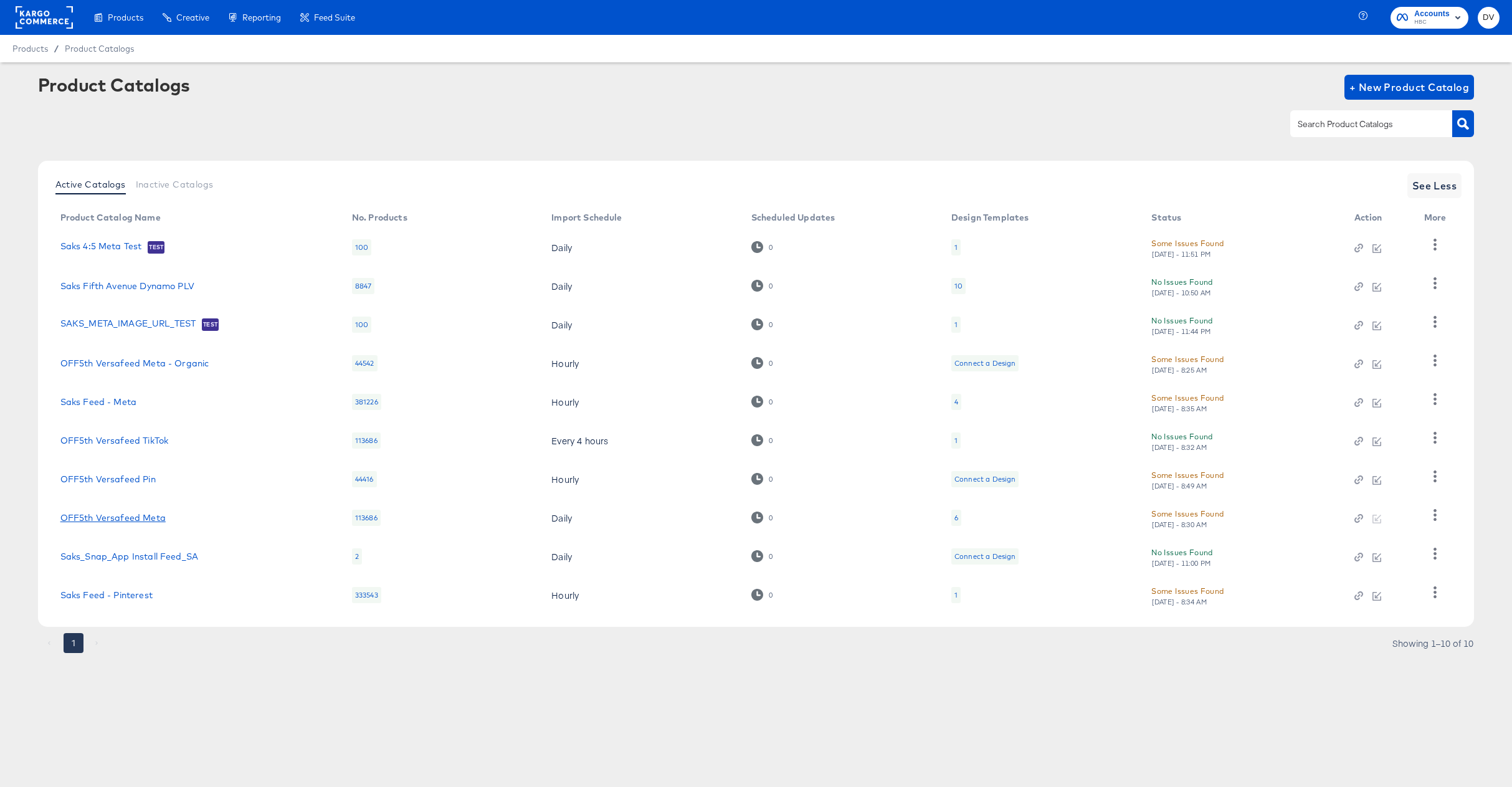
click at [130, 520] on link "OFF5th Versafeed Meta" at bounding box center [113, 517] width 105 height 10
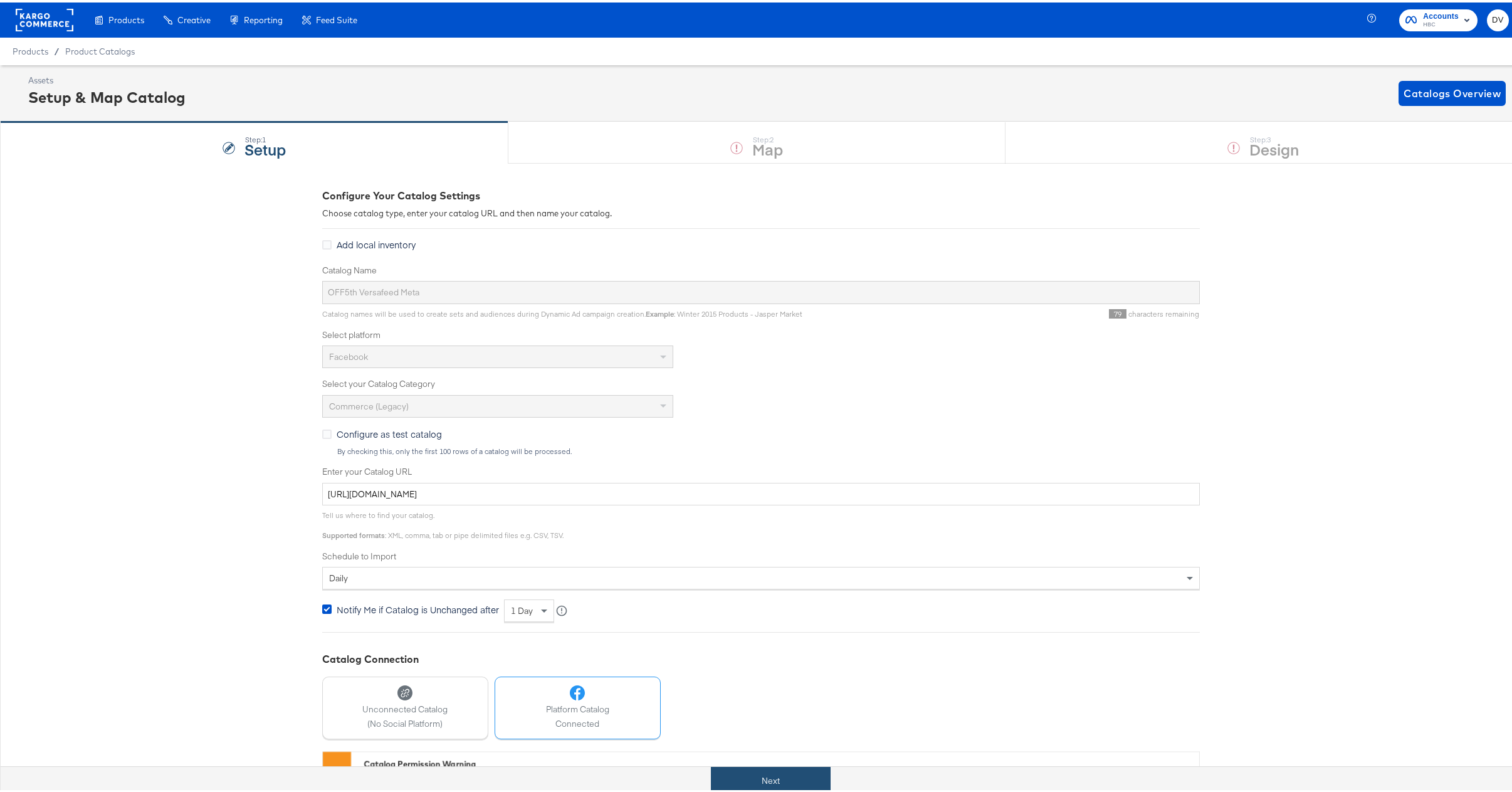
click at [757, 775] on button "Next" at bounding box center [770, 778] width 120 height 28
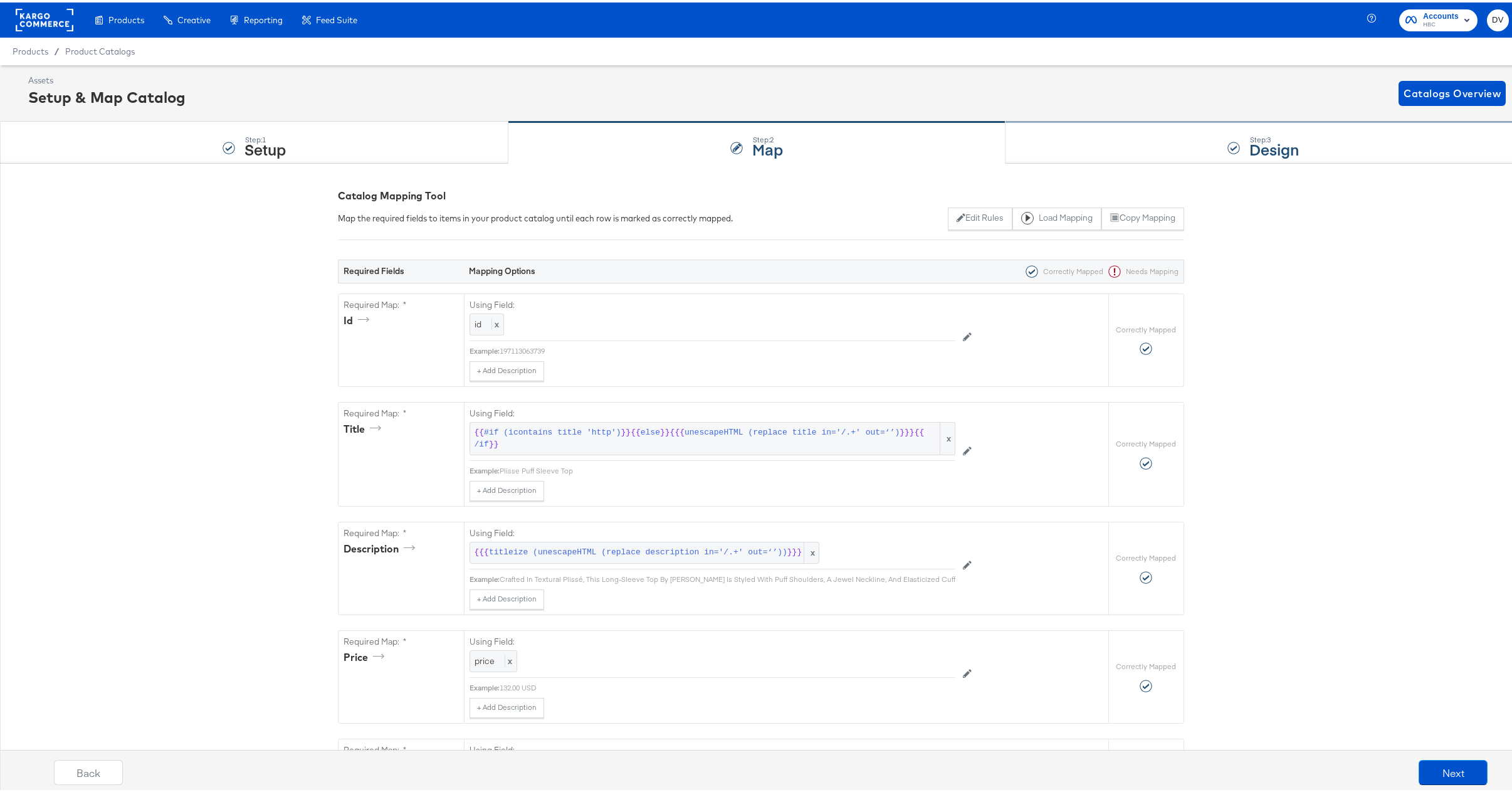
click at [1102, 123] on div "Step: 3 Design" at bounding box center [1263, 140] width 516 height 41
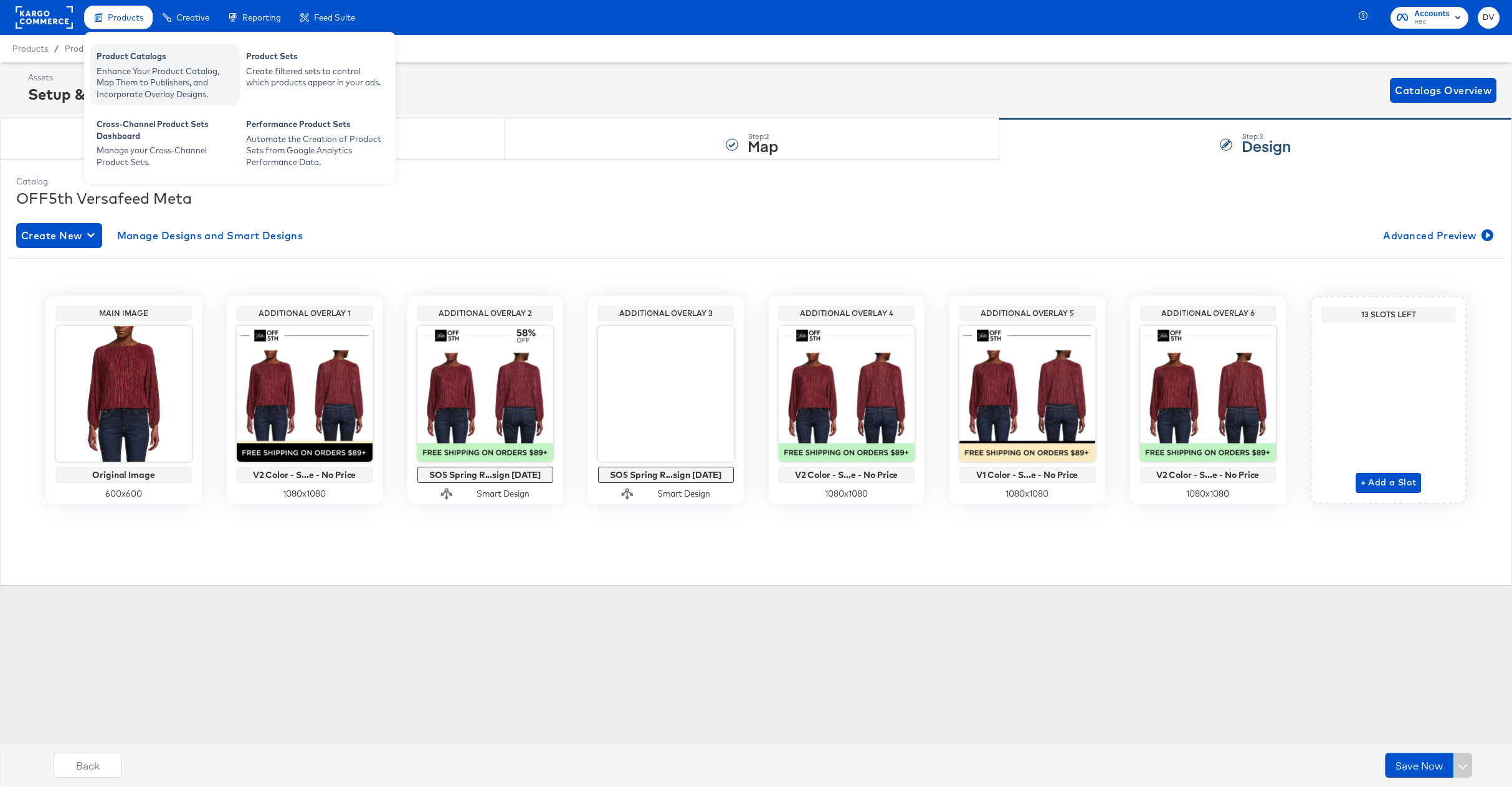
click at [136, 51] on div "Product Catalogs" at bounding box center [165, 57] width 137 height 15
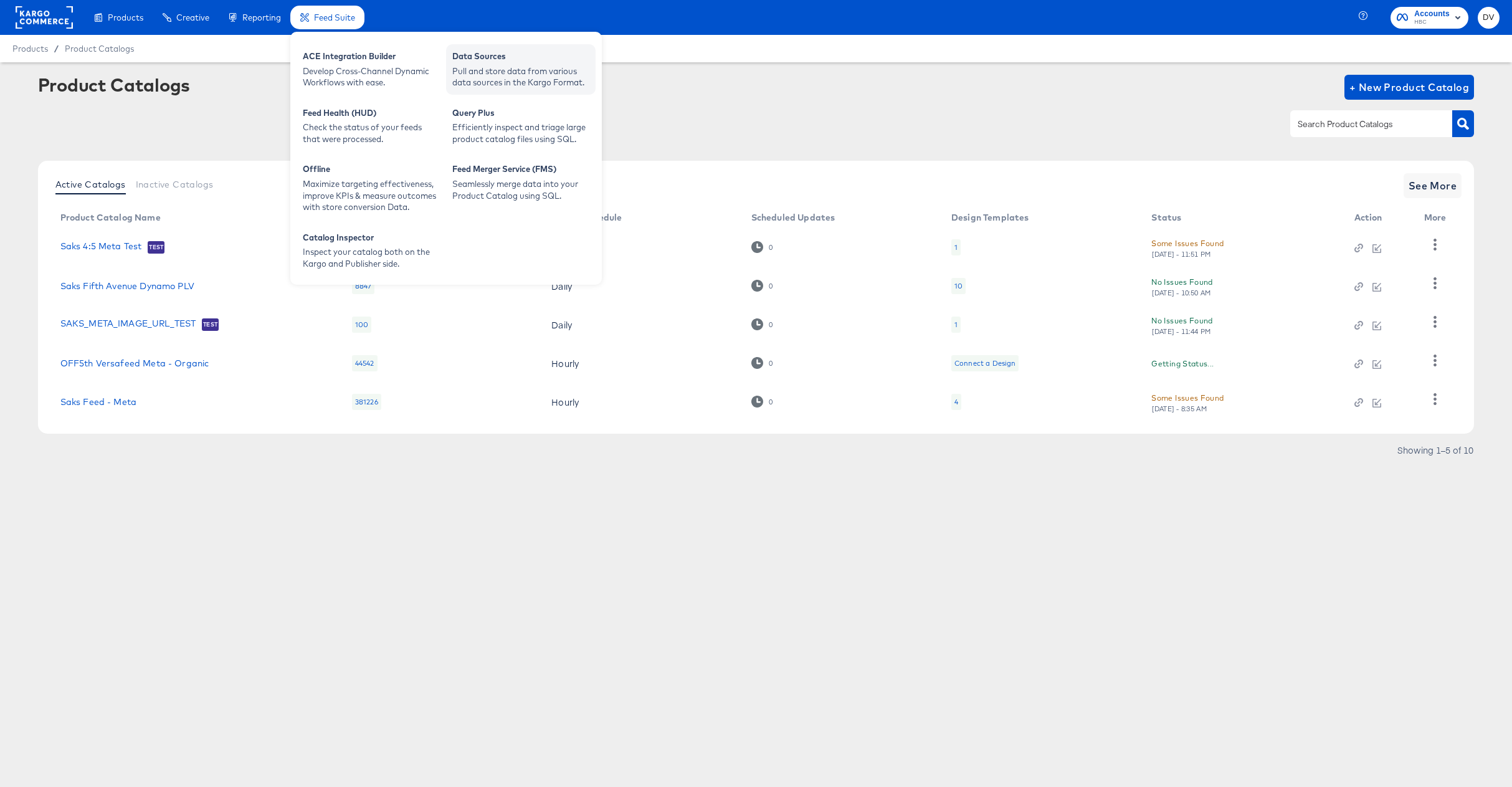
click at [480, 73] on div "Pull and store data from various data sources in the Kargo Format." at bounding box center [521, 77] width 137 height 23
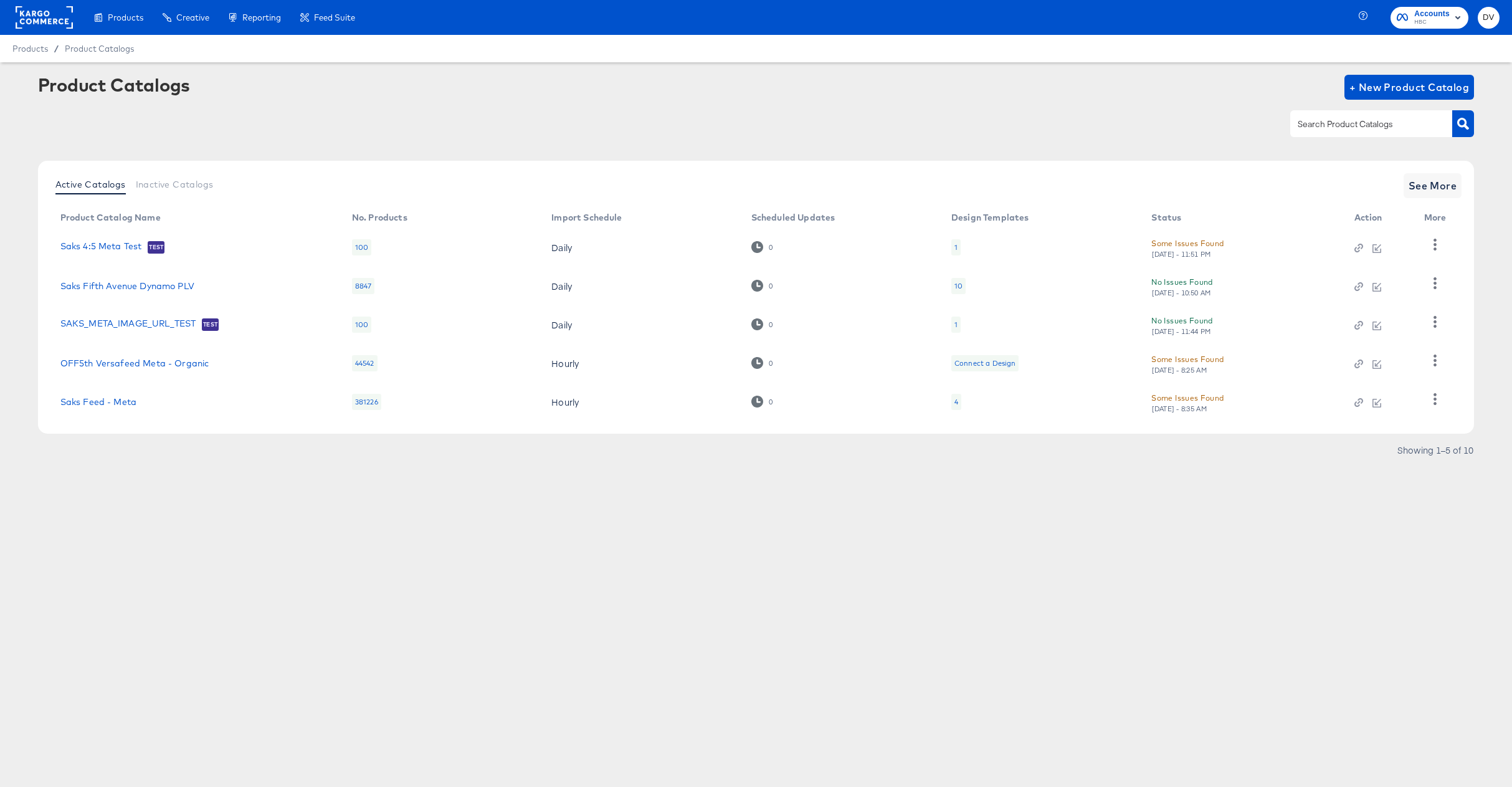
click at [892, 94] on div "Product Catalogs + New Product Catalog" at bounding box center [756, 87] width 1437 height 25
click at [49, 14] on rect at bounding box center [44, 17] width 57 height 22
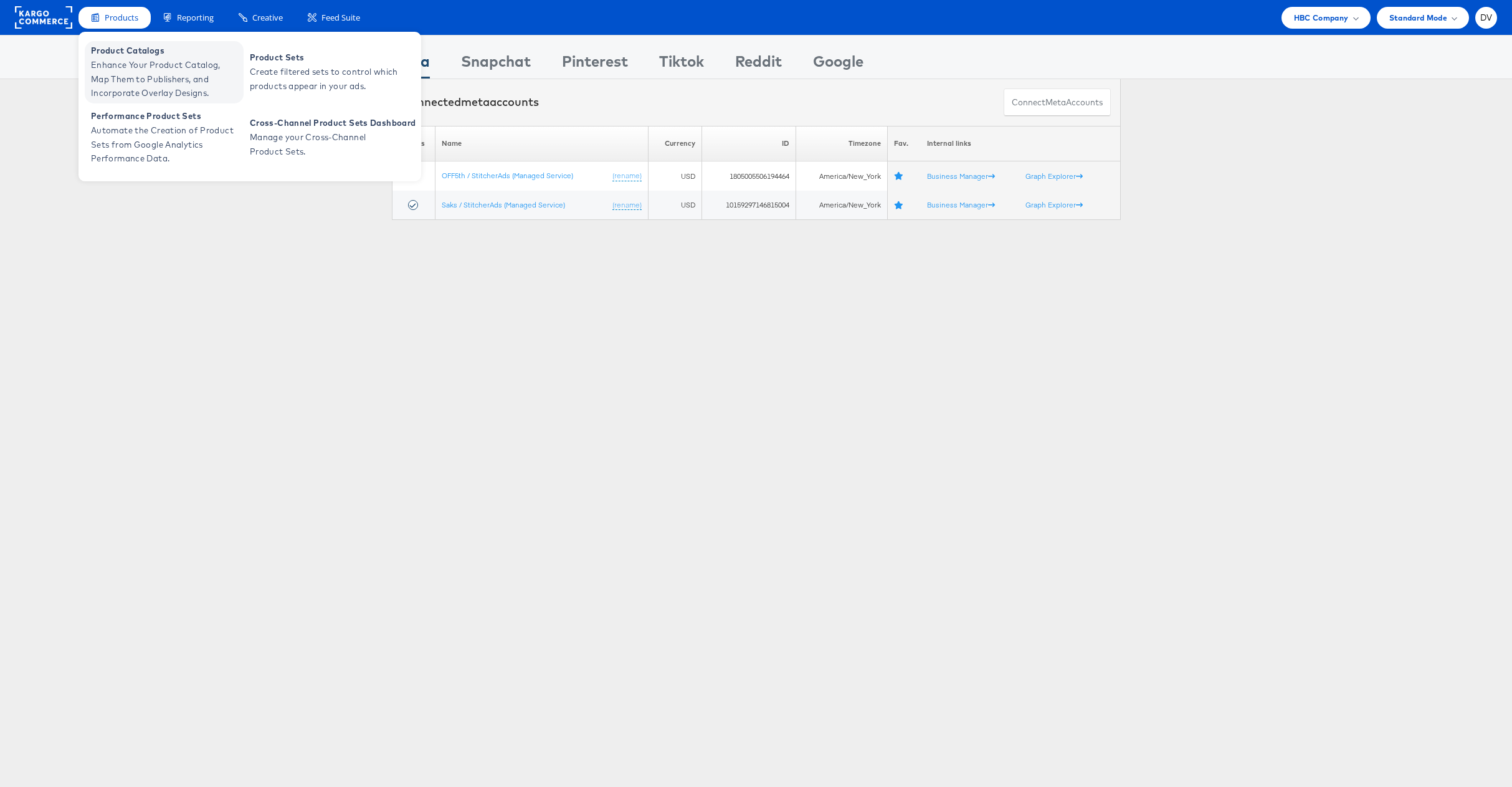
click at [132, 49] on span "Product Catalogs" at bounding box center [165, 51] width 149 height 15
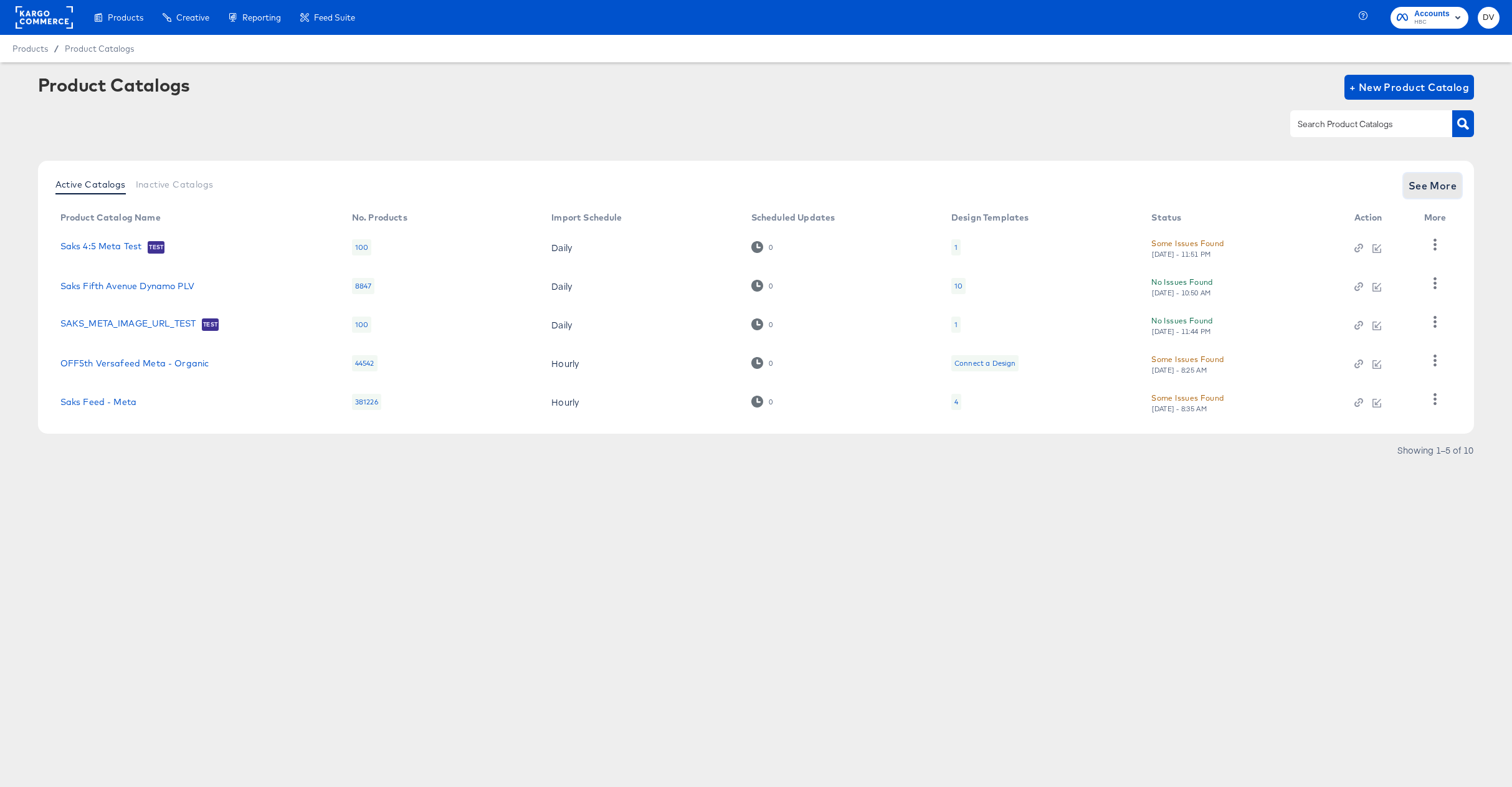
click at [1442, 190] on span "See More" at bounding box center [1433, 185] width 49 height 17
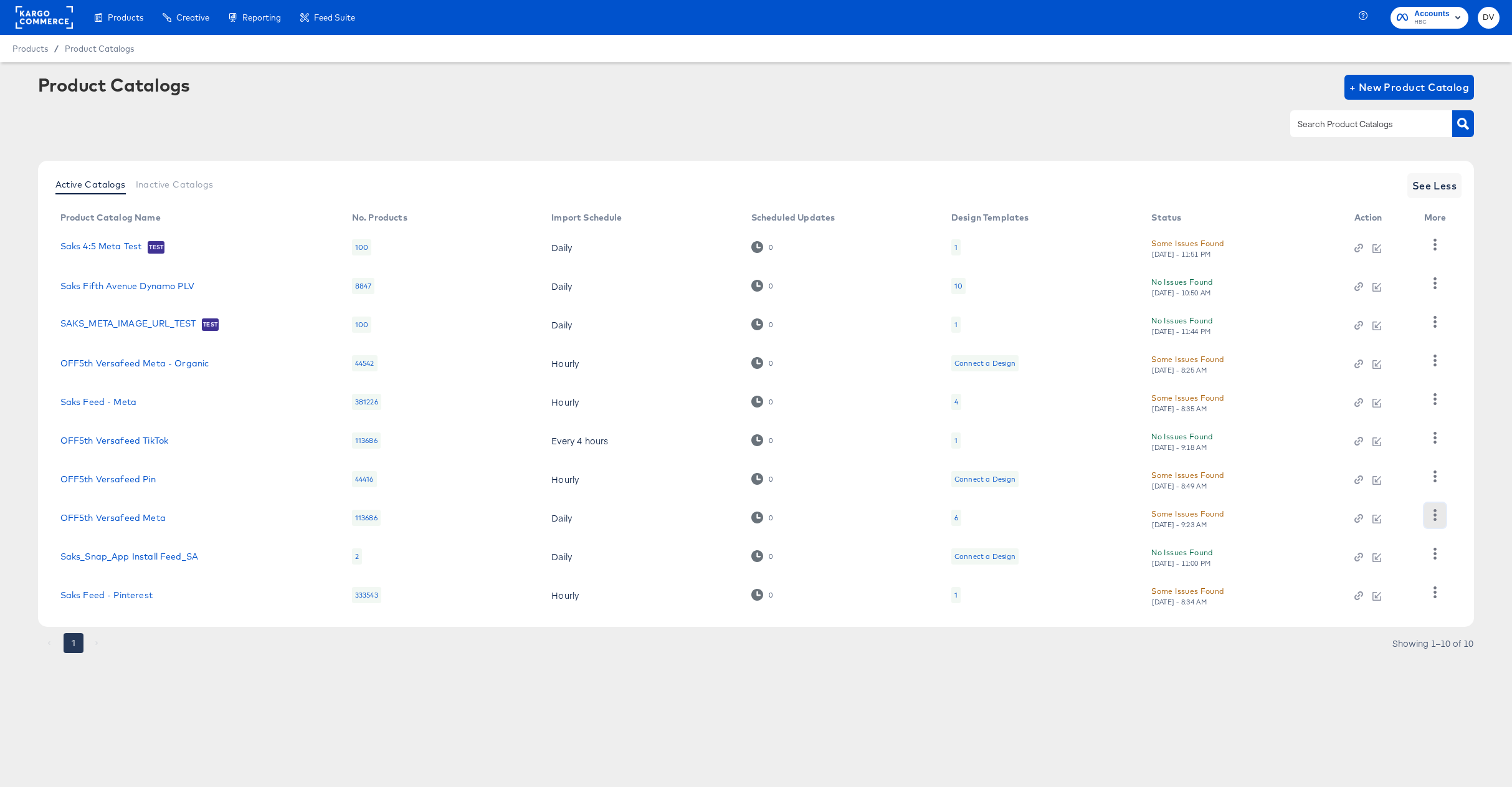
click at [1433, 524] on button "button" at bounding box center [1435, 515] width 22 height 25
click at [1378, 438] on div "Business Manager" at bounding box center [1383, 433] width 125 height 20
click at [1169, 684] on article "Product Catalogs + New Product Catalog Active Catalogs Inactive Catalogs See Le…" at bounding box center [756, 379] width 1512 height 634
click at [1435, 521] on button "button" at bounding box center [1435, 515] width 22 height 25
click at [1373, 440] on div "Business Manager" at bounding box center [1383, 433] width 125 height 20
